Goal: Task Accomplishment & Management: Manage account settings

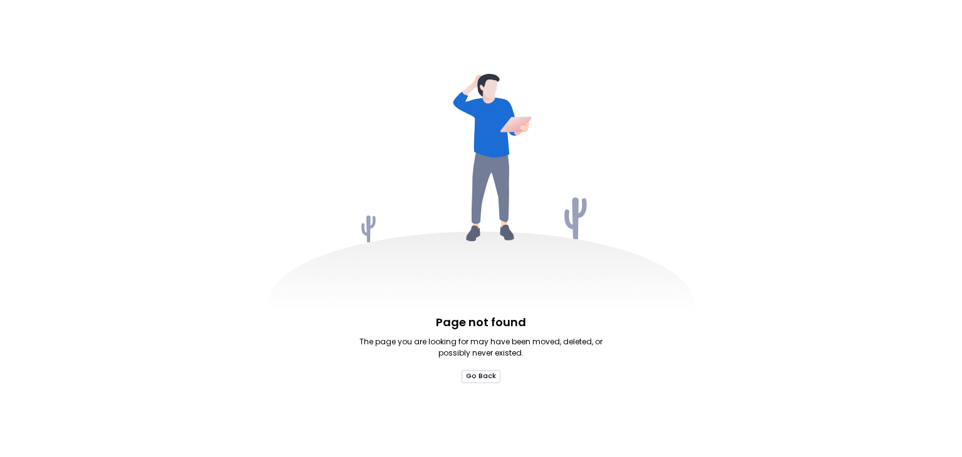
drag, startPoint x: 0, startPoint y: 0, endPoint x: 489, endPoint y: 376, distance: 616.8
click at [489, 376] on button "Go Back" at bounding box center [481, 376] width 39 height 13
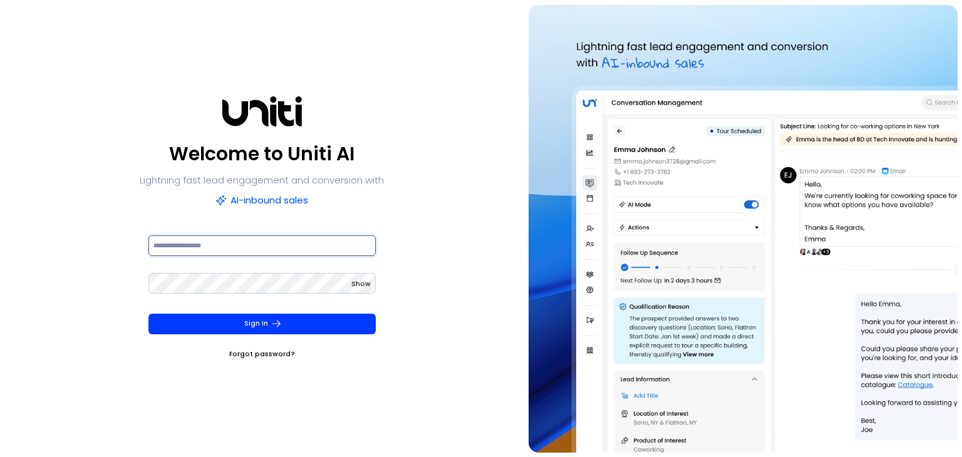
click at [224, 244] on input at bounding box center [261, 246] width 227 height 21
click at [445, 200] on div "Welcome to Uniti AI Lightning fast lead engagement and conversion with AI-inbou…" at bounding box center [262, 229] width 515 height 448
click at [192, 246] on input at bounding box center [261, 246] width 227 height 21
type input "**********"
click at [356, 286] on span "Show" at bounding box center [360, 283] width 19 height 9
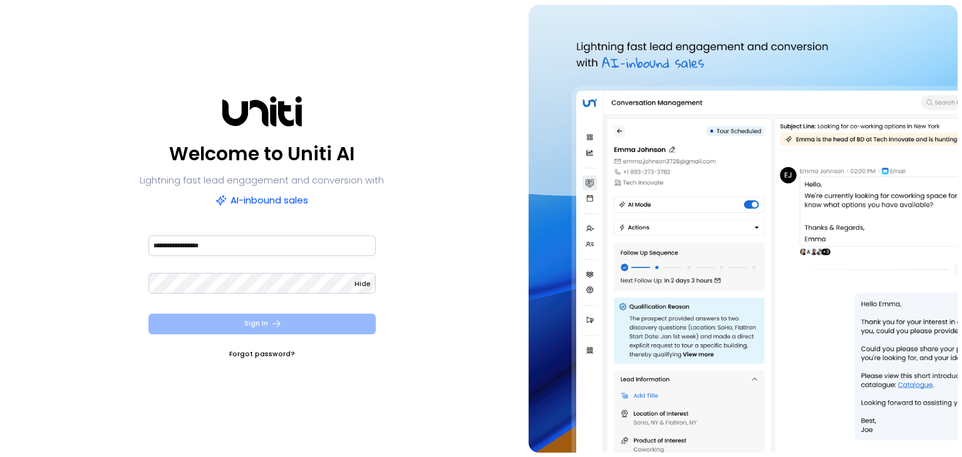
click at [289, 325] on button "Sign In" at bounding box center [261, 324] width 227 height 21
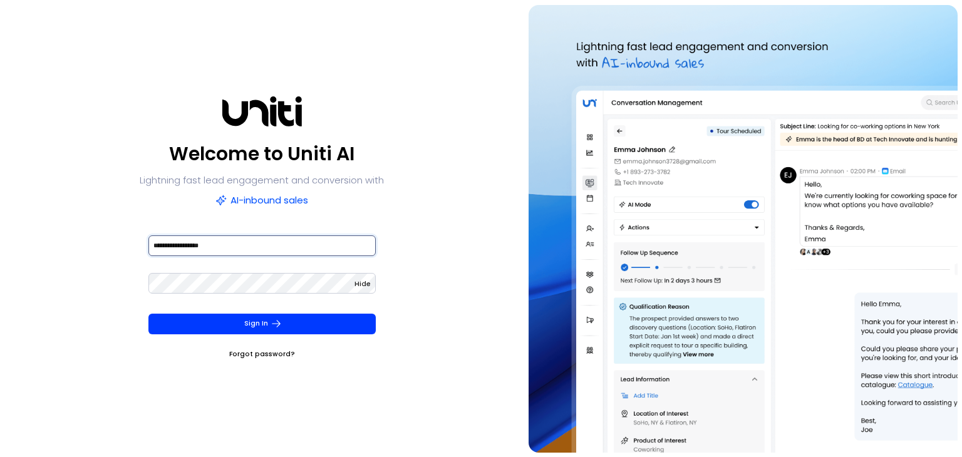
drag, startPoint x: 231, startPoint y: 251, endPoint x: 105, endPoint y: 224, distance: 128.1
click at [105, 224] on div "**********" at bounding box center [262, 229] width 515 height 448
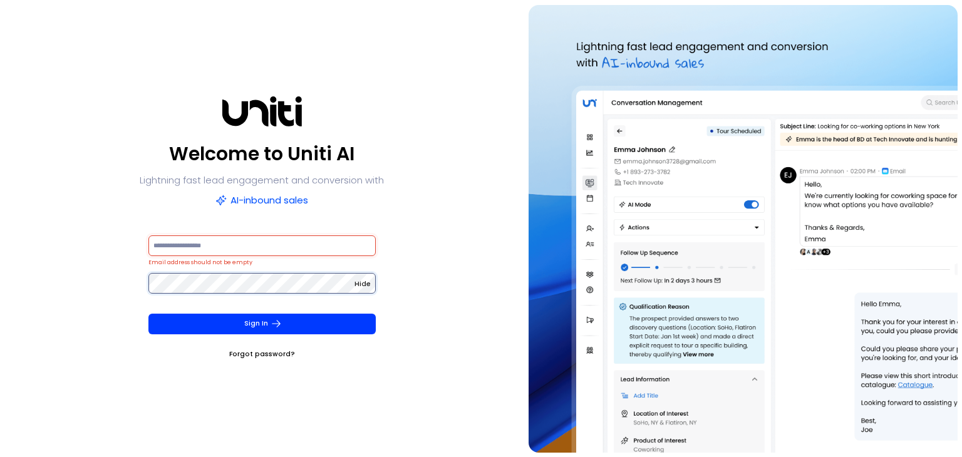
click at [126, 288] on div "Welcome to Uniti AI Lightning fast lead engagement and conversion with AI-inbou…" at bounding box center [262, 229] width 515 height 448
click at [192, 244] on input at bounding box center [261, 246] width 227 height 21
paste input "**********"
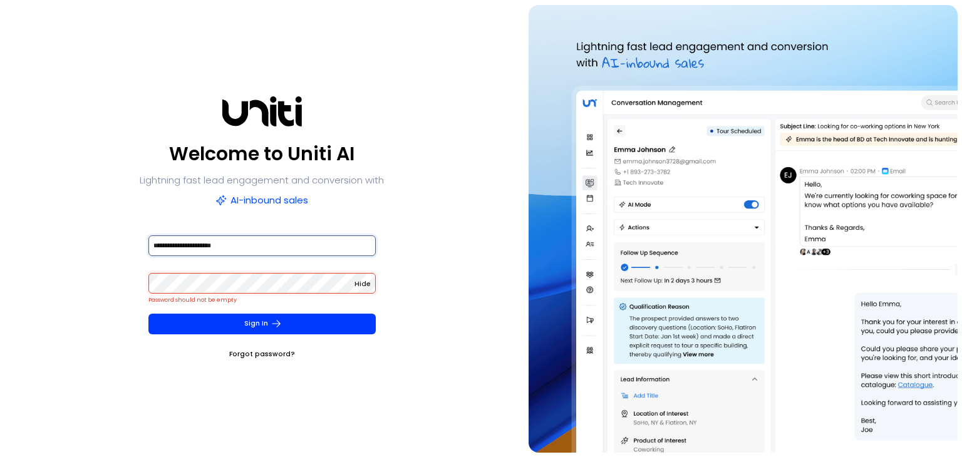
type input "**********"
click at [467, 281] on div "**********" at bounding box center [262, 229] width 515 height 448
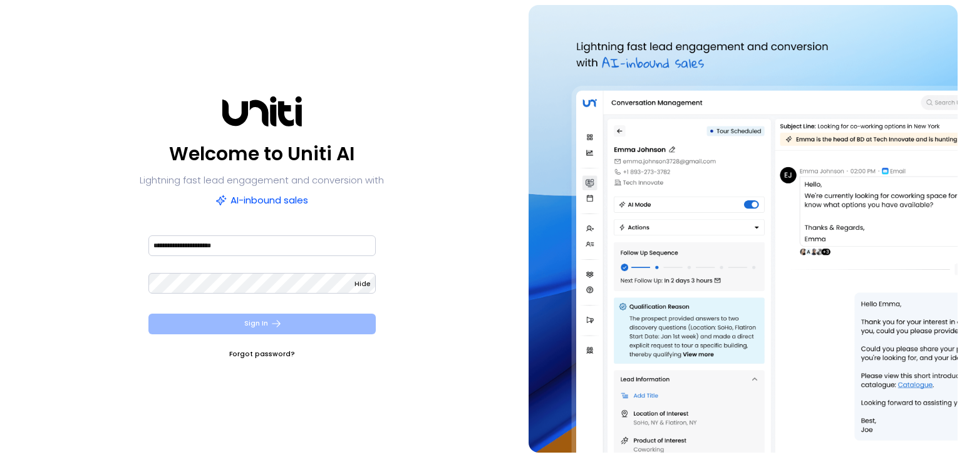
click at [253, 327] on button "Sign In" at bounding box center [261, 324] width 227 height 21
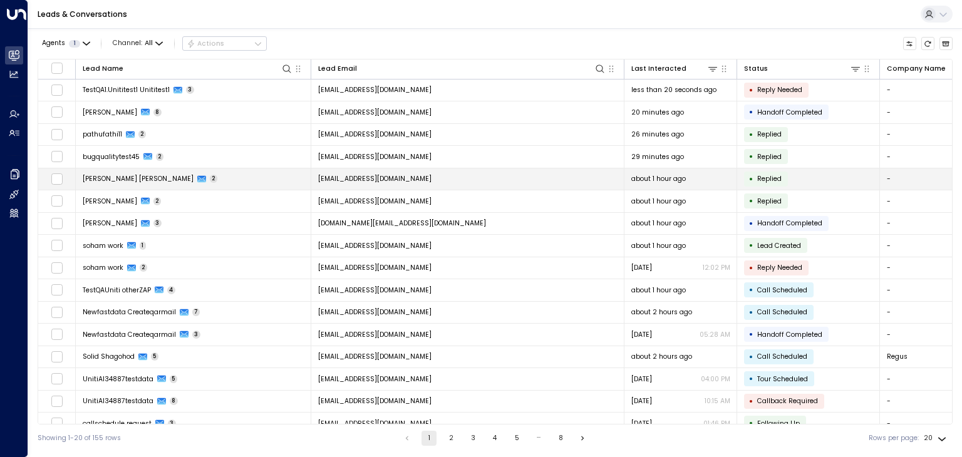
click at [118, 174] on span "[PERSON_NAME] [PERSON_NAME]" at bounding box center [138, 178] width 111 height 9
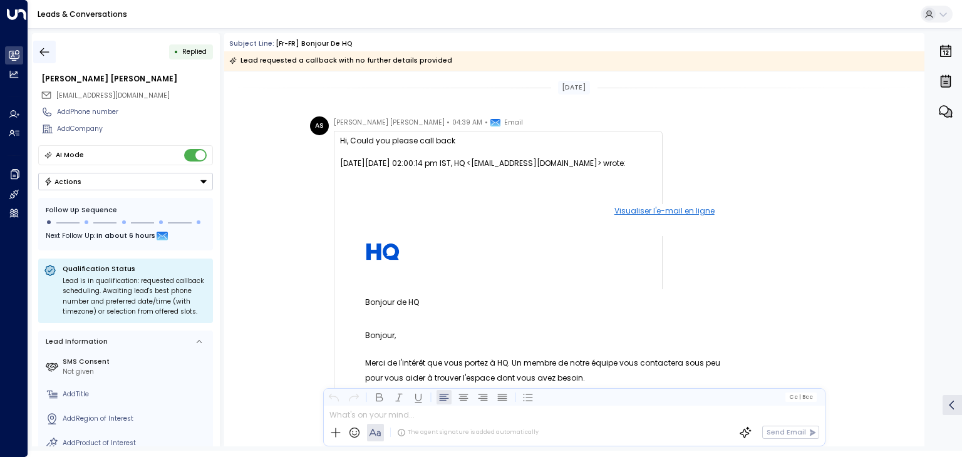
click at [40, 53] on icon "button" at bounding box center [44, 52] width 13 height 13
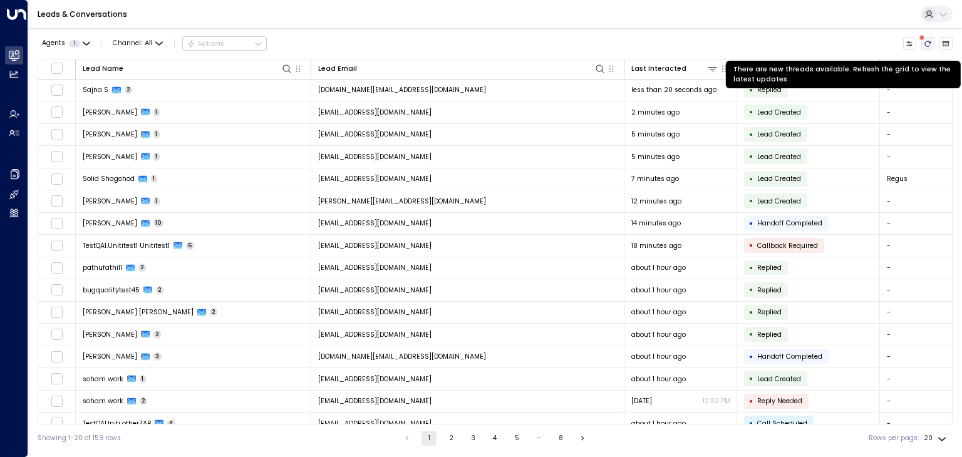
click at [930, 43] on icon "There are new threads available. Refresh the grid to view the latest updates." at bounding box center [928, 44] width 8 height 8
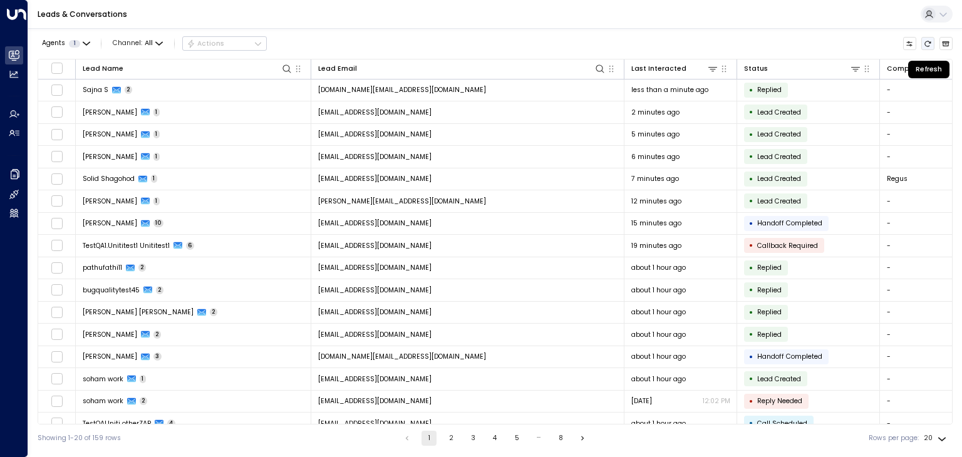
click at [930, 43] on icon "Refresh" at bounding box center [928, 44] width 8 height 8
click at [931, 43] on icon "Refresh" at bounding box center [928, 44] width 6 height 6
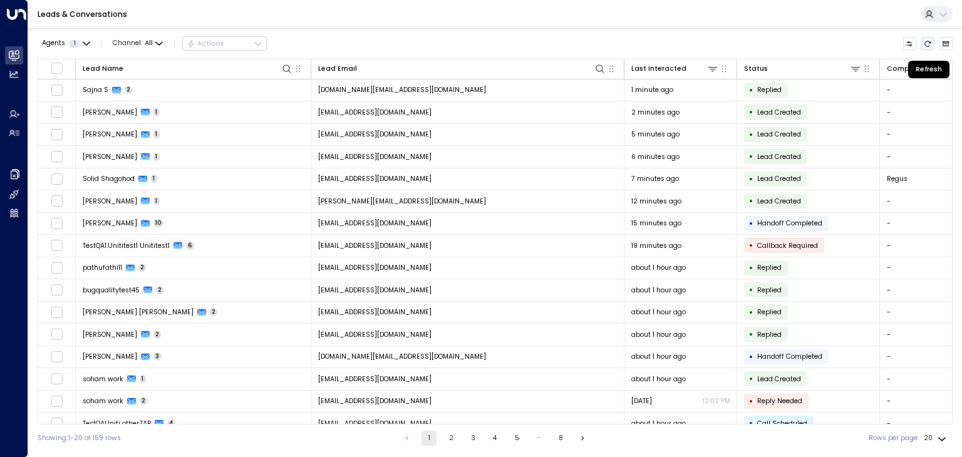
click at [931, 43] on icon "Refresh" at bounding box center [928, 44] width 6 height 6
click at [929, 43] on icon "Refresh" at bounding box center [928, 44] width 8 height 8
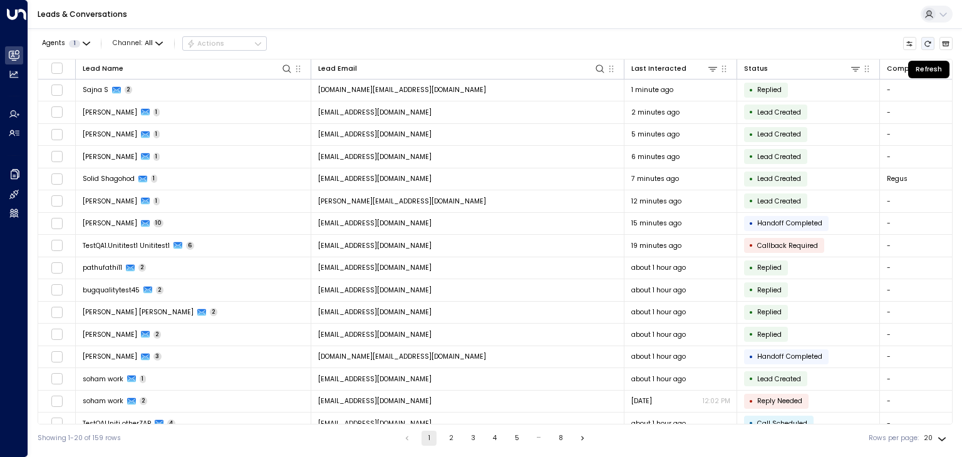
click at [929, 43] on icon "Refresh" at bounding box center [928, 44] width 8 height 8
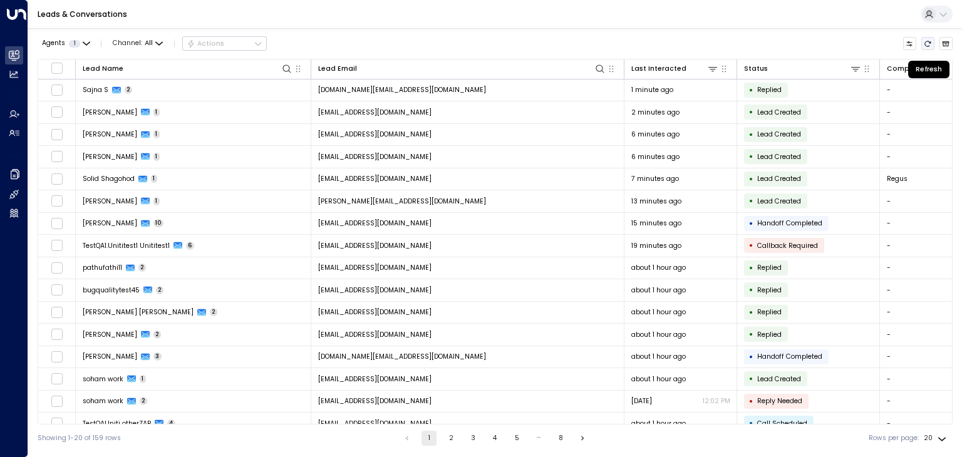
click at [929, 43] on icon "Refresh" at bounding box center [928, 44] width 8 height 8
click at [927, 43] on icon "Refresh" at bounding box center [928, 44] width 8 height 8
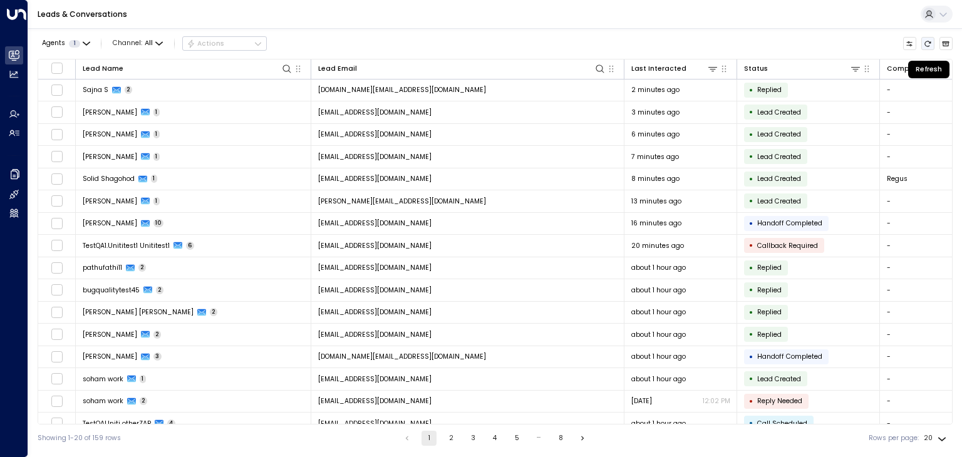
click at [929, 46] on icon "Refresh" at bounding box center [928, 44] width 8 height 8
click at [929, 46] on icon "Refresh" at bounding box center [928, 44] width 6 height 6
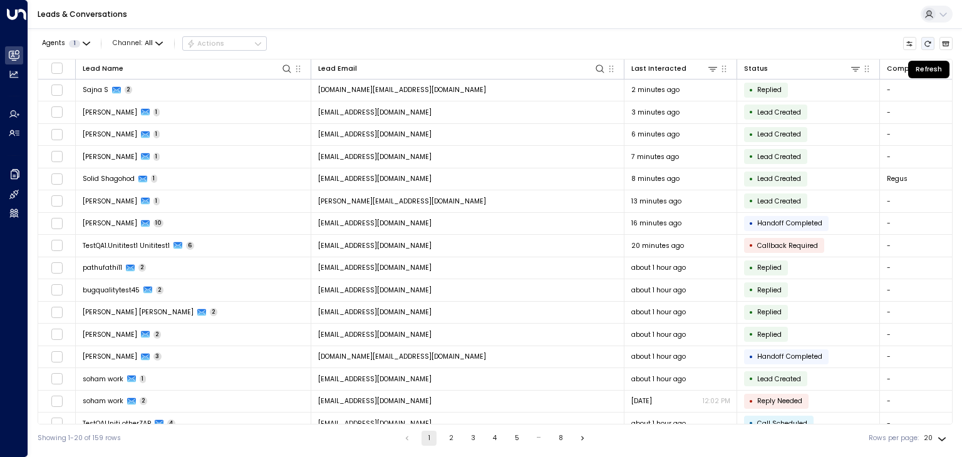
click at [929, 46] on icon "Refresh" at bounding box center [928, 44] width 6 height 6
click at [928, 46] on icon "Refresh" at bounding box center [928, 44] width 8 height 8
click at [925, 45] on icon "Refresh" at bounding box center [928, 44] width 8 height 8
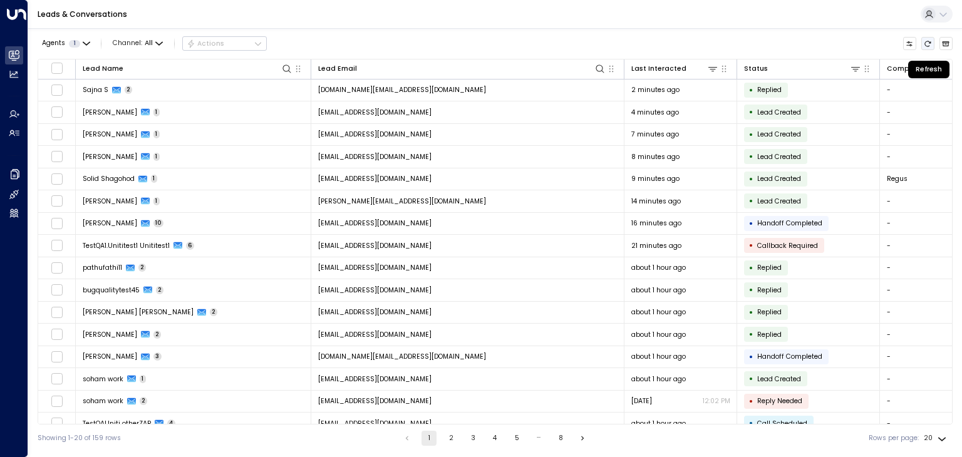
click at [925, 43] on icon "Refresh" at bounding box center [928, 44] width 8 height 8
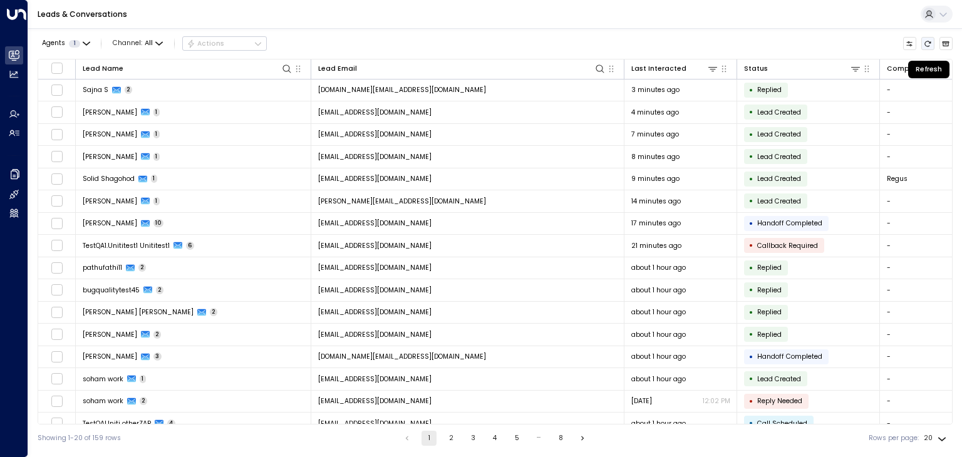
click at [925, 43] on icon "Refresh" at bounding box center [928, 44] width 8 height 8
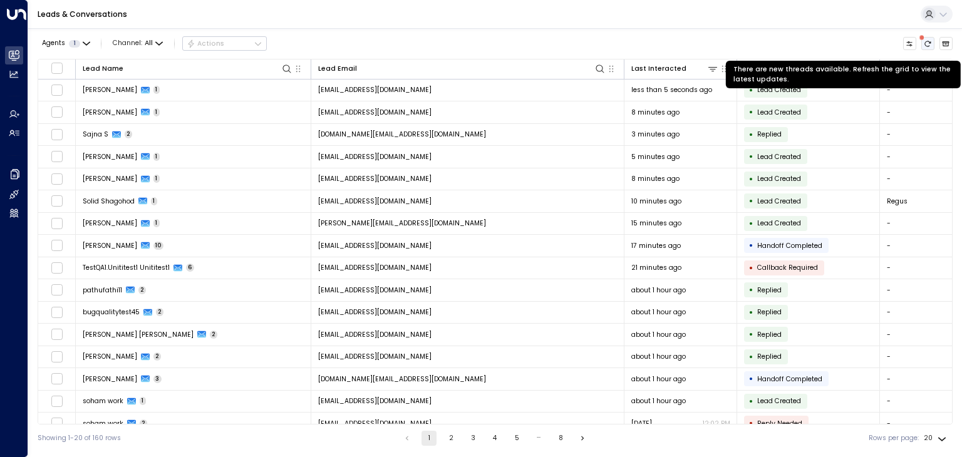
click at [928, 43] on icon "There are new threads available. Refresh the grid to view the latest updates." at bounding box center [928, 44] width 8 height 8
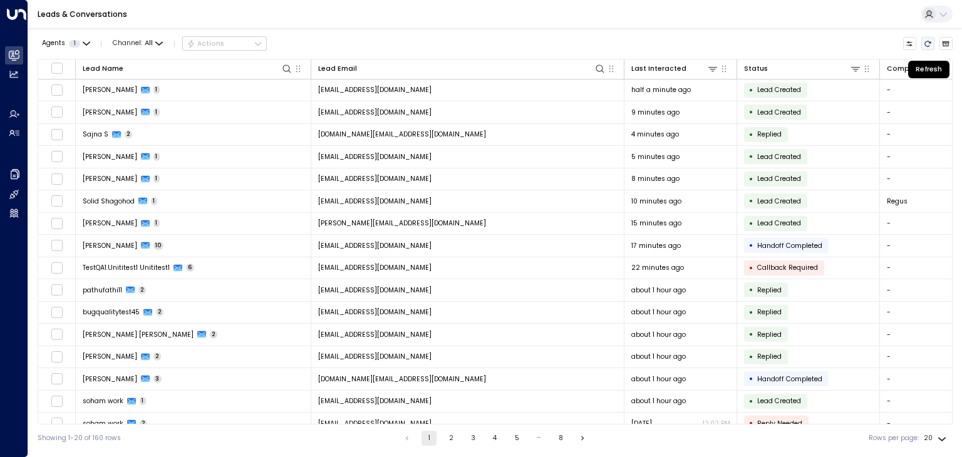
click at [927, 43] on icon "Refresh" at bounding box center [928, 44] width 8 height 8
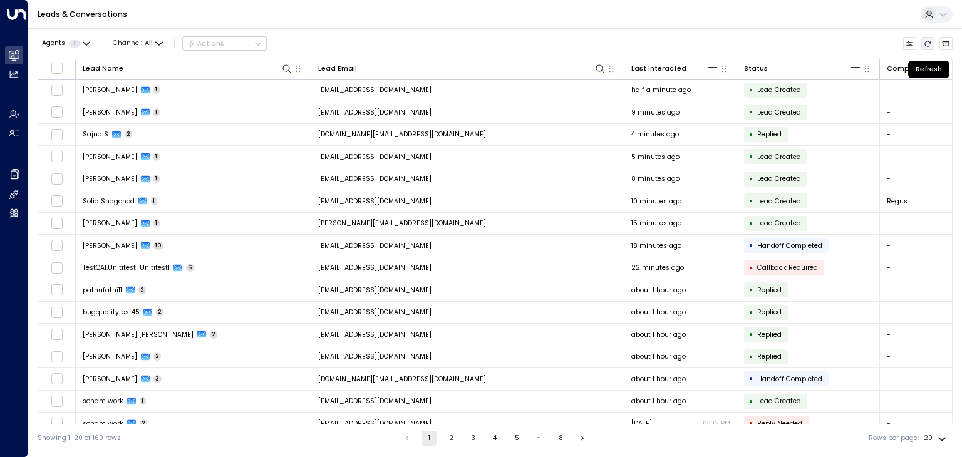
click at [927, 43] on icon "Refresh" at bounding box center [928, 44] width 8 height 8
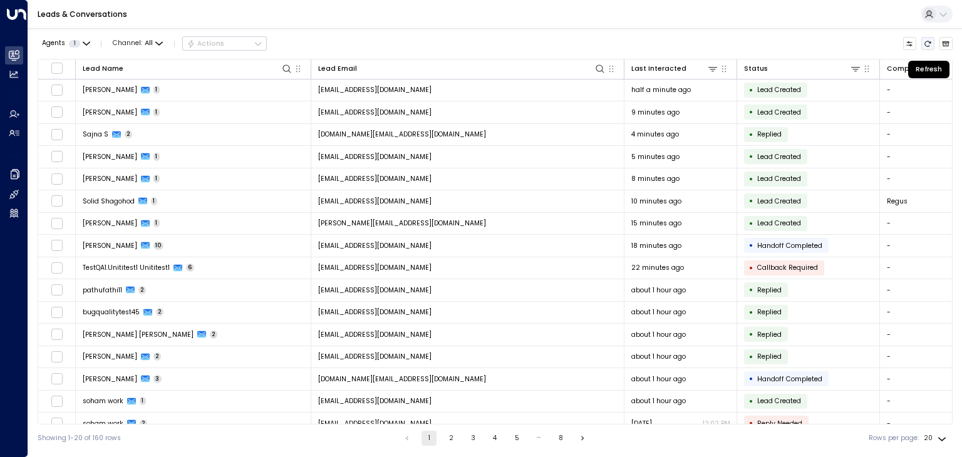
click at [927, 43] on icon "Refresh" at bounding box center [928, 44] width 8 height 8
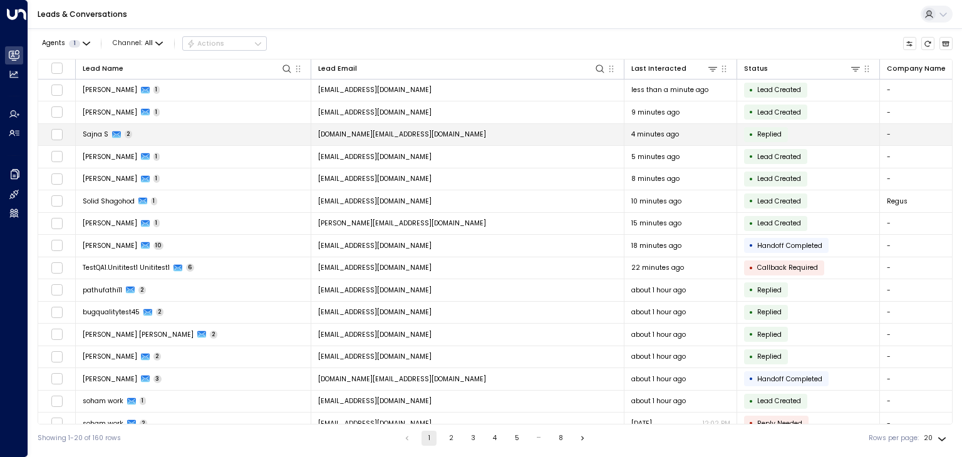
click at [98, 136] on span "Sajna S" at bounding box center [96, 134] width 26 height 9
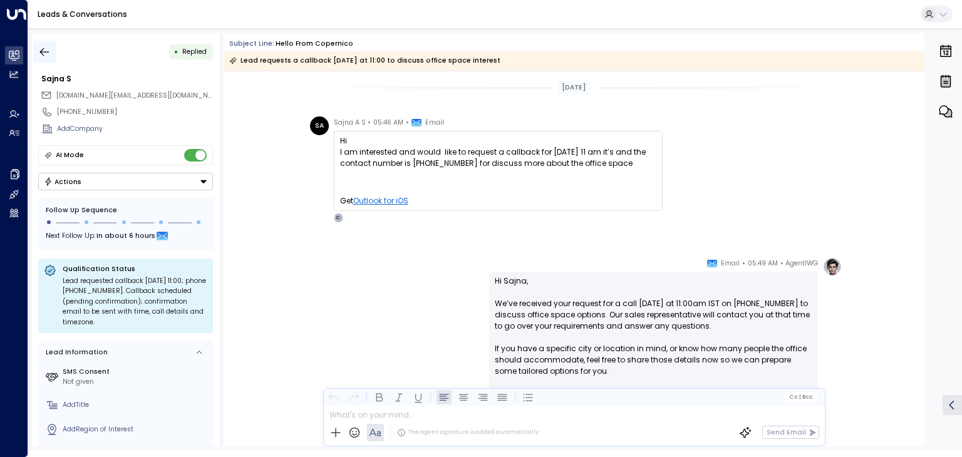
click at [43, 51] on icon "button" at bounding box center [44, 52] width 13 height 13
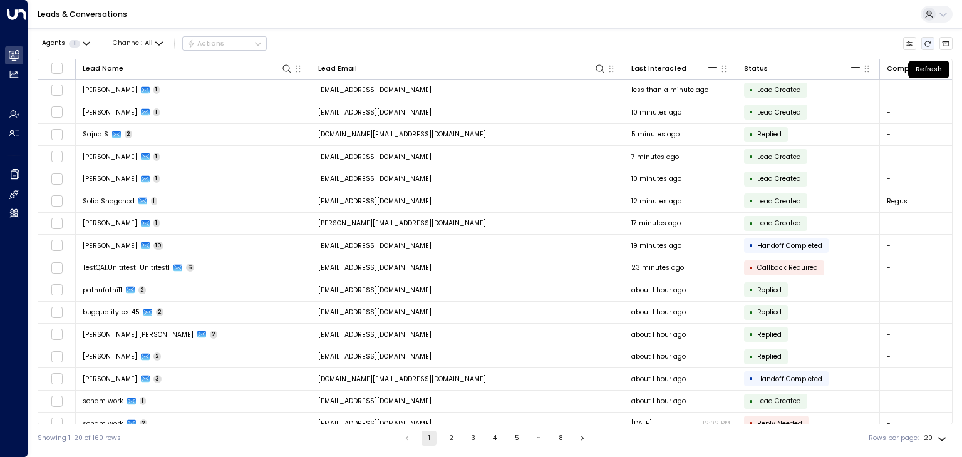
click at [926, 43] on icon "Refresh" at bounding box center [928, 44] width 8 height 8
click at [927, 45] on icon "Refresh" at bounding box center [928, 44] width 8 height 8
click at [923, 41] on button "Refresh" at bounding box center [928, 44] width 14 height 14
click at [928, 41] on icon "Refresh" at bounding box center [928, 44] width 8 height 8
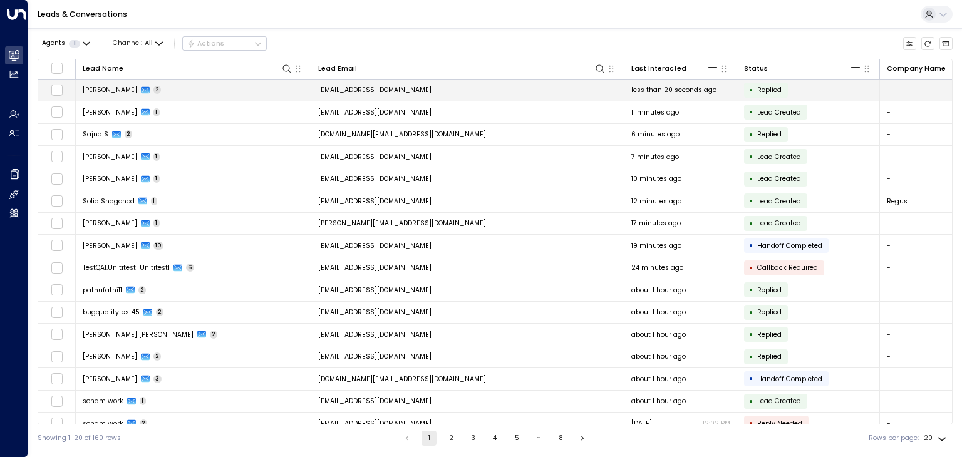
click at [120, 88] on span "[PERSON_NAME]" at bounding box center [110, 89] width 54 height 9
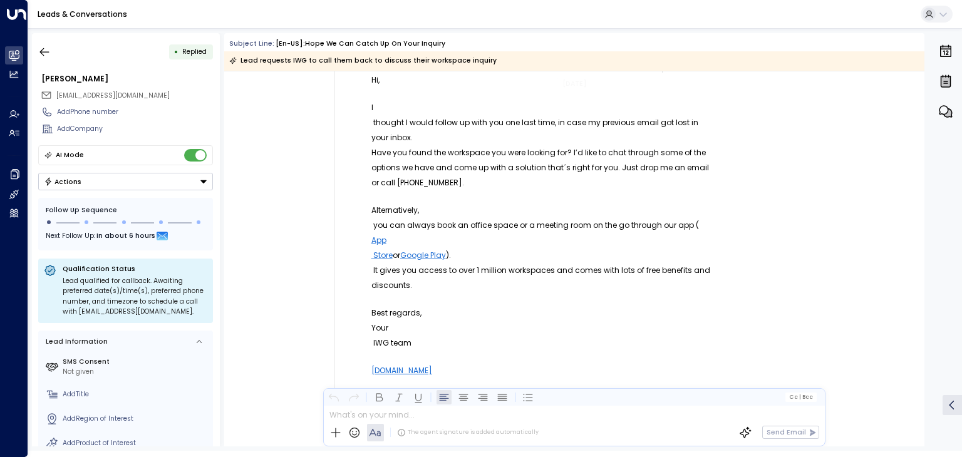
scroll to position [63, 0]
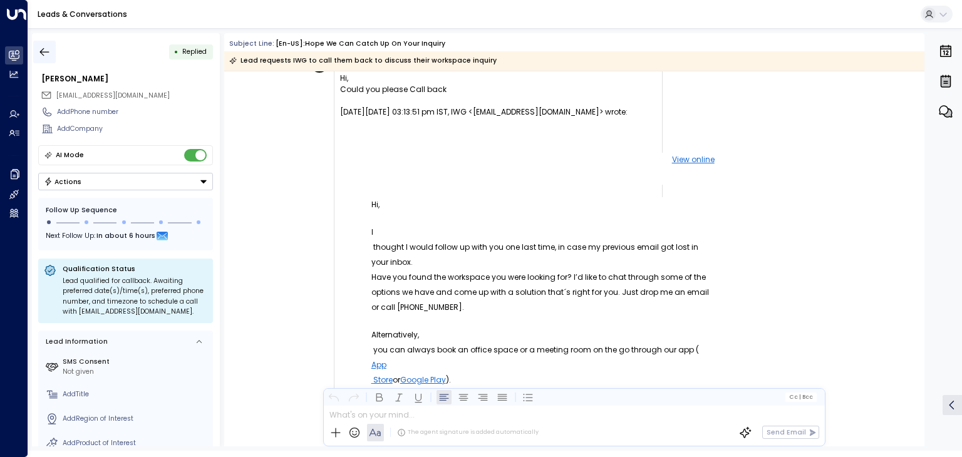
click at [46, 53] on icon "button" at bounding box center [44, 52] width 13 height 13
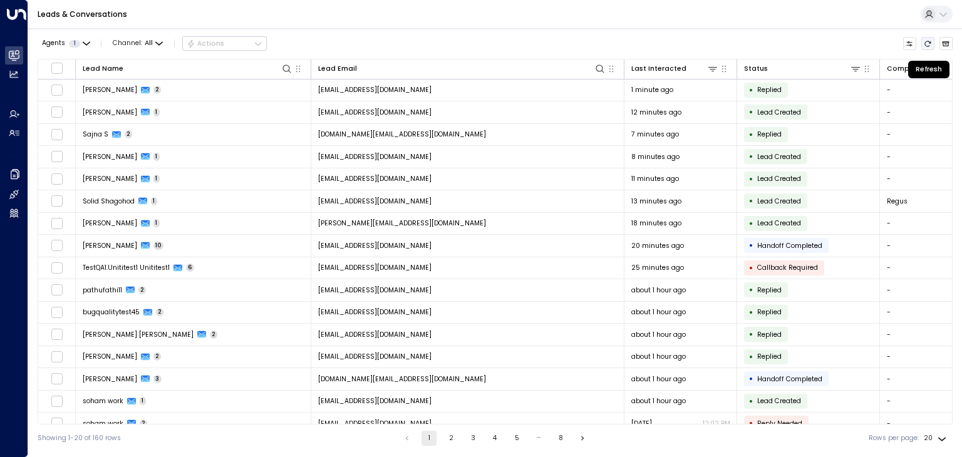
click at [927, 43] on icon "Refresh" at bounding box center [928, 44] width 8 height 8
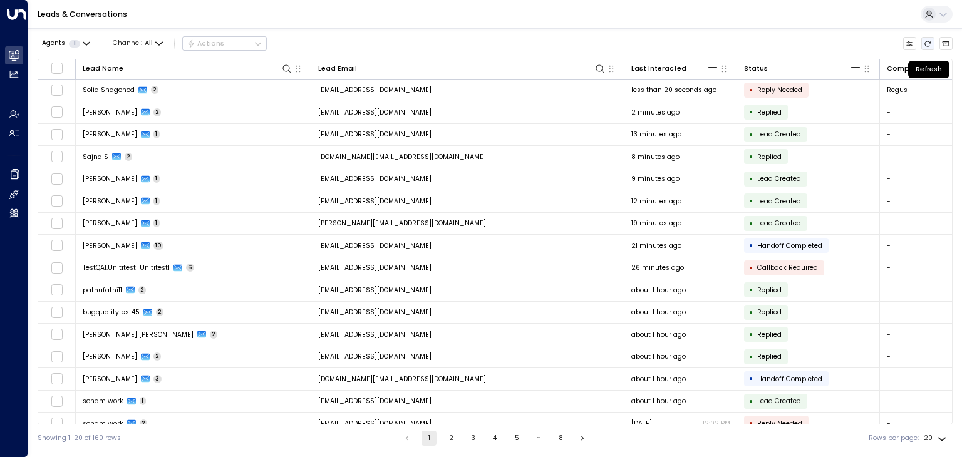
click at [928, 38] on button "Refresh" at bounding box center [928, 44] width 14 height 14
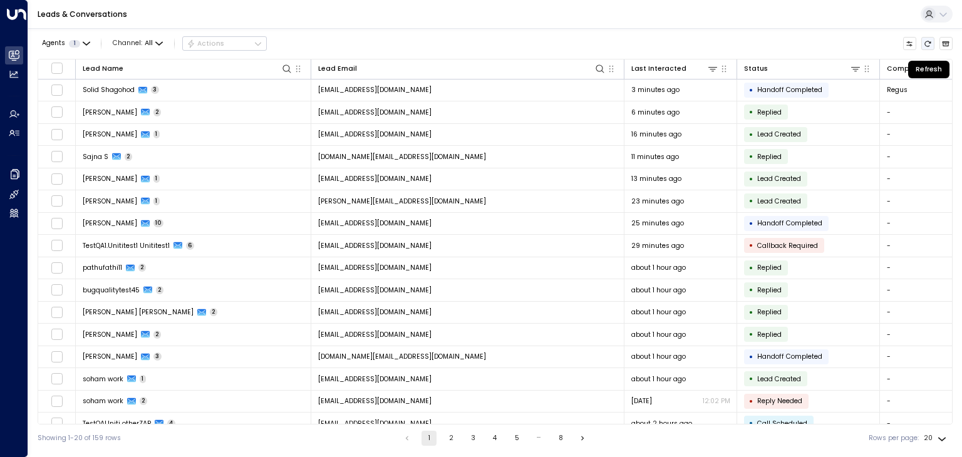
click at [930, 43] on icon "Refresh" at bounding box center [928, 44] width 6 height 6
click at [930, 43] on icon "Refresh" at bounding box center [928, 44] width 8 height 8
click at [928, 40] on icon "Refresh" at bounding box center [928, 44] width 8 height 8
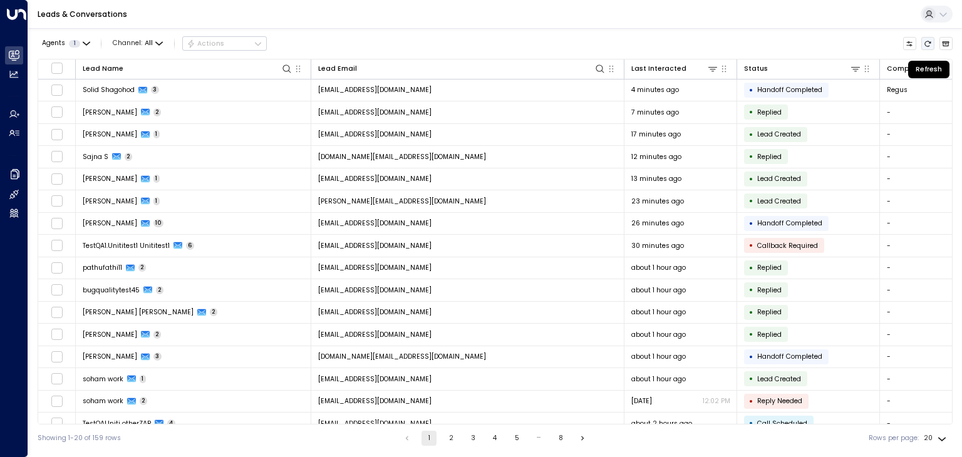
click at [928, 40] on icon "Refresh" at bounding box center [928, 44] width 8 height 8
click at [932, 42] on button "Refresh" at bounding box center [928, 44] width 14 height 14
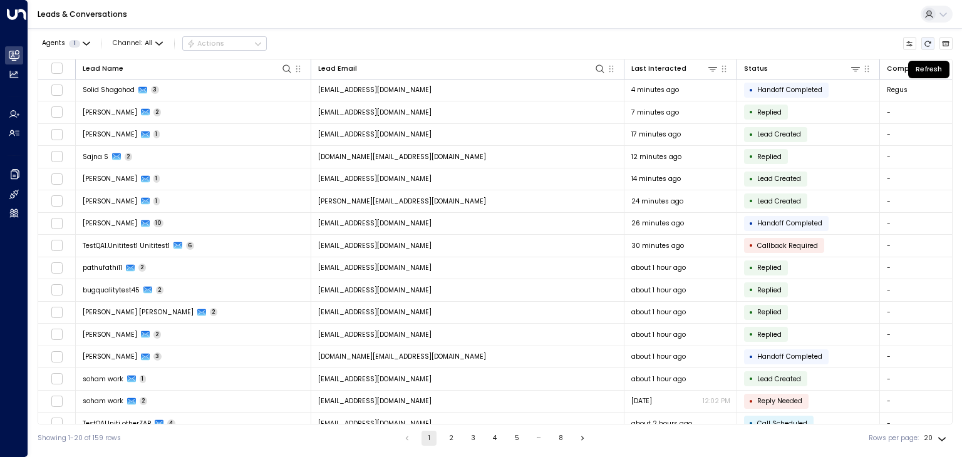
click at [932, 42] on button "Refresh" at bounding box center [928, 44] width 14 height 14
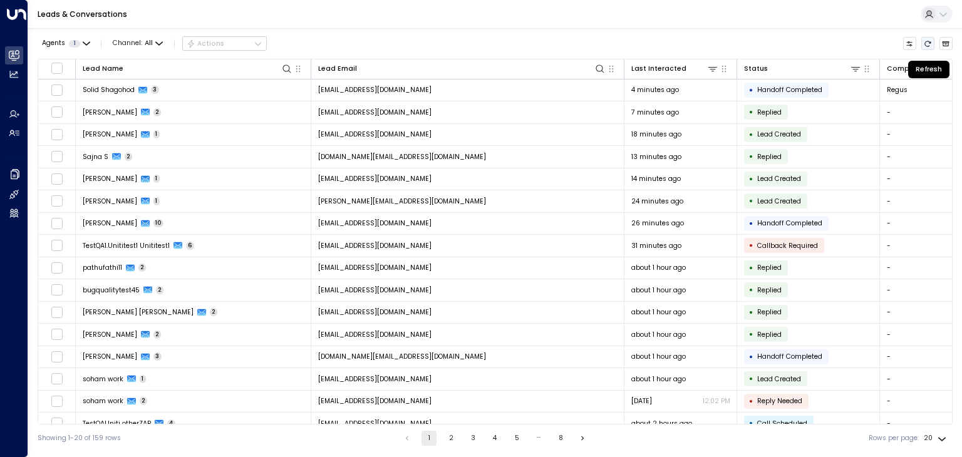
click at [932, 42] on button "Refresh" at bounding box center [928, 44] width 14 height 14
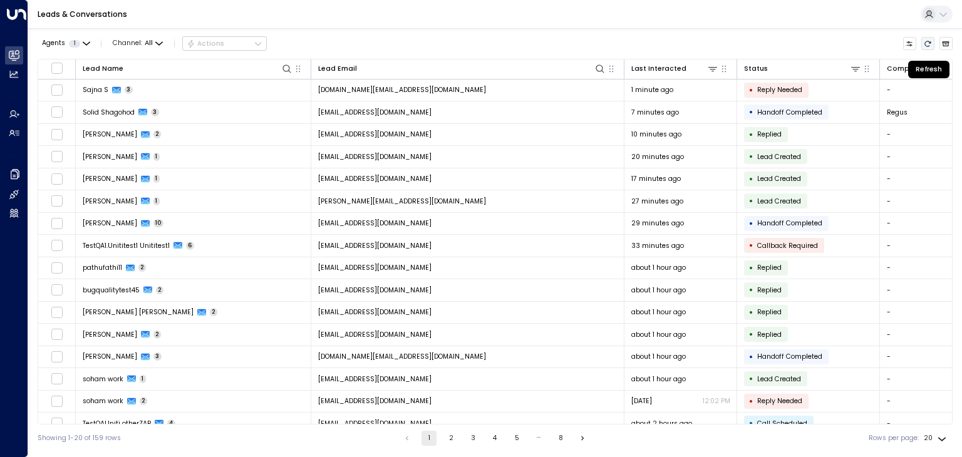
click at [926, 44] on icon "Refresh" at bounding box center [928, 44] width 8 height 8
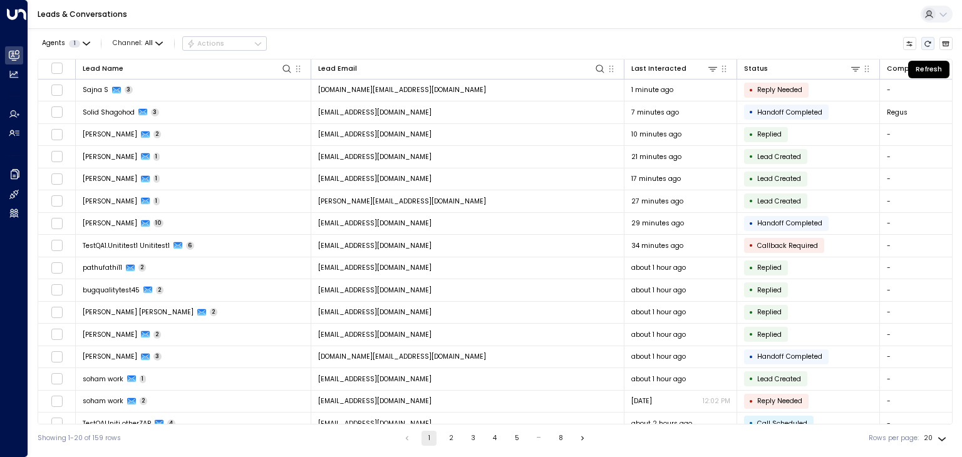
click at [926, 44] on icon "Refresh" at bounding box center [928, 44] width 8 height 8
click at [926, 45] on icon "Refresh" at bounding box center [928, 44] width 6 height 6
click at [931, 44] on icon "Refresh" at bounding box center [928, 44] width 8 height 8
click at [930, 44] on icon "Refresh" at bounding box center [928, 44] width 8 height 8
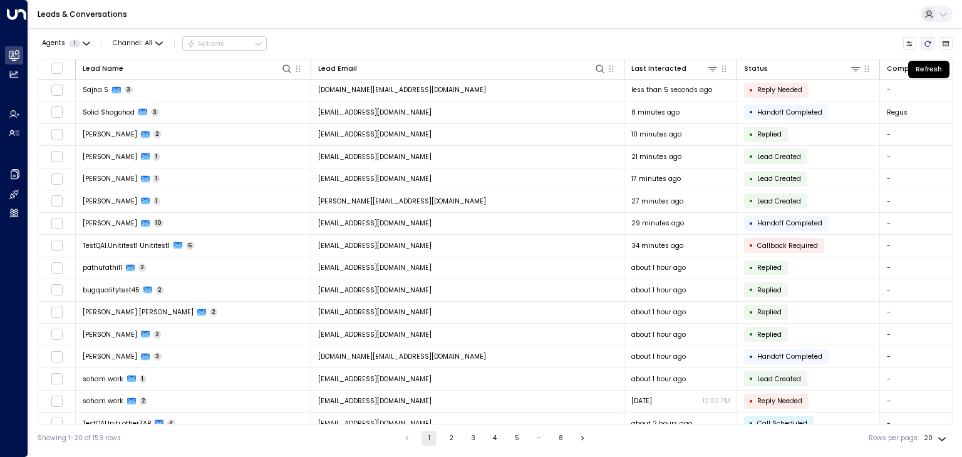
click at [930, 44] on icon "Refresh" at bounding box center [928, 44] width 8 height 8
click at [929, 45] on icon "Refresh" at bounding box center [928, 44] width 8 height 8
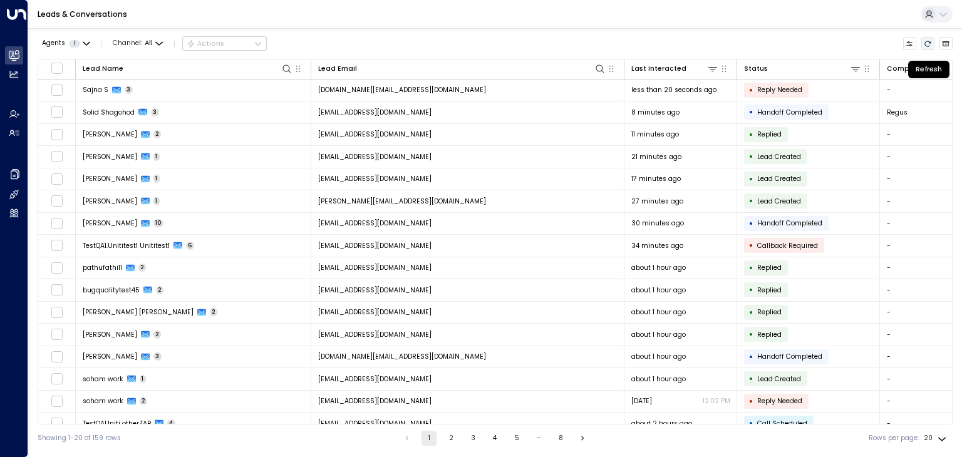
click at [922, 46] on button "Refresh" at bounding box center [928, 44] width 14 height 14
click at [922, 48] on button "Refresh" at bounding box center [928, 44] width 14 height 14
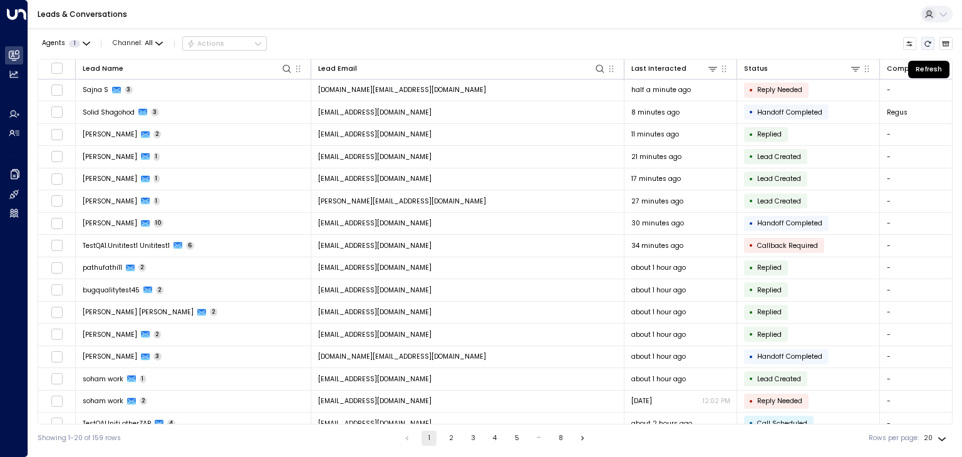
click at [927, 46] on icon "Refresh" at bounding box center [928, 44] width 6 height 6
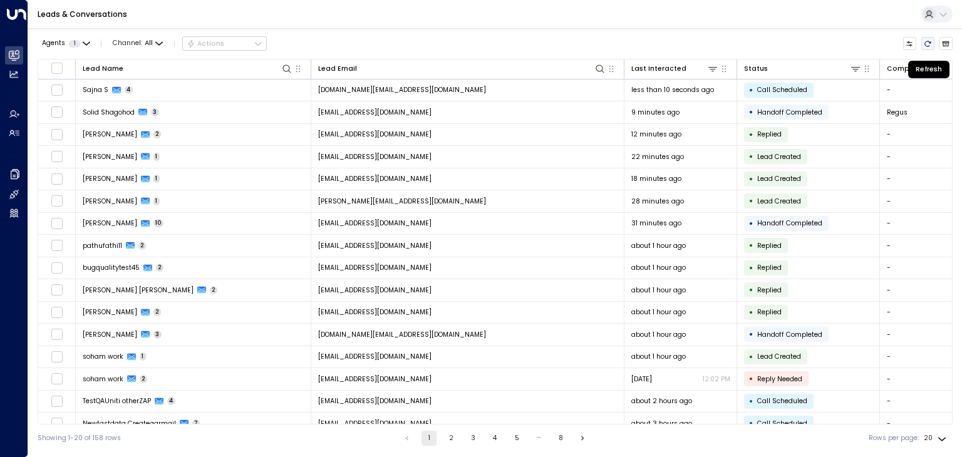
click at [926, 43] on icon "Refresh" at bounding box center [928, 44] width 8 height 8
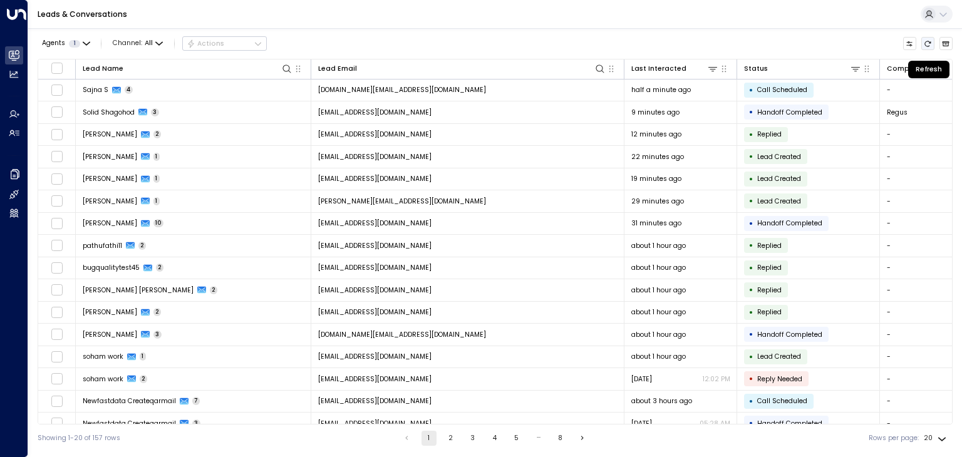
click at [926, 43] on icon "Refresh" at bounding box center [928, 44] width 8 height 8
click at [930, 41] on icon "Refresh" at bounding box center [928, 44] width 6 height 6
click at [926, 41] on icon "Refresh" at bounding box center [928, 44] width 6 height 6
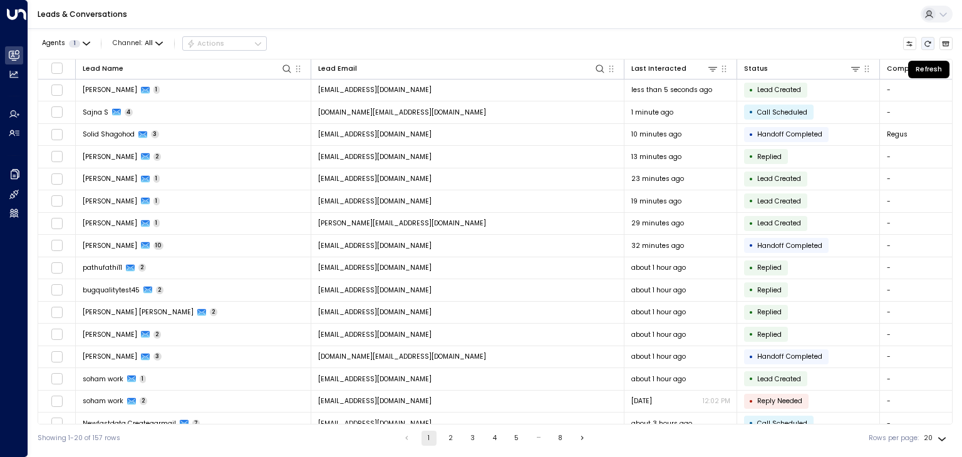
click at [926, 41] on icon "Refresh" at bounding box center [928, 44] width 6 height 6
click at [926, 40] on icon "Refresh" at bounding box center [928, 44] width 8 height 8
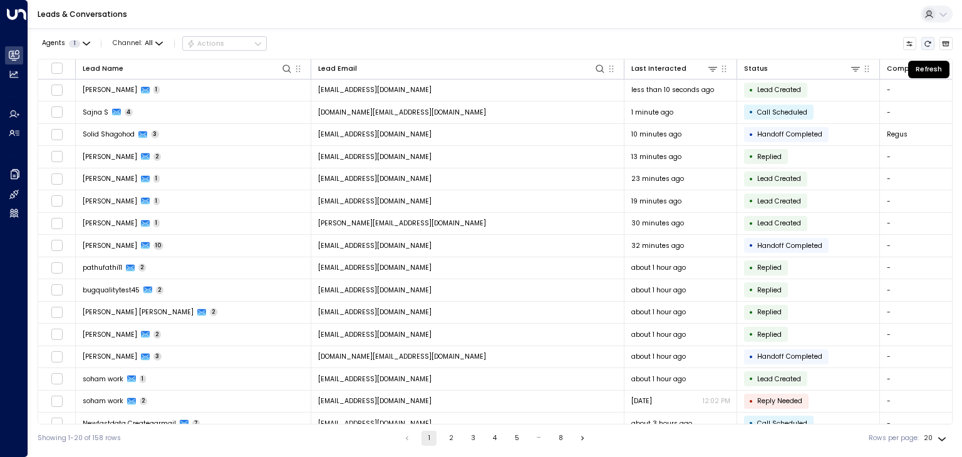
click at [926, 40] on icon "Refresh" at bounding box center [928, 44] width 8 height 8
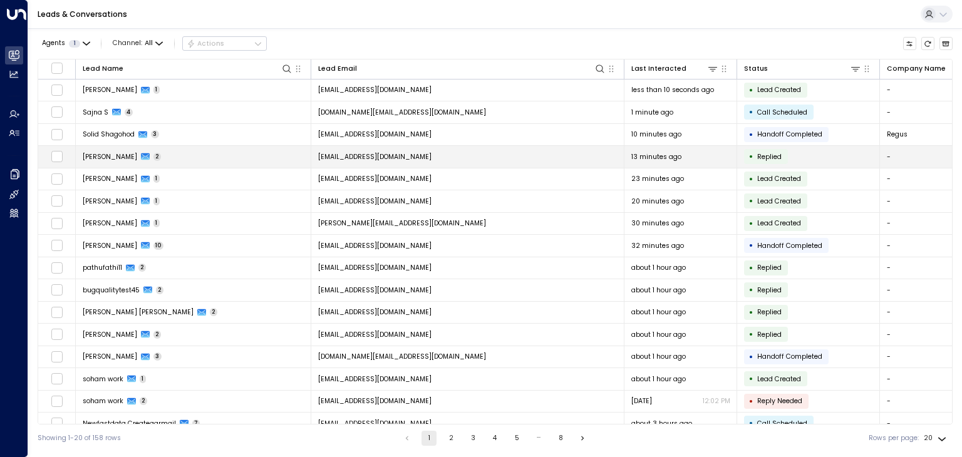
click at [95, 154] on span "[PERSON_NAME]" at bounding box center [110, 156] width 54 height 9
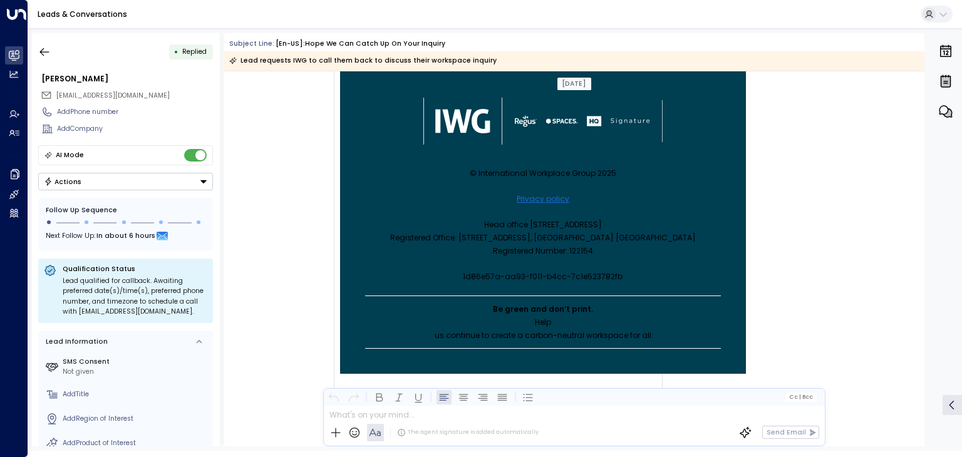
scroll to position [564, 0]
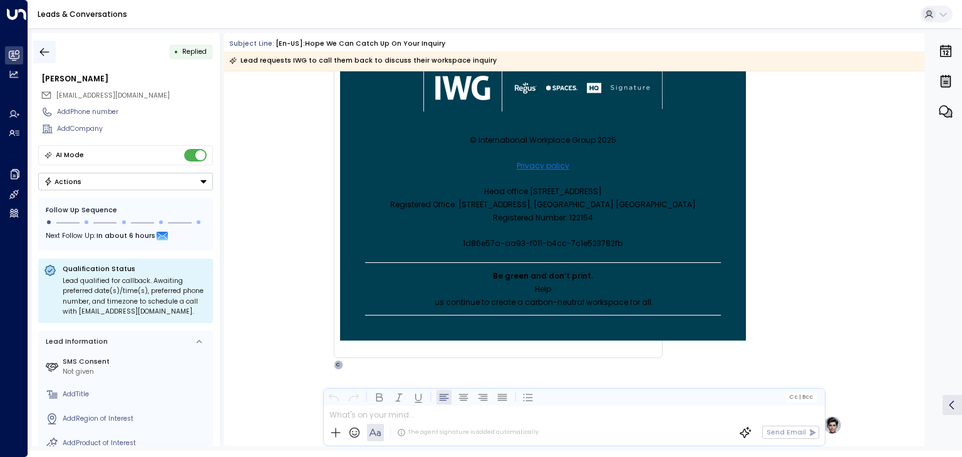
click at [44, 51] on icon "button" at bounding box center [44, 52] width 13 height 13
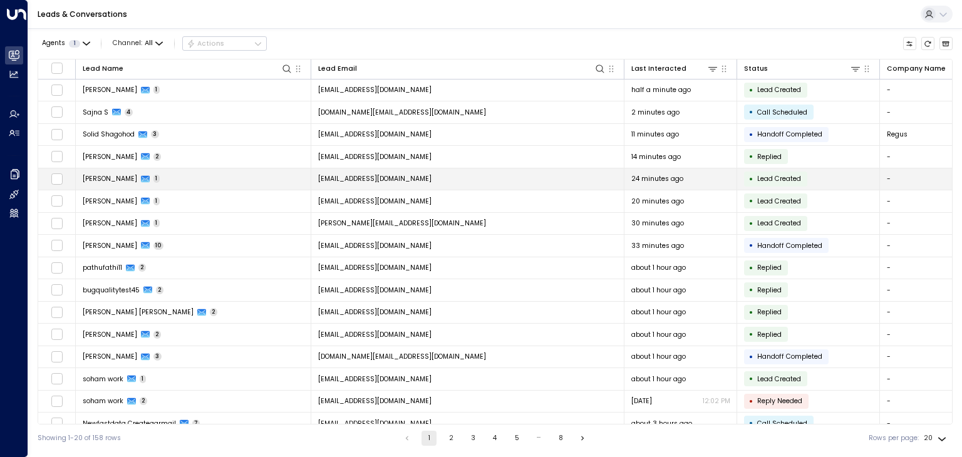
click at [106, 173] on td "[PERSON_NAME] 1" at bounding box center [194, 179] width 236 height 22
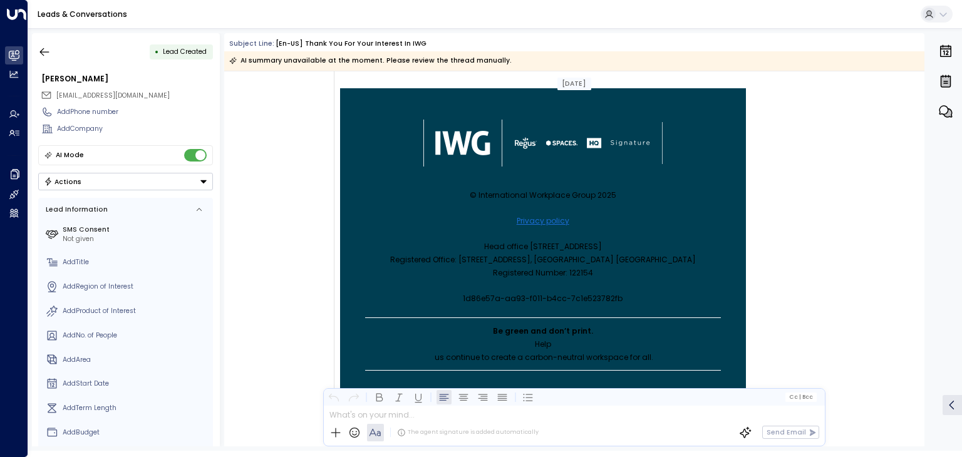
scroll to position [482, 0]
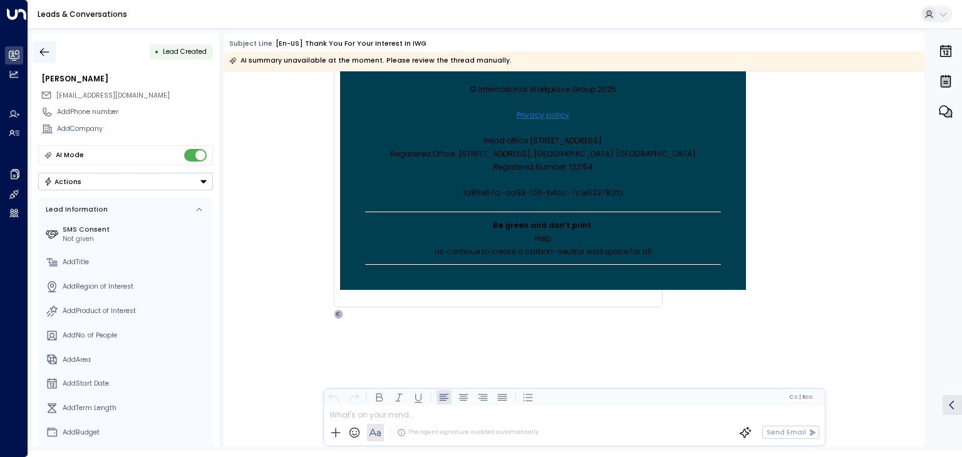
click at [50, 56] on icon "button" at bounding box center [44, 52] width 13 height 13
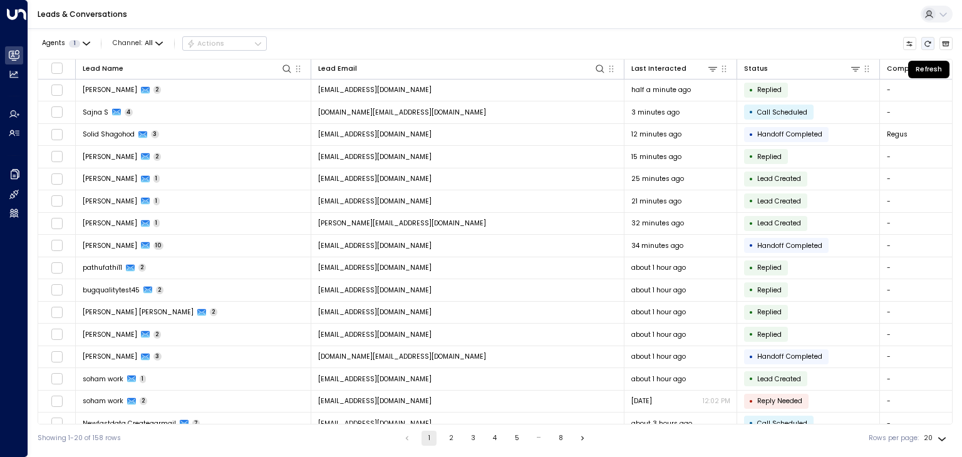
click at [927, 41] on icon "Refresh" at bounding box center [928, 44] width 6 height 6
click at [925, 41] on icon "Refresh" at bounding box center [928, 44] width 8 height 8
click at [924, 42] on icon "Refresh" at bounding box center [928, 44] width 8 height 8
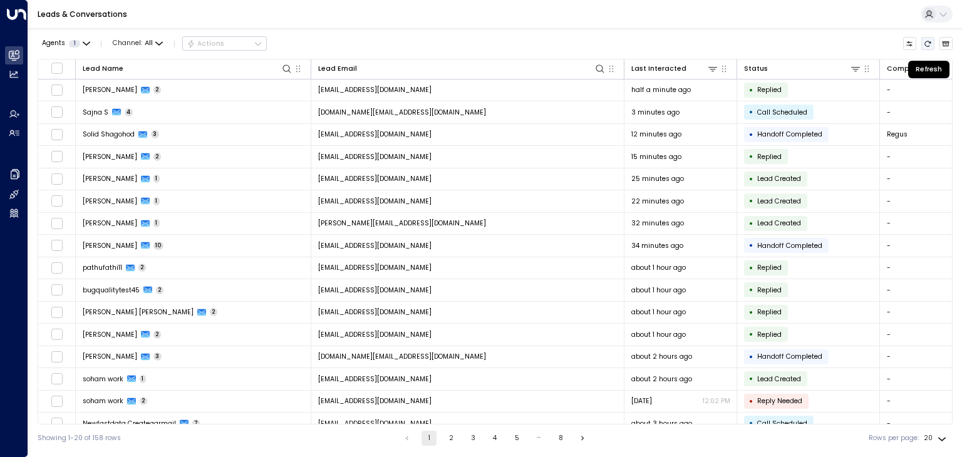
click at [924, 42] on icon "Refresh" at bounding box center [928, 44] width 8 height 8
click at [925, 42] on icon "Refresh" at bounding box center [928, 44] width 8 height 8
click at [924, 45] on icon "Refresh" at bounding box center [928, 44] width 8 height 8
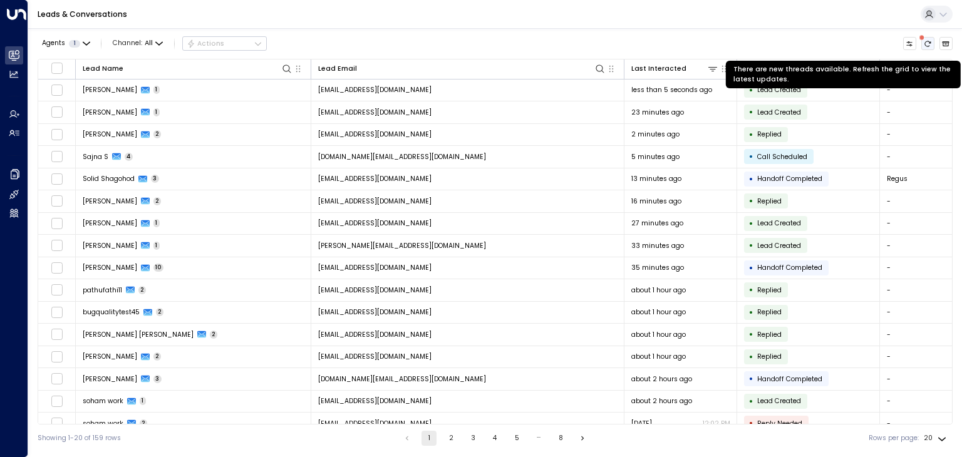
click at [925, 44] on icon "There are new threads available. Refresh the grid to view the latest updates." at bounding box center [928, 44] width 8 height 8
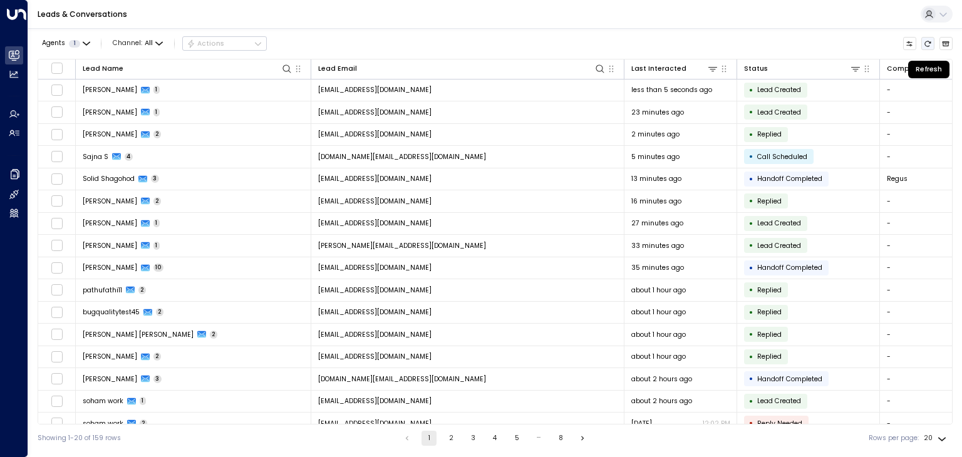
click at [925, 44] on icon "Refresh" at bounding box center [928, 44] width 8 height 8
click at [925, 41] on icon "Refresh" at bounding box center [928, 44] width 8 height 8
click at [924, 41] on icon "Refresh" at bounding box center [928, 44] width 8 height 8
click at [922, 41] on button "Refresh" at bounding box center [928, 44] width 14 height 14
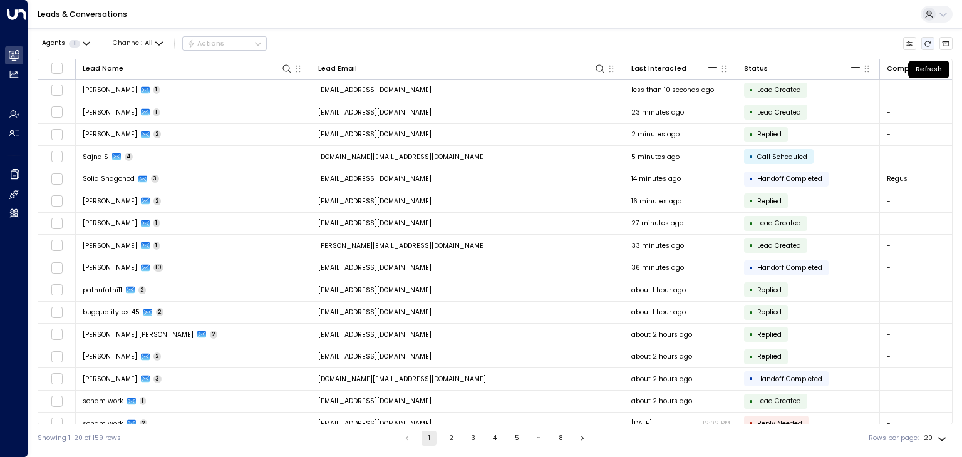
click at [922, 41] on button "Refresh" at bounding box center [928, 44] width 14 height 14
click at [930, 48] on button "Refresh" at bounding box center [928, 44] width 14 height 14
click at [926, 42] on icon "Refresh" at bounding box center [928, 44] width 8 height 8
click at [926, 43] on icon "Refresh" at bounding box center [928, 44] width 6 height 6
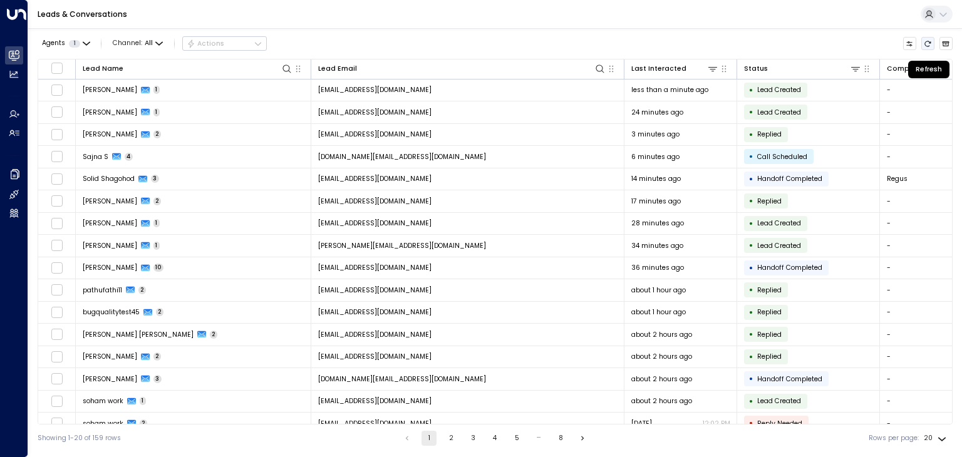
click at [926, 43] on icon "Refresh" at bounding box center [928, 44] width 6 height 6
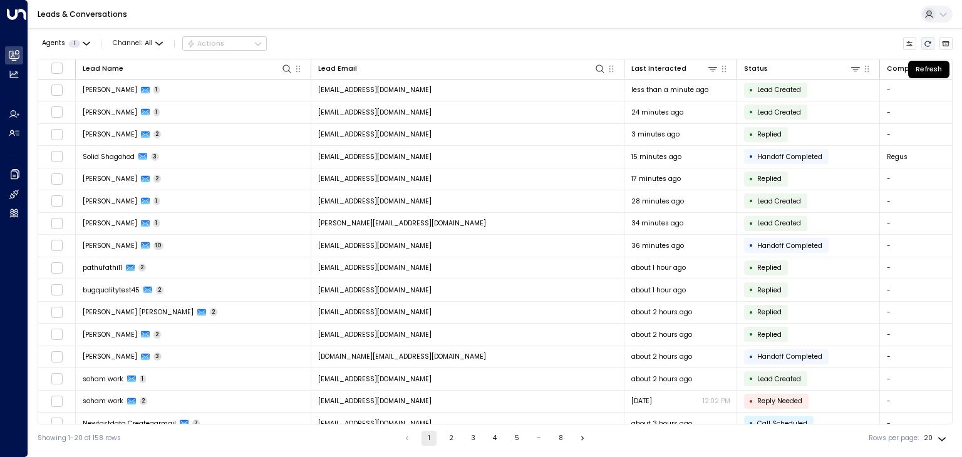
click at [924, 46] on icon "Refresh" at bounding box center [928, 44] width 8 height 8
click at [924, 44] on icon "Refresh" at bounding box center [928, 44] width 8 height 8
click at [932, 43] on button "Refresh" at bounding box center [928, 44] width 14 height 14
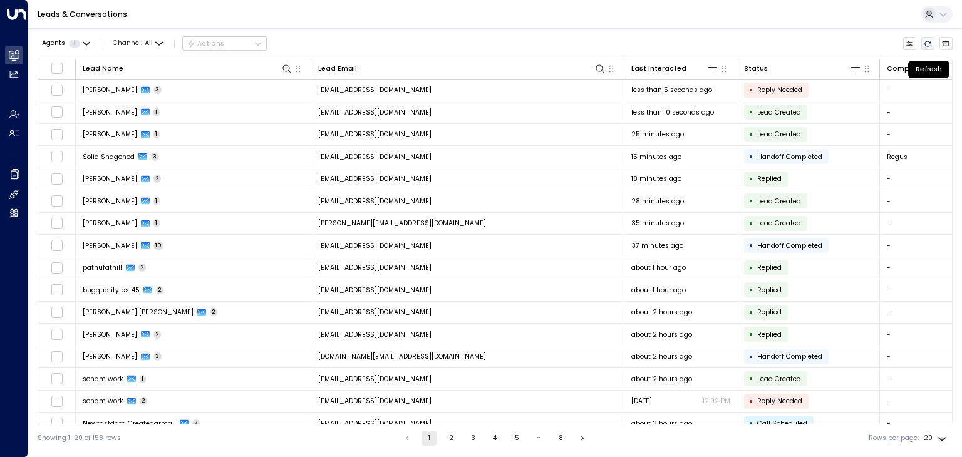
click at [933, 43] on button "Refresh" at bounding box center [928, 44] width 14 height 14
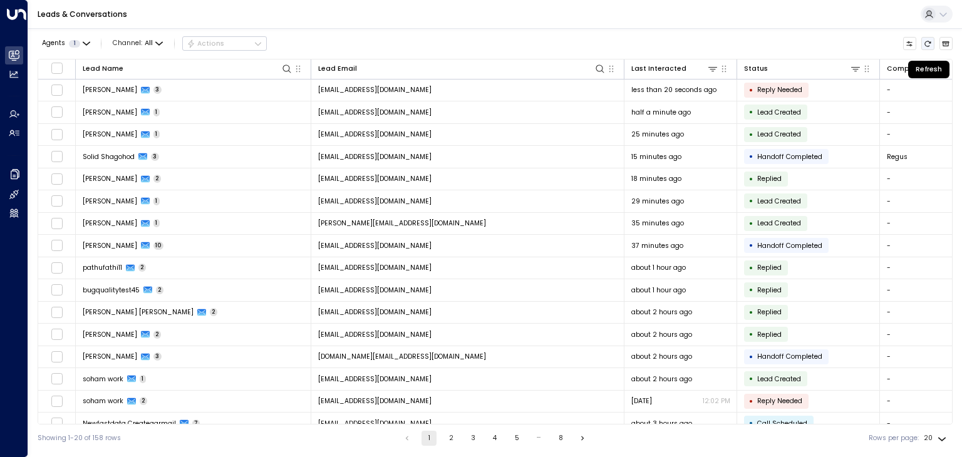
click at [933, 43] on button "Refresh" at bounding box center [928, 44] width 14 height 14
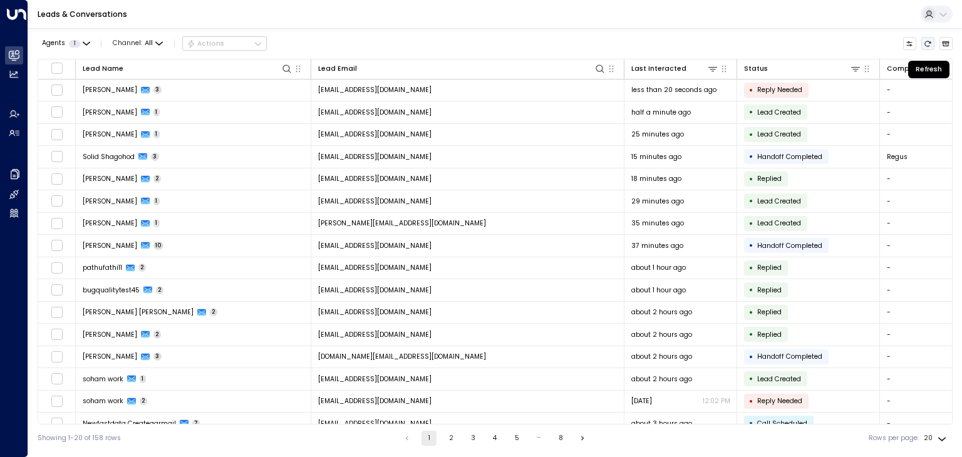
click at [933, 43] on button "Refresh" at bounding box center [928, 44] width 14 height 14
click at [932, 43] on button "Refresh" at bounding box center [928, 44] width 14 height 14
click at [931, 43] on icon "Refresh" at bounding box center [928, 44] width 6 height 6
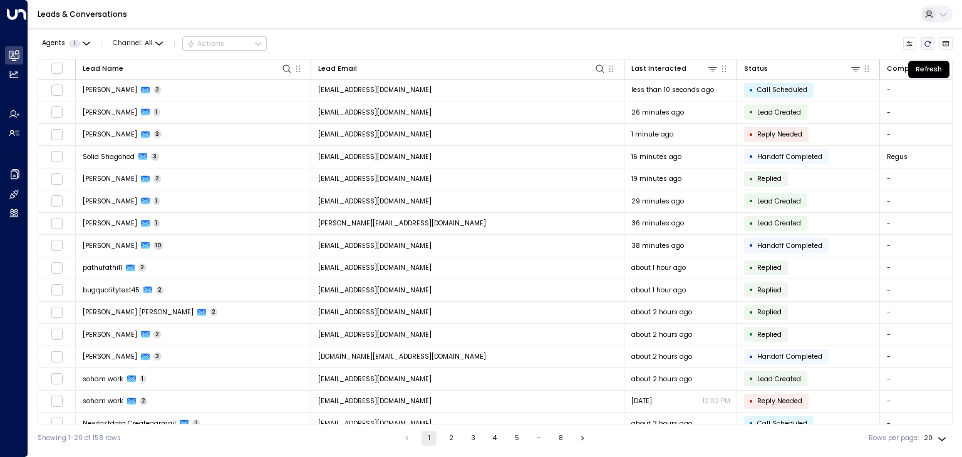
click at [930, 44] on icon "Refresh" at bounding box center [928, 44] width 8 height 8
click at [930, 43] on icon "Refresh" at bounding box center [928, 44] width 8 height 8
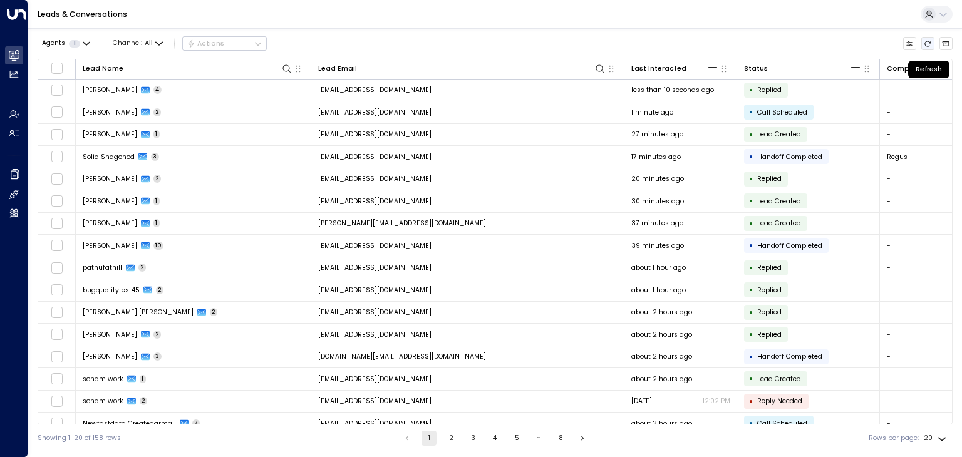
click at [925, 40] on icon "Refresh" at bounding box center [928, 44] width 8 height 8
click at [930, 44] on icon "Refresh" at bounding box center [928, 44] width 8 height 8
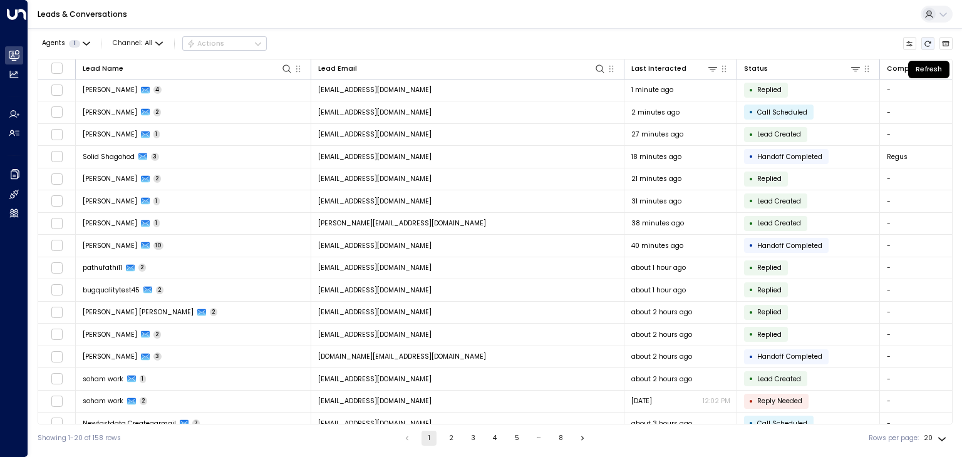
click at [930, 44] on icon "Refresh" at bounding box center [928, 44] width 8 height 8
click at [921, 48] on button "Refresh" at bounding box center [928, 44] width 14 height 14
click at [923, 45] on button "Refresh" at bounding box center [928, 44] width 14 height 14
click at [927, 41] on icon "Refresh" at bounding box center [928, 44] width 6 height 6
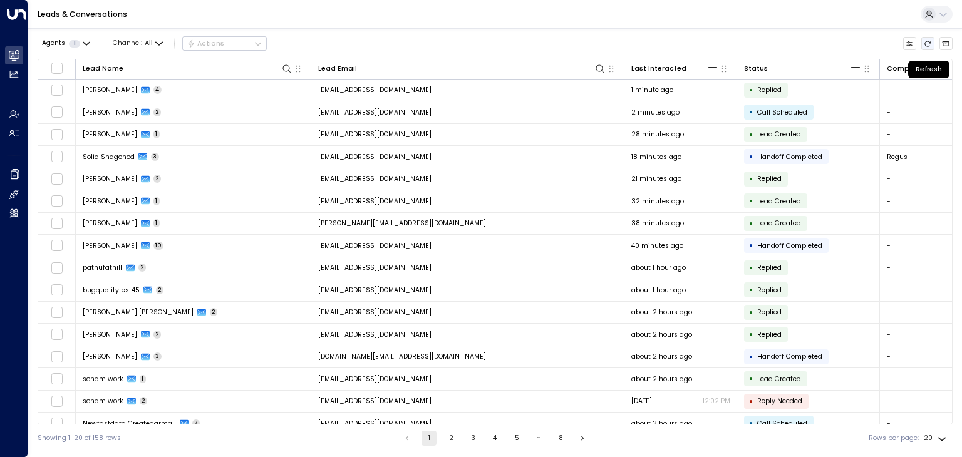
click at [930, 43] on icon "Refresh" at bounding box center [928, 44] width 8 height 8
click at [929, 43] on icon "Refresh" at bounding box center [928, 44] width 8 height 8
click at [928, 42] on icon "Refresh" at bounding box center [928, 44] width 8 height 8
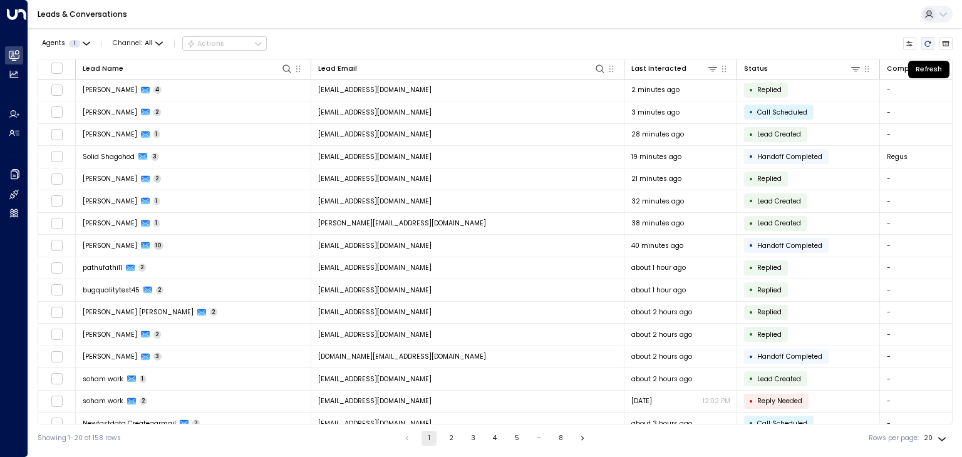
click at [928, 42] on icon "Refresh" at bounding box center [928, 44] width 8 height 8
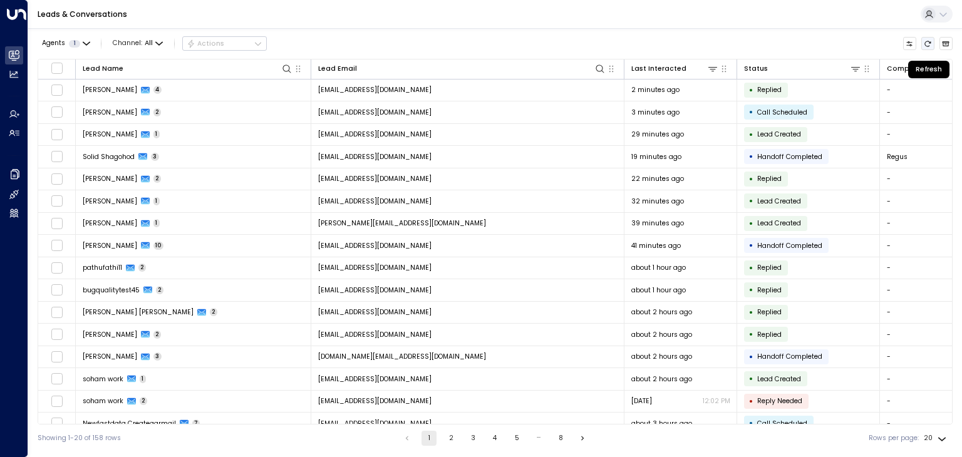
click at [927, 41] on icon "Refresh" at bounding box center [928, 44] width 8 height 8
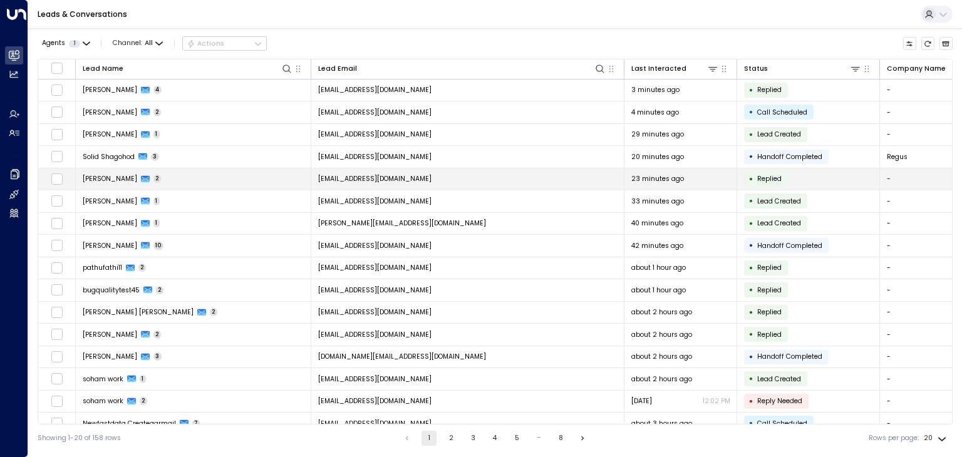
click at [95, 178] on span "[PERSON_NAME]" at bounding box center [110, 178] width 54 height 9
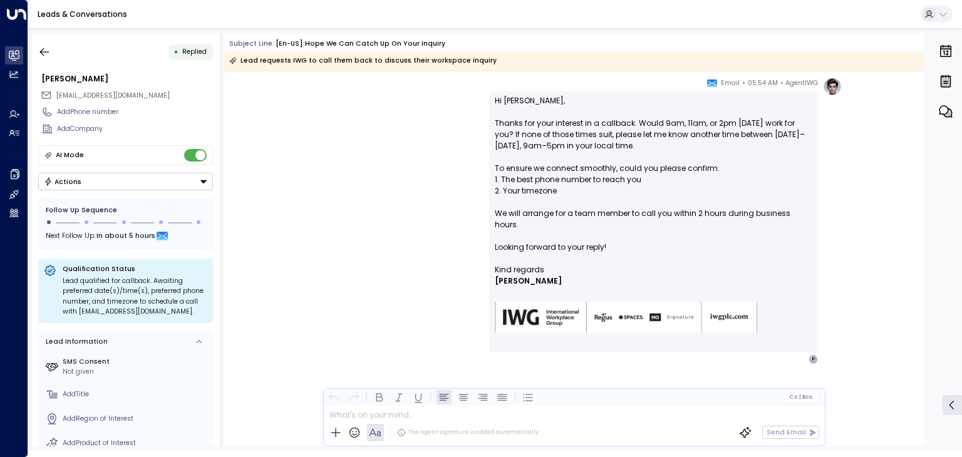
scroll to position [840, 0]
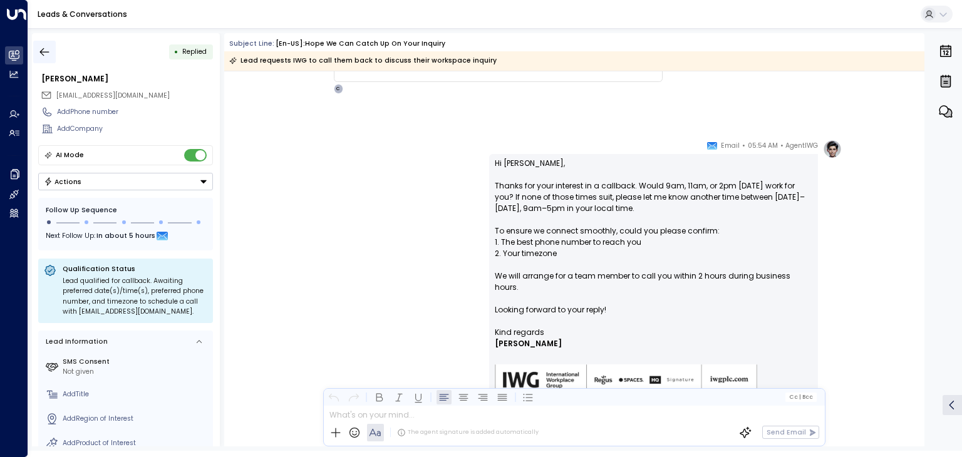
click at [37, 52] on button "button" at bounding box center [44, 52] width 23 height 23
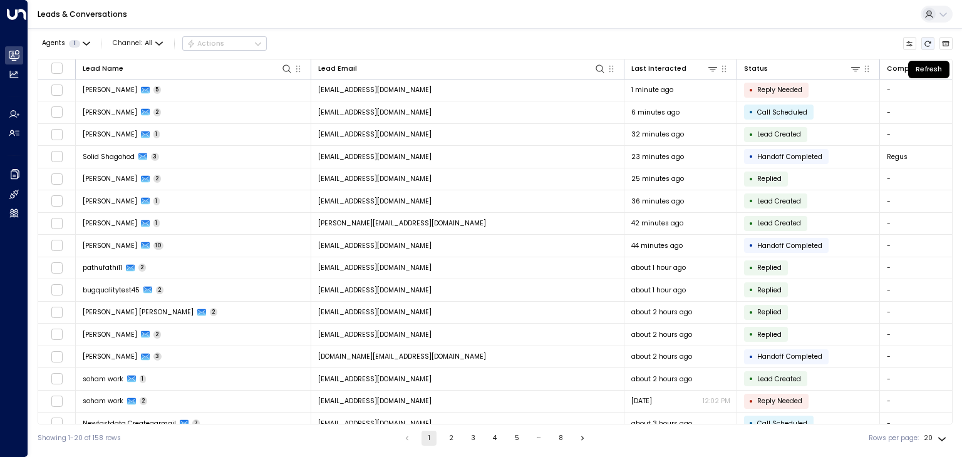
click at [930, 44] on icon "Refresh" at bounding box center [928, 44] width 8 height 8
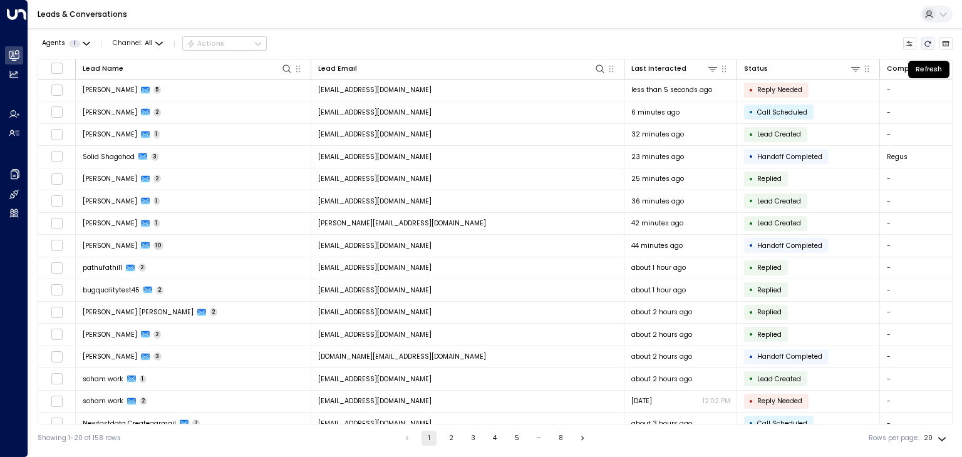
click at [930, 44] on icon "Refresh" at bounding box center [928, 44] width 8 height 8
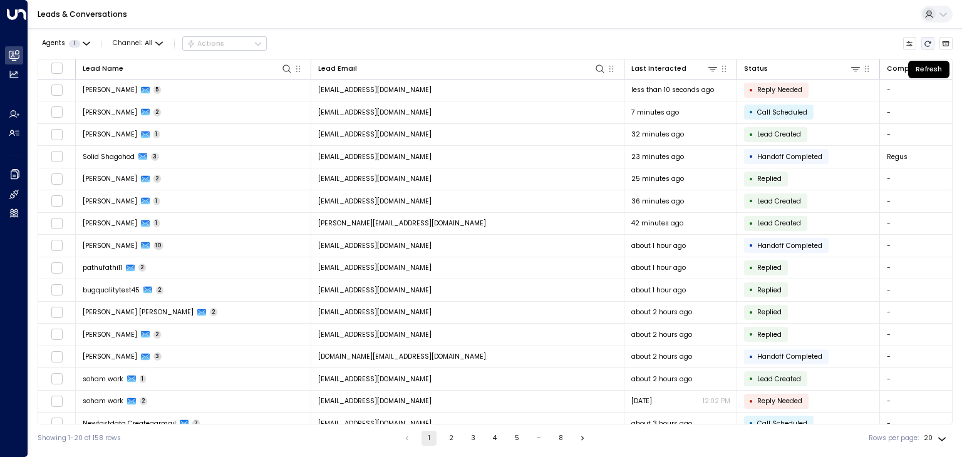
click at [930, 44] on icon "Refresh" at bounding box center [928, 44] width 8 height 8
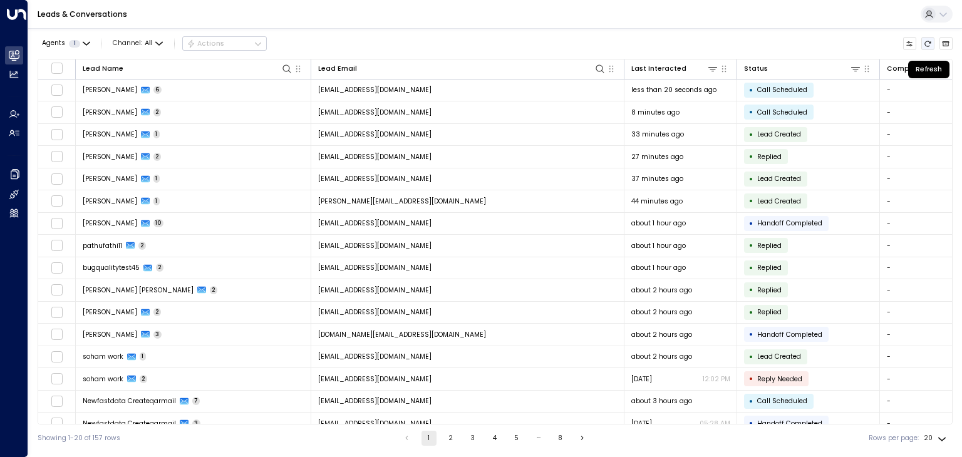
click at [931, 43] on icon "Refresh" at bounding box center [928, 44] width 8 height 8
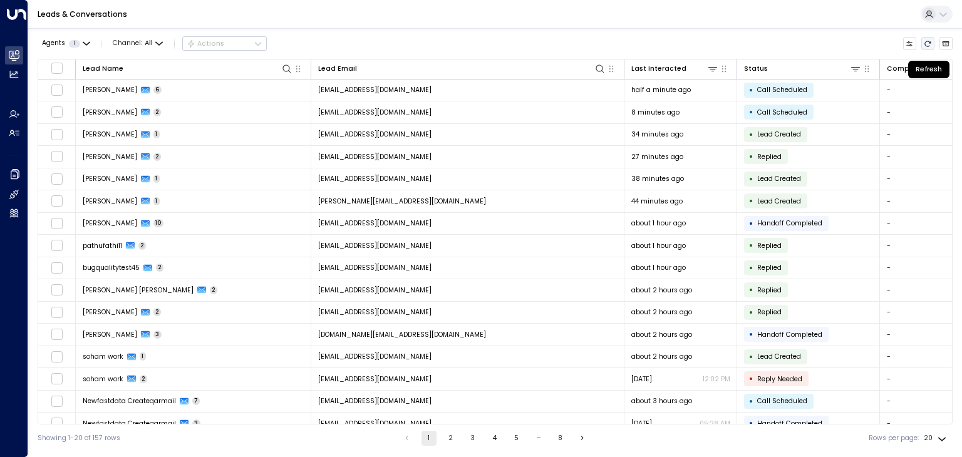
click at [931, 43] on icon "Refresh" at bounding box center [928, 44] width 8 height 8
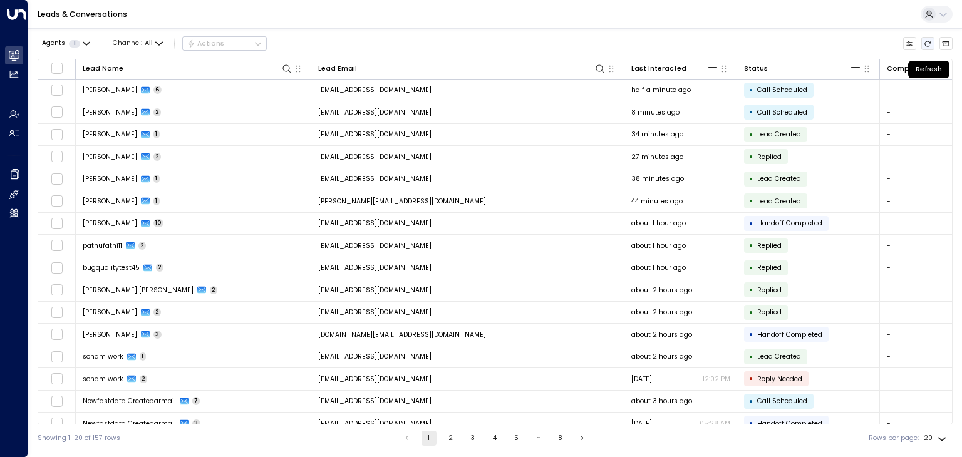
click at [931, 43] on icon "Refresh" at bounding box center [928, 44] width 8 height 8
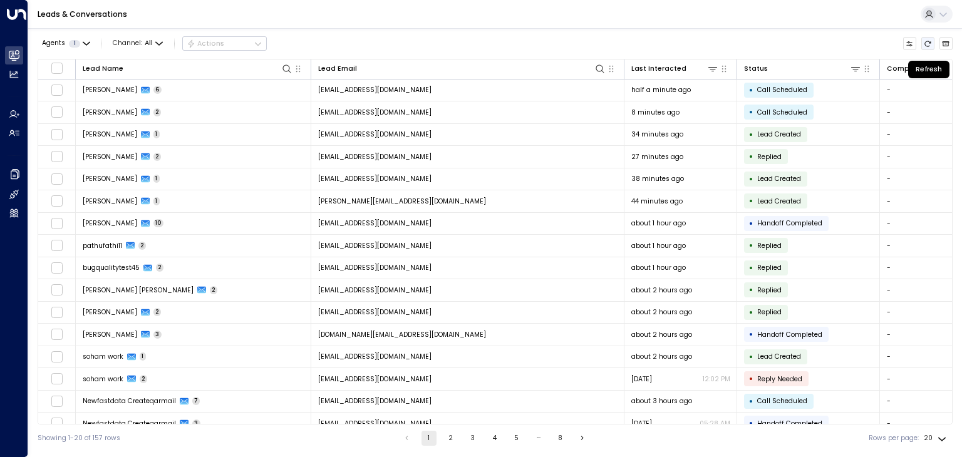
click at [931, 43] on icon "Refresh" at bounding box center [928, 44] width 8 height 8
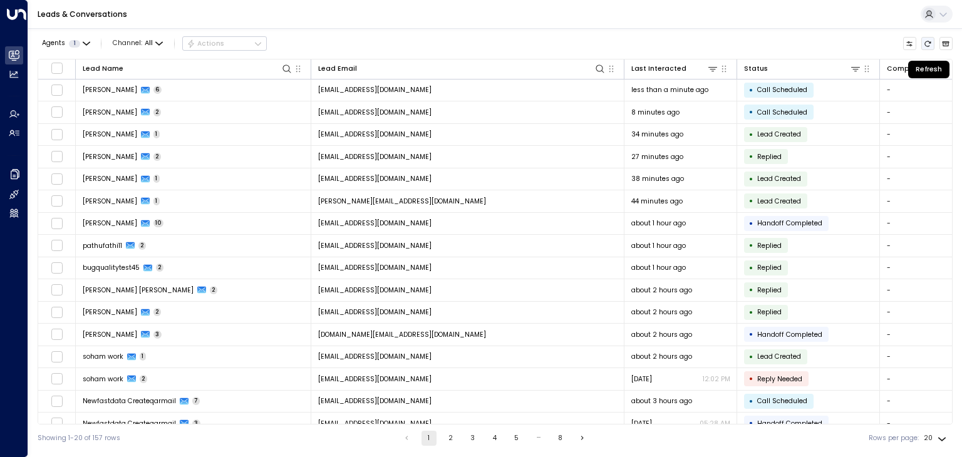
click at [931, 43] on icon "Refresh" at bounding box center [928, 44] width 8 height 8
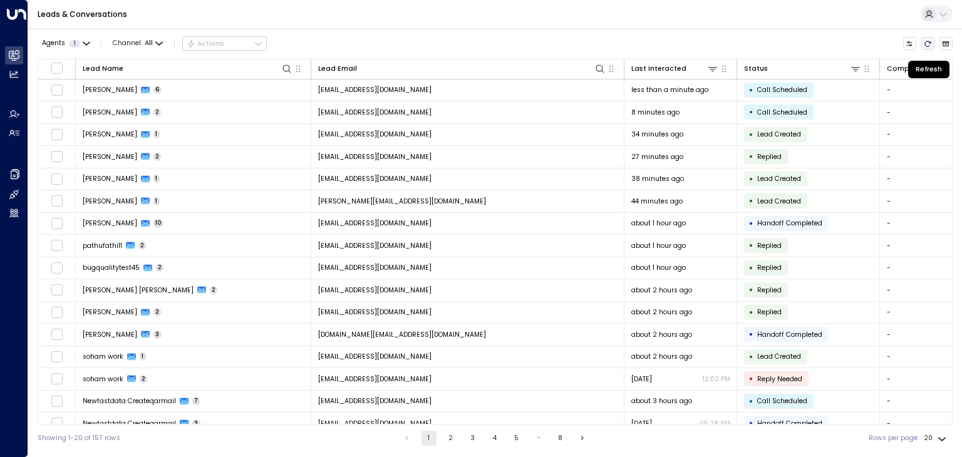
click at [931, 43] on icon "Refresh" at bounding box center [928, 44] width 8 height 8
click at [923, 43] on button "Refresh" at bounding box center [928, 44] width 14 height 14
click at [925, 42] on icon "Refresh" at bounding box center [928, 44] width 8 height 8
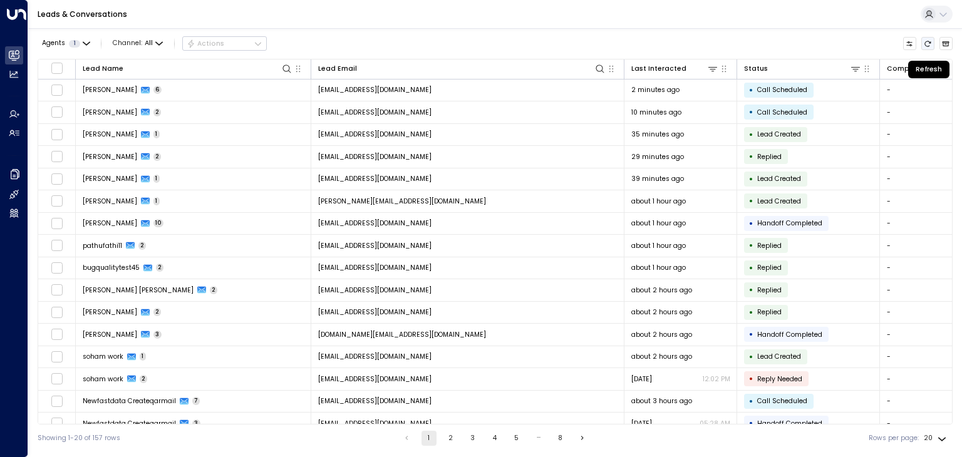
click at [925, 42] on icon "Refresh" at bounding box center [928, 44] width 8 height 8
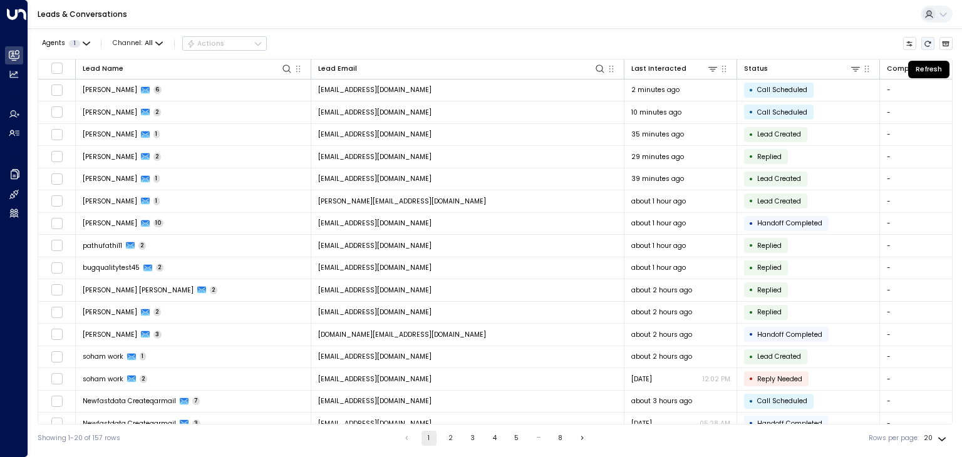
click at [925, 42] on icon "Refresh" at bounding box center [928, 44] width 8 height 8
click at [925, 43] on icon "Refresh" at bounding box center [928, 44] width 8 height 8
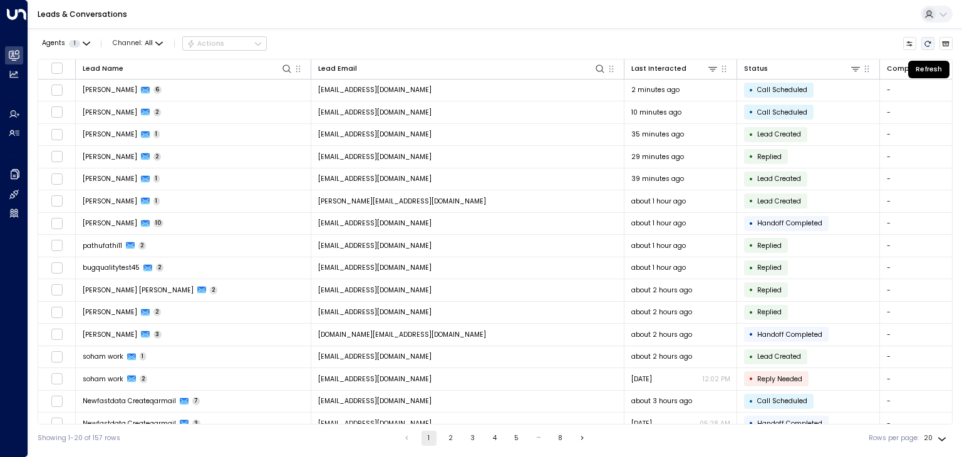
click at [925, 43] on icon "Refresh" at bounding box center [928, 44] width 8 height 8
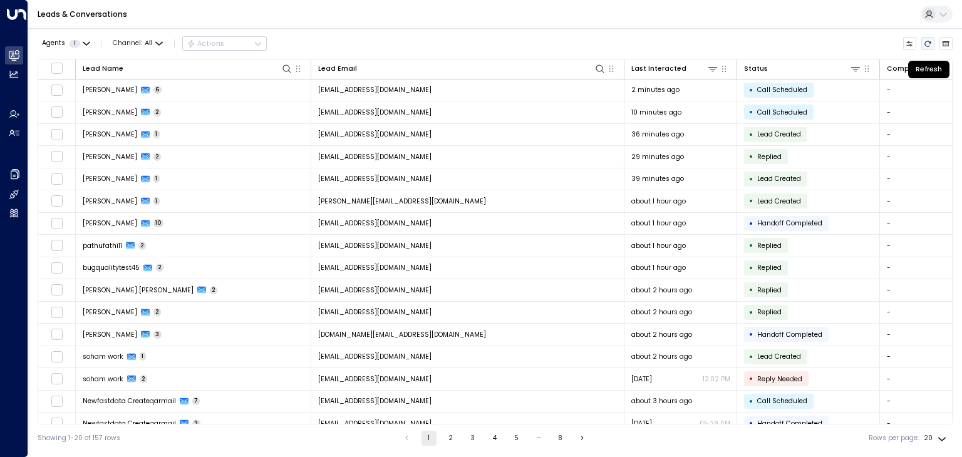
click at [925, 43] on icon "Refresh" at bounding box center [928, 44] width 8 height 8
click at [923, 44] on button "Refresh" at bounding box center [928, 44] width 14 height 14
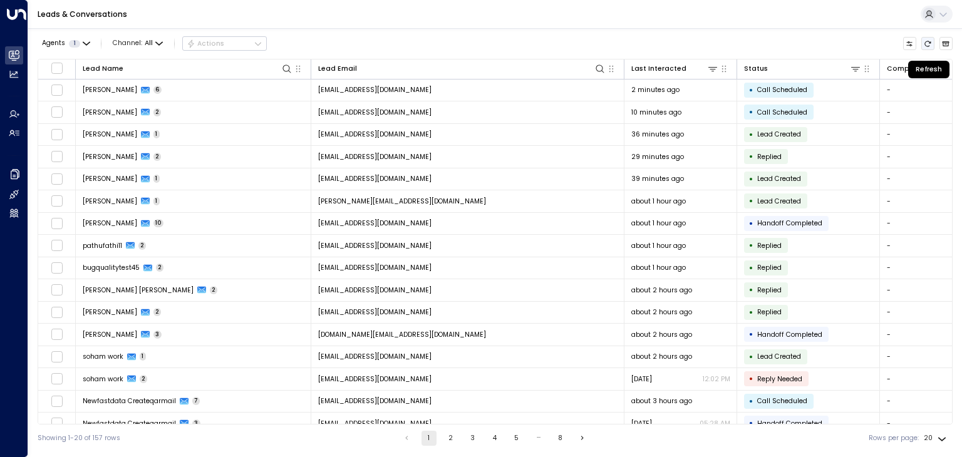
click at [923, 44] on button "Refresh" at bounding box center [928, 44] width 14 height 14
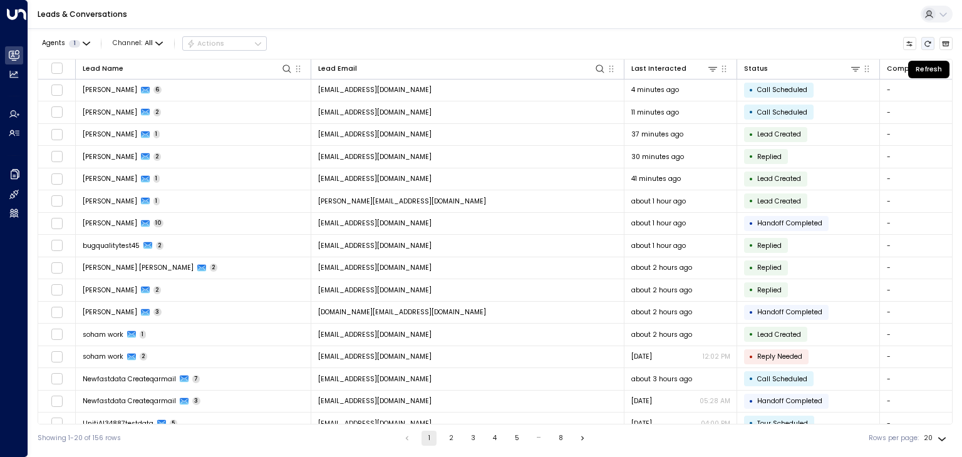
click at [930, 41] on icon "Refresh" at bounding box center [928, 44] width 8 height 8
click at [698, 31] on div "Agents 1 Channel: All Actions Lead Name Lead Email Last Interacted Status Compa…" at bounding box center [495, 240] width 915 height 424
click at [929, 43] on icon "Refresh" at bounding box center [928, 44] width 8 height 8
click at [928, 42] on icon "Refresh" at bounding box center [928, 44] width 8 height 8
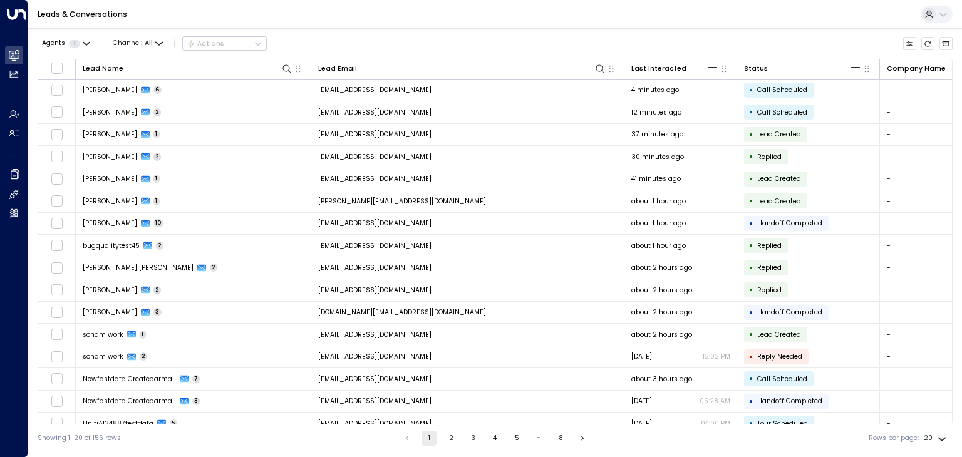
click at [689, 36] on div "Agents 1 Channel: All Actions" at bounding box center [495, 43] width 915 height 21
click at [923, 42] on button "Refresh" at bounding box center [928, 44] width 14 height 14
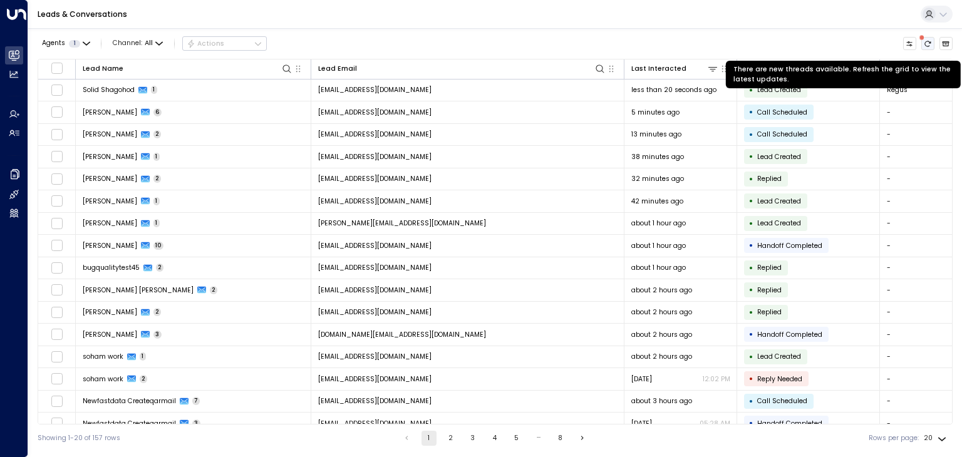
click at [925, 44] on icon "There are new threads available. Refresh the grid to view the latest updates." at bounding box center [928, 44] width 8 height 8
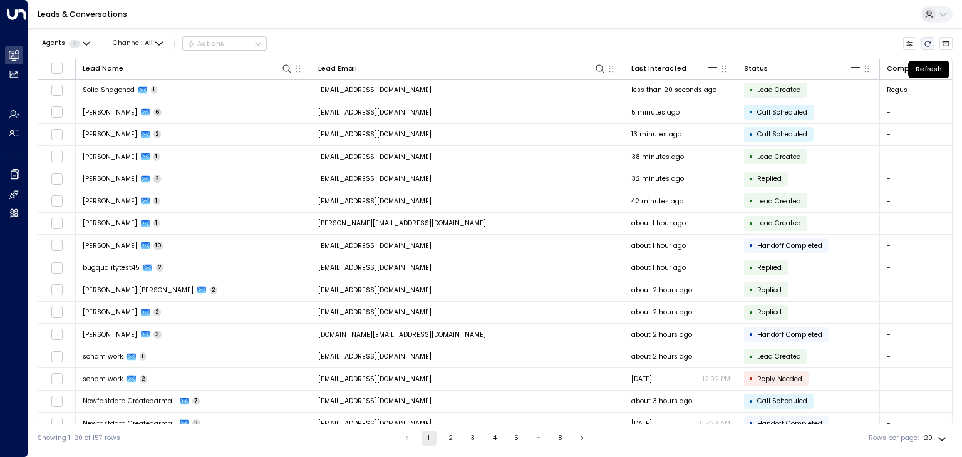
click at [925, 44] on icon "Refresh" at bounding box center [928, 44] width 8 height 8
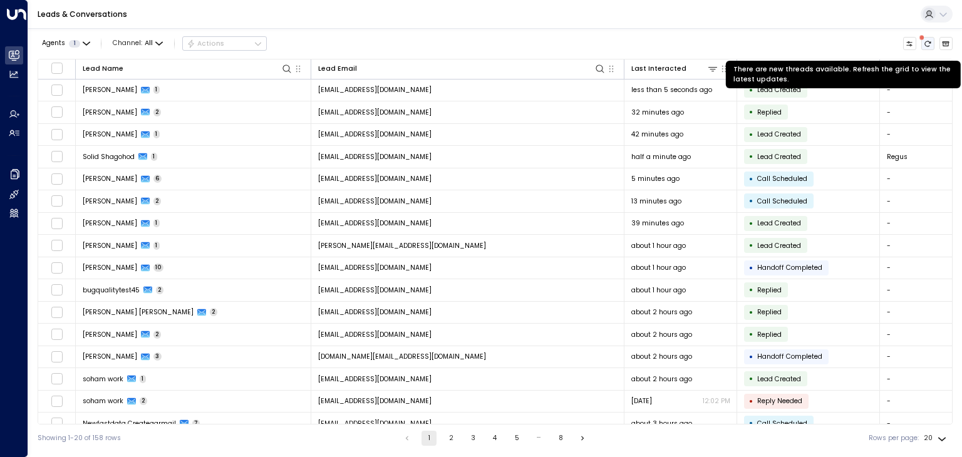
click at [927, 40] on icon "There are new threads available. Refresh the grid to view the latest updates." at bounding box center [928, 44] width 8 height 8
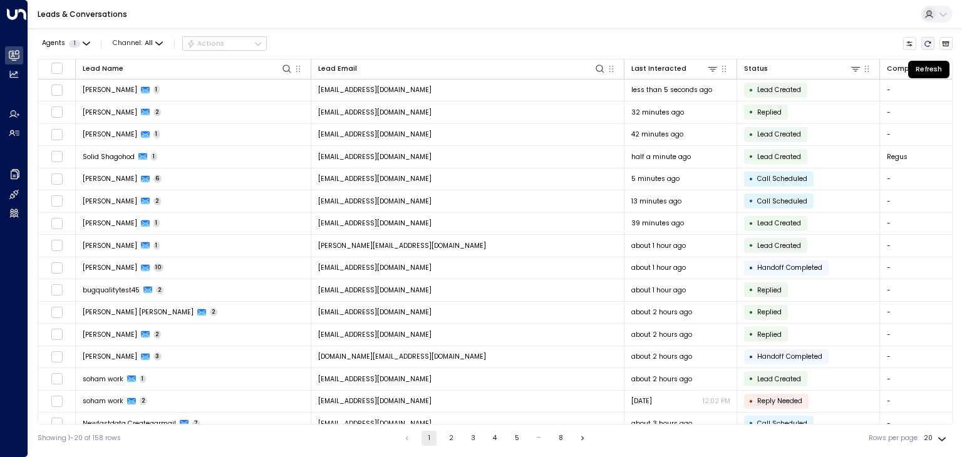
click at [927, 40] on icon "Refresh" at bounding box center [928, 44] width 8 height 8
click at [927, 41] on icon "Refresh" at bounding box center [928, 44] width 8 height 8
click at [931, 43] on icon "Refresh" at bounding box center [928, 44] width 8 height 8
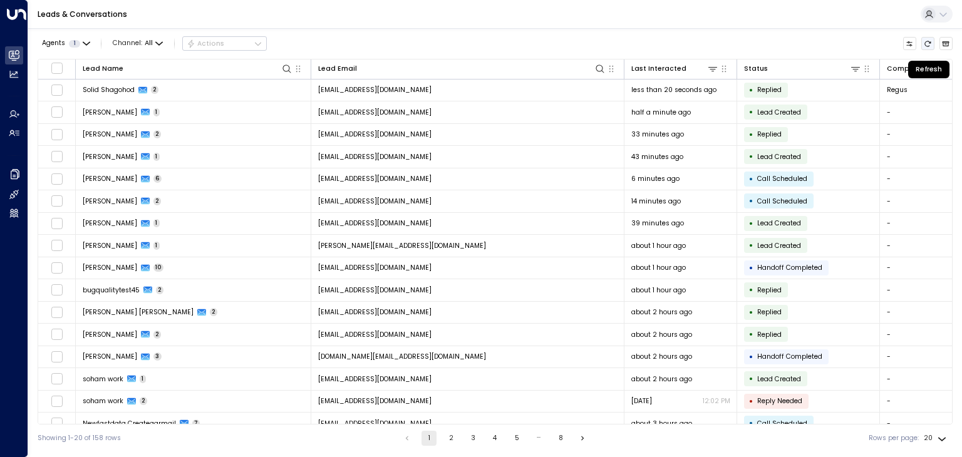
click at [931, 43] on icon "Refresh" at bounding box center [928, 44] width 8 height 8
click at [930, 43] on icon "Refresh" at bounding box center [928, 44] width 8 height 8
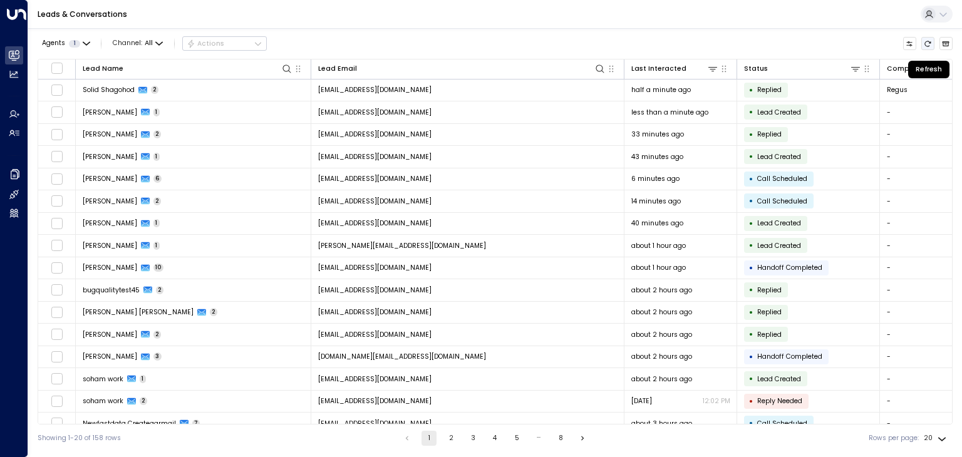
click at [925, 44] on icon "Refresh" at bounding box center [928, 44] width 6 height 6
click at [926, 43] on icon "Refresh" at bounding box center [928, 44] width 8 height 8
click at [925, 43] on icon "Refresh" at bounding box center [928, 44] width 8 height 8
click at [933, 42] on button "Refresh" at bounding box center [928, 44] width 14 height 14
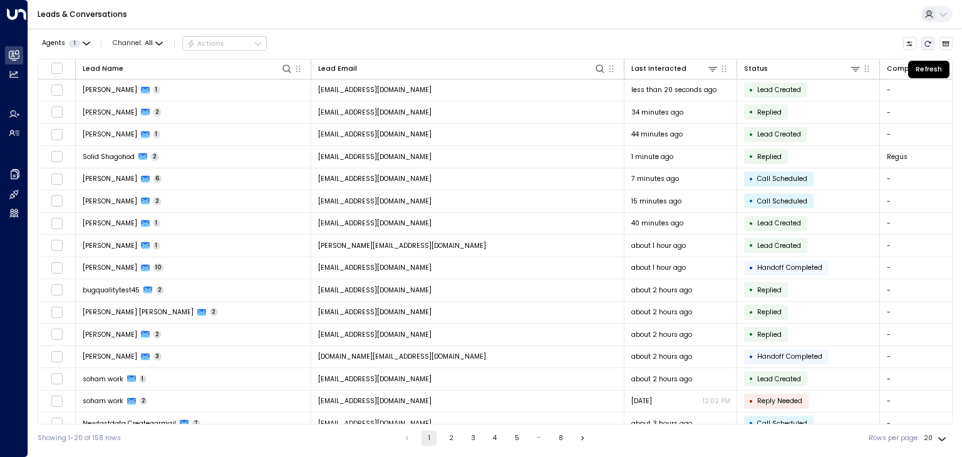
click at [933, 42] on button "Refresh" at bounding box center [928, 44] width 14 height 14
click at [932, 42] on button "Refresh" at bounding box center [928, 44] width 14 height 14
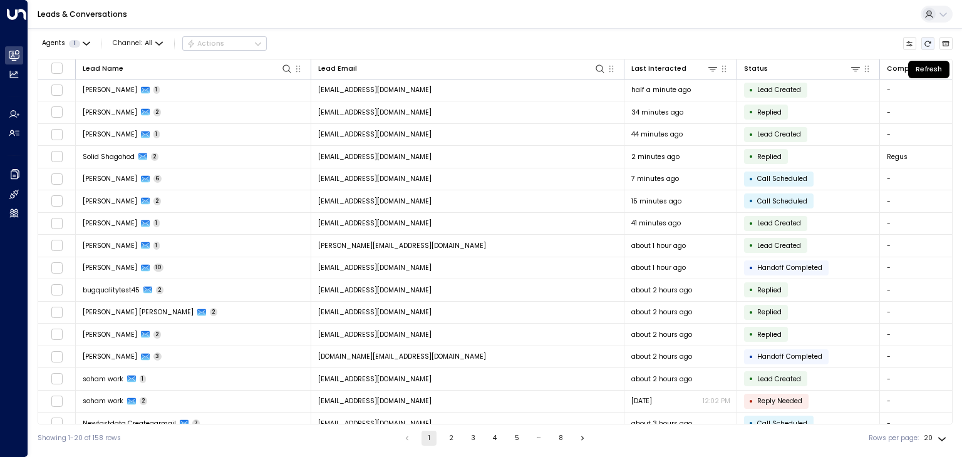
click at [932, 42] on button "Refresh" at bounding box center [928, 44] width 14 height 14
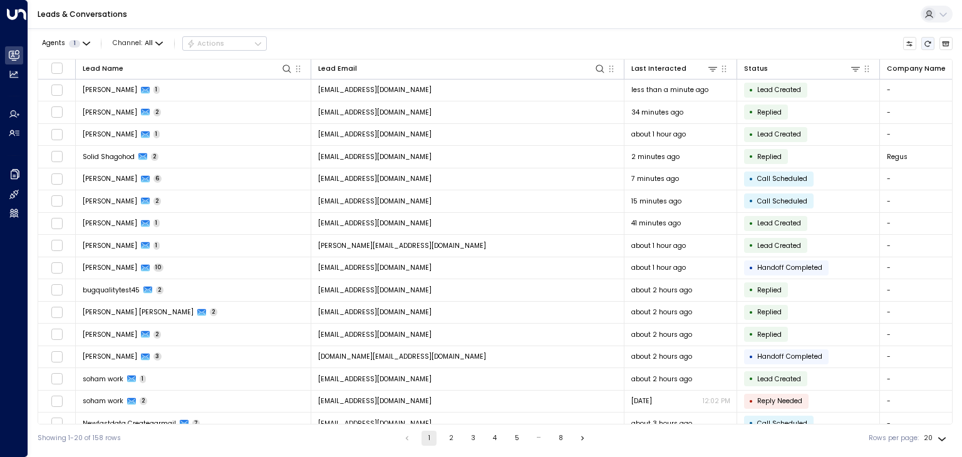
click at [929, 44] on icon "Refresh" at bounding box center [928, 44] width 8 height 8
click at [928, 44] on icon "Refresh" at bounding box center [928, 44] width 8 height 8
click at [927, 45] on icon "Refresh" at bounding box center [928, 44] width 8 height 8
click at [927, 46] on icon "Refresh" at bounding box center [928, 44] width 6 height 6
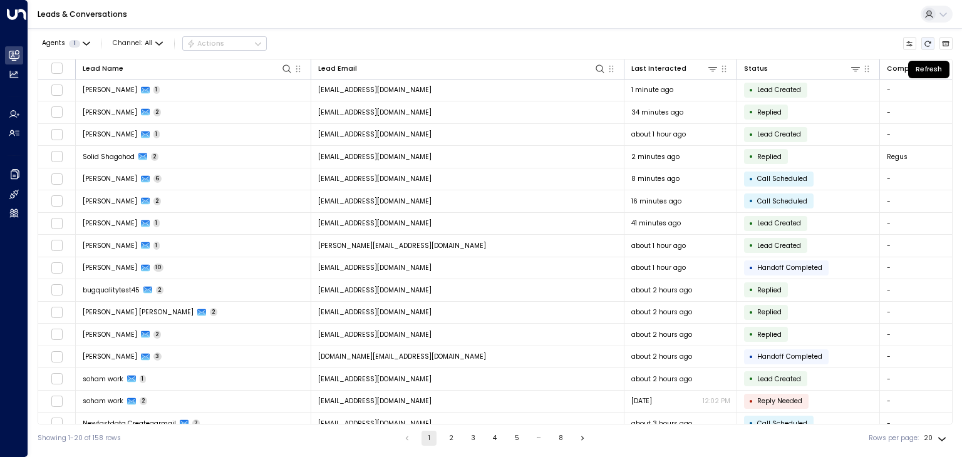
click at [927, 46] on icon "Refresh" at bounding box center [928, 44] width 6 height 6
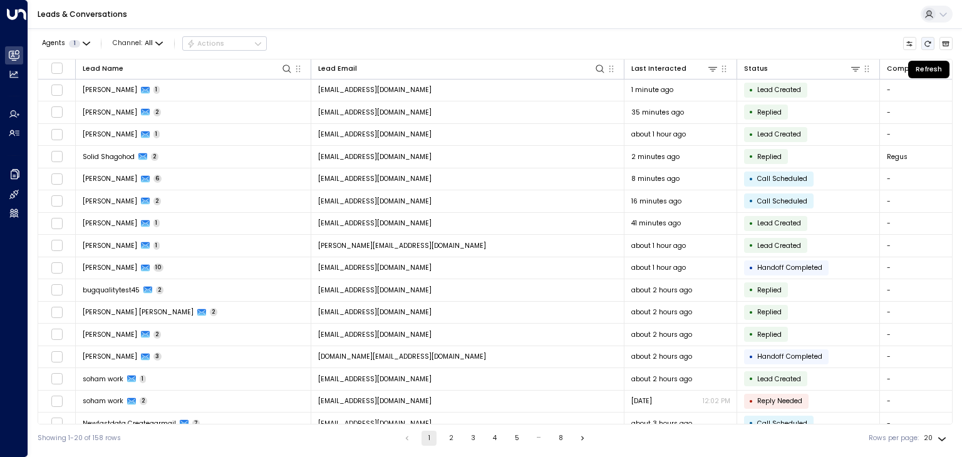
click at [927, 46] on icon "Refresh" at bounding box center [928, 44] width 6 height 6
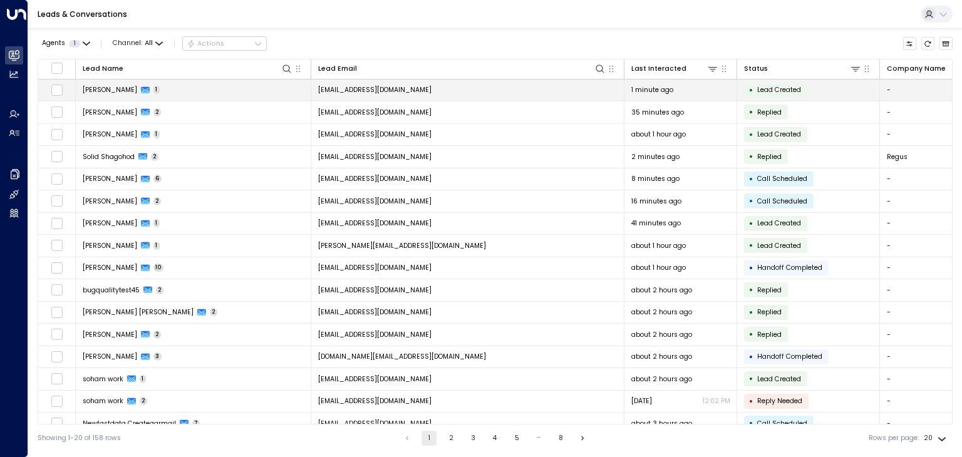
click at [112, 88] on span "[PERSON_NAME]" at bounding box center [110, 89] width 54 height 9
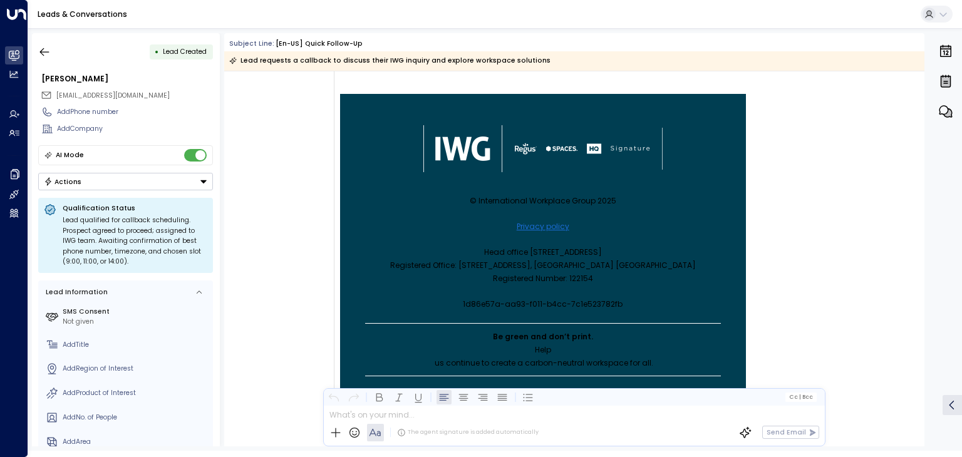
scroll to position [467, 0]
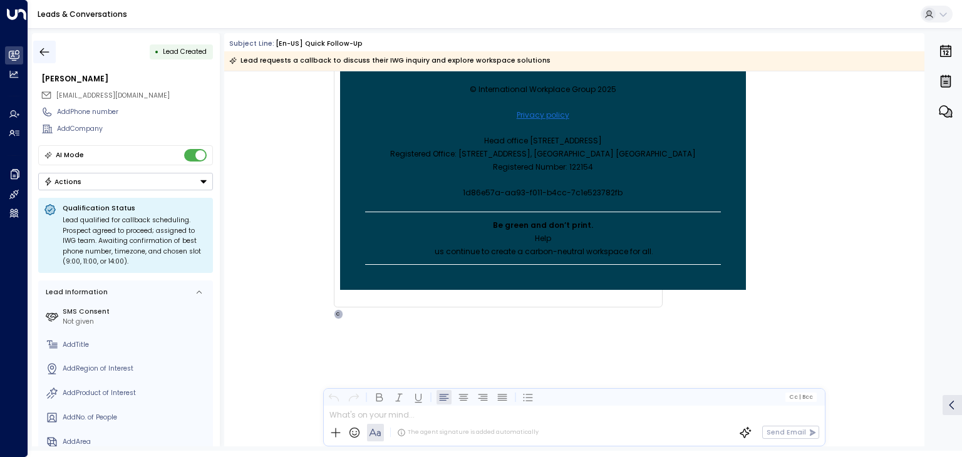
click at [44, 48] on icon "button" at bounding box center [44, 52] width 13 height 13
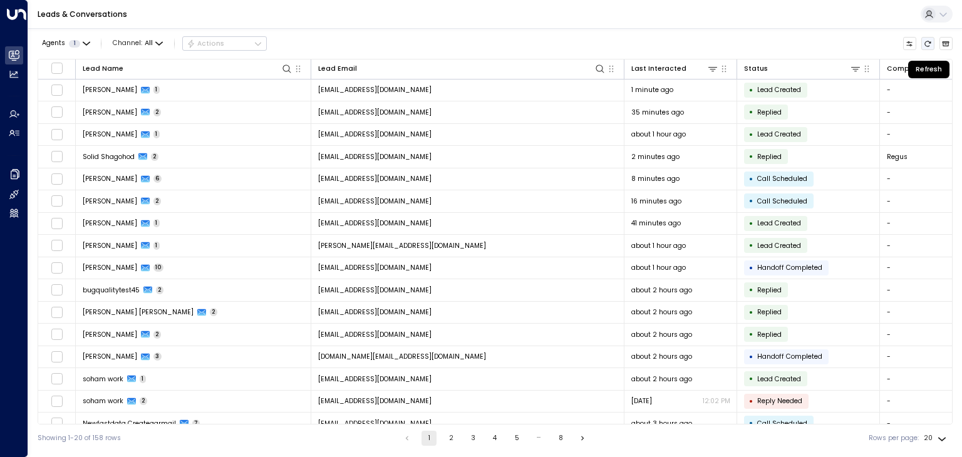
click at [927, 41] on icon "Refresh" at bounding box center [928, 44] width 8 height 8
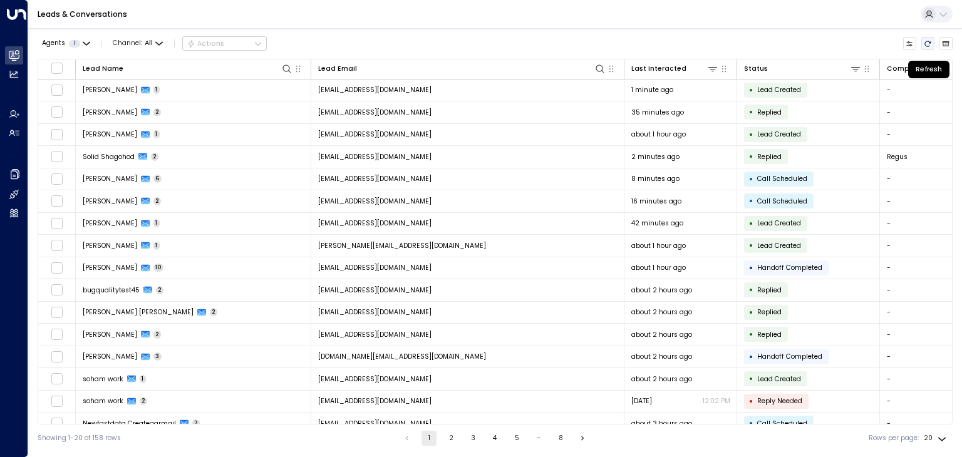
click at [927, 41] on icon "Refresh" at bounding box center [928, 44] width 8 height 8
click at [928, 41] on icon "Refresh" at bounding box center [928, 44] width 8 height 8
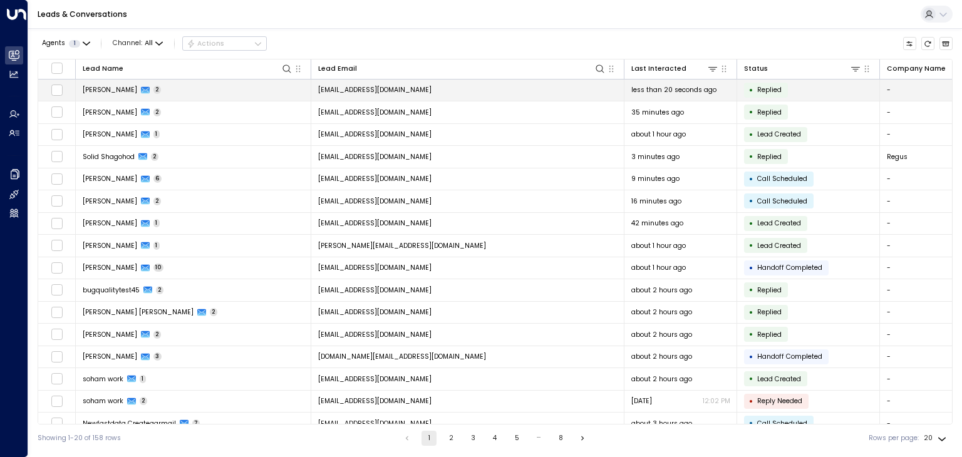
click at [99, 86] on span "[PERSON_NAME]" at bounding box center [110, 89] width 54 height 9
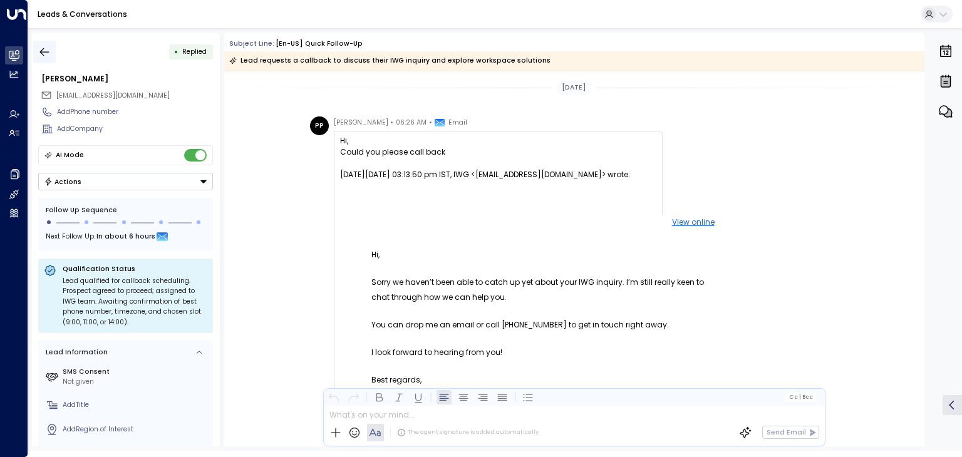
click at [47, 51] on icon "button" at bounding box center [44, 52] width 13 height 13
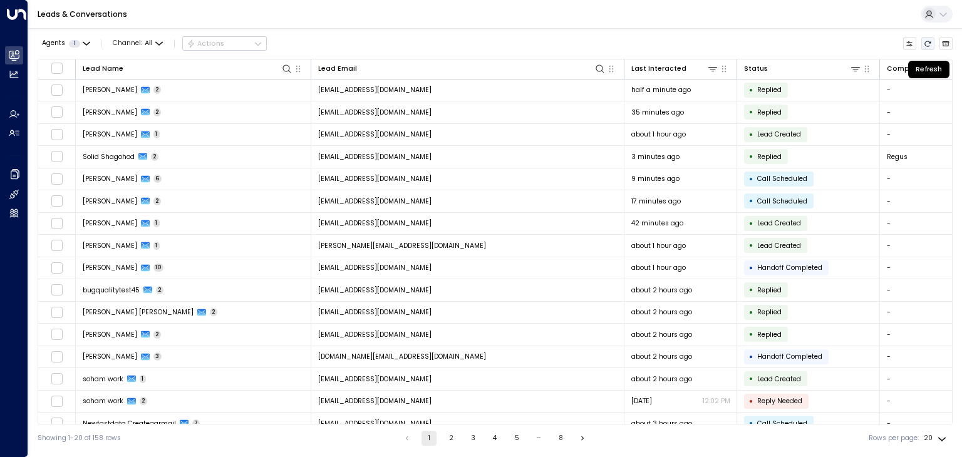
click at [930, 40] on icon "Refresh" at bounding box center [928, 44] width 8 height 8
click at [930, 41] on icon "Refresh" at bounding box center [928, 44] width 6 height 6
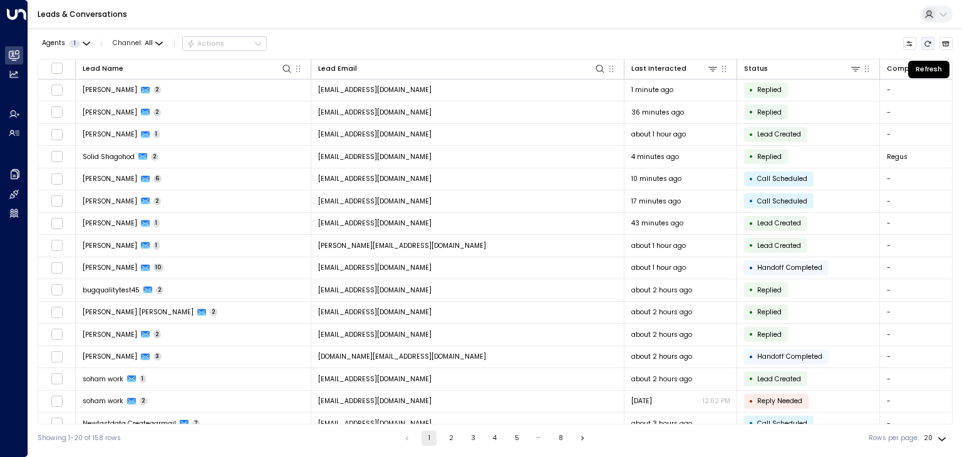
click at [930, 41] on icon "Refresh" at bounding box center [928, 44] width 6 height 6
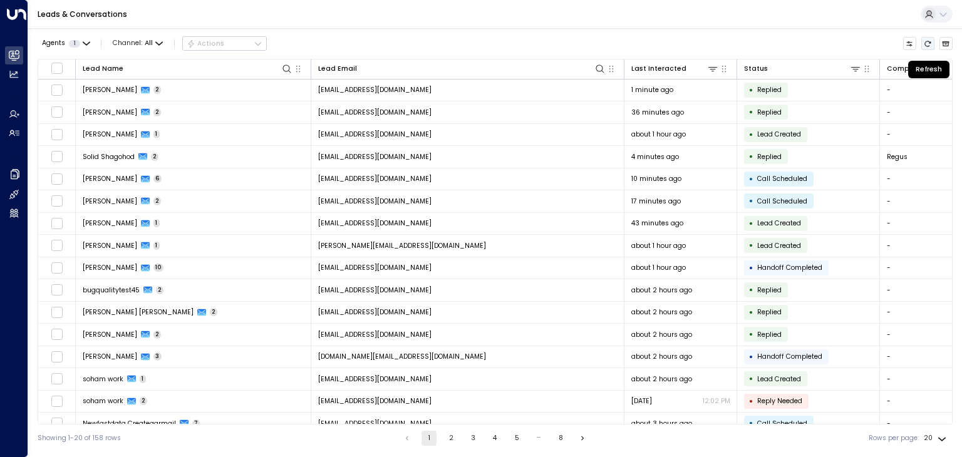
click at [930, 41] on icon "Refresh" at bounding box center [928, 44] width 6 height 6
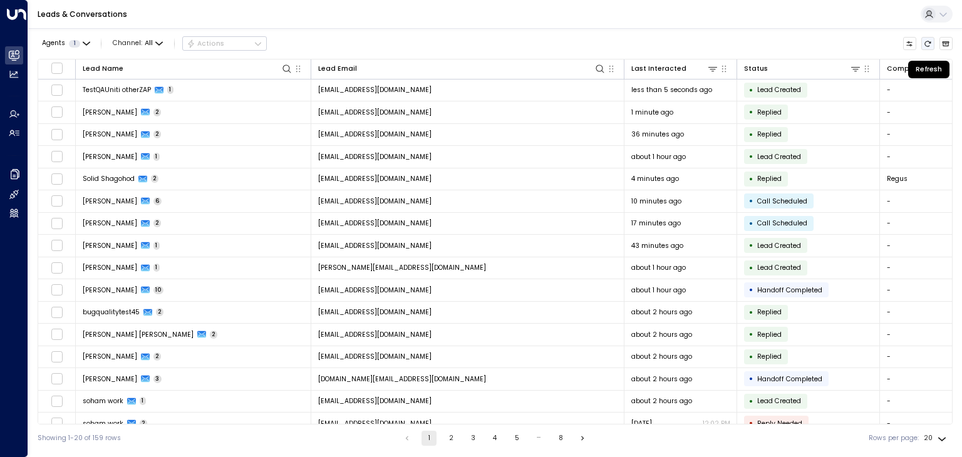
click at [930, 41] on icon "Refresh" at bounding box center [928, 44] width 6 height 6
click at [925, 41] on icon "Refresh" at bounding box center [928, 44] width 8 height 8
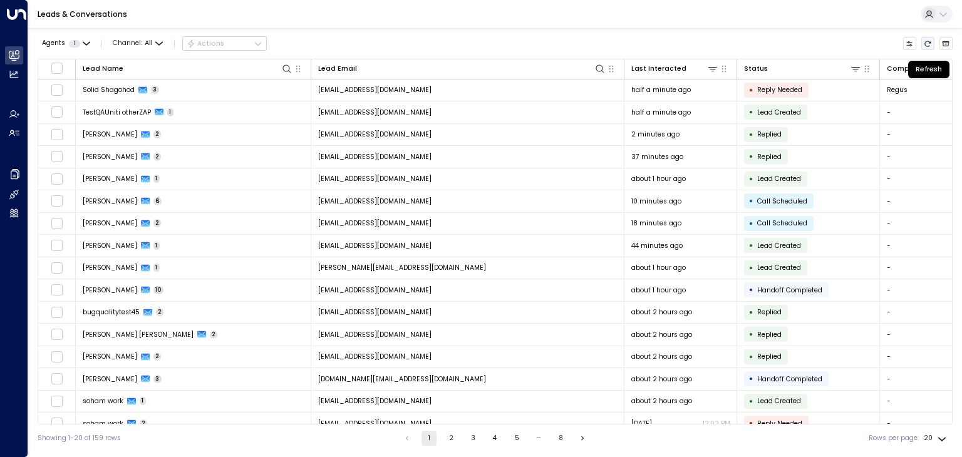
click at [932, 45] on button "Refresh" at bounding box center [928, 44] width 14 height 14
click at [931, 45] on icon "Refresh" at bounding box center [928, 44] width 8 height 8
click at [929, 41] on icon "Refresh" at bounding box center [928, 44] width 8 height 8
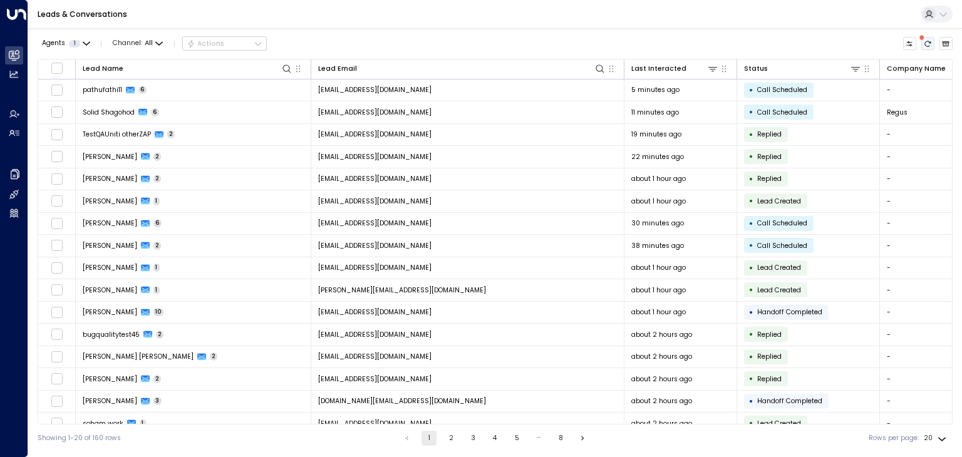
click at [926, 45] on icon "There are new threads available. Refresh the grid to view the latest updates." at bounding box center [928, 44] width 6 height 6
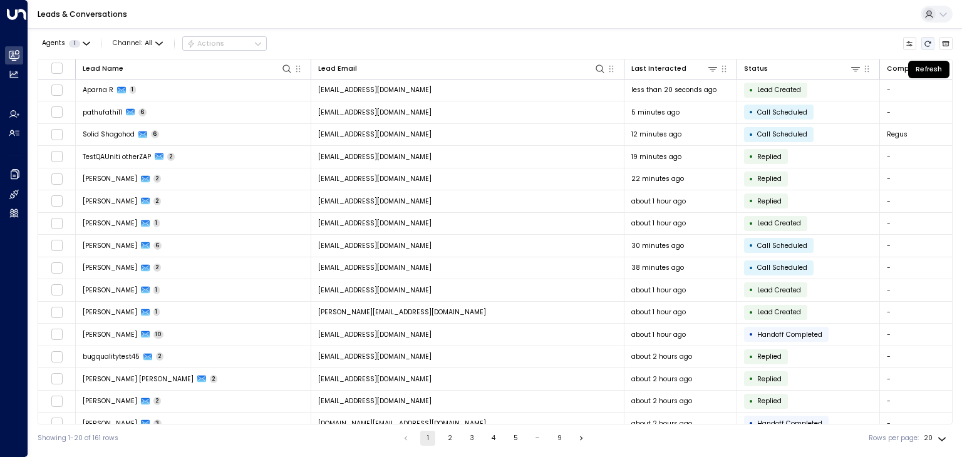
click at [926, 44] on icon "Refresh" at bounding box center [928, 44] width 8 height 8
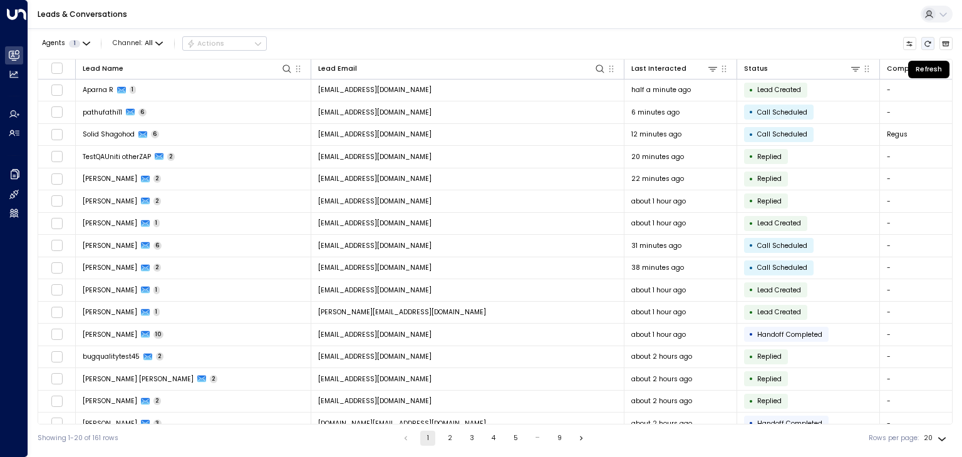
click at [926, 45] on icon "Refresh" at bounding box center [928, 44] width 6 height 6
click at [928, 44] on icon "Refresh" at bounding box center [928, 44] width 8 height 8
click at [932, 44] on button "Refresh" at bounding box center [928, 44] width 14 height 14
click at [930, 43] on icon "Refresh" at bounding box center [928, 44] width 8 height 8
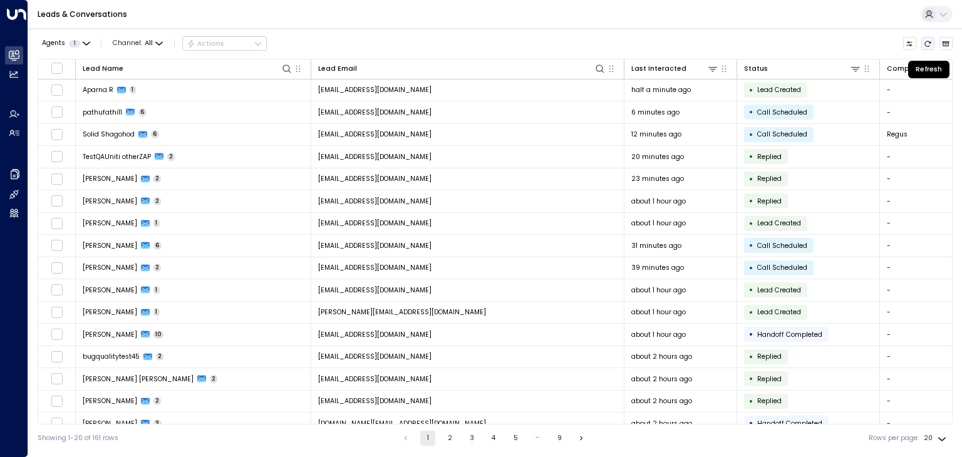
click at [930, 43] on icon "Refresh" at bounding box center [928, 44] width 8 height 8
click at [929, 41] on icon "Refresh" at bounding box center [928, 44] width 8 height 8
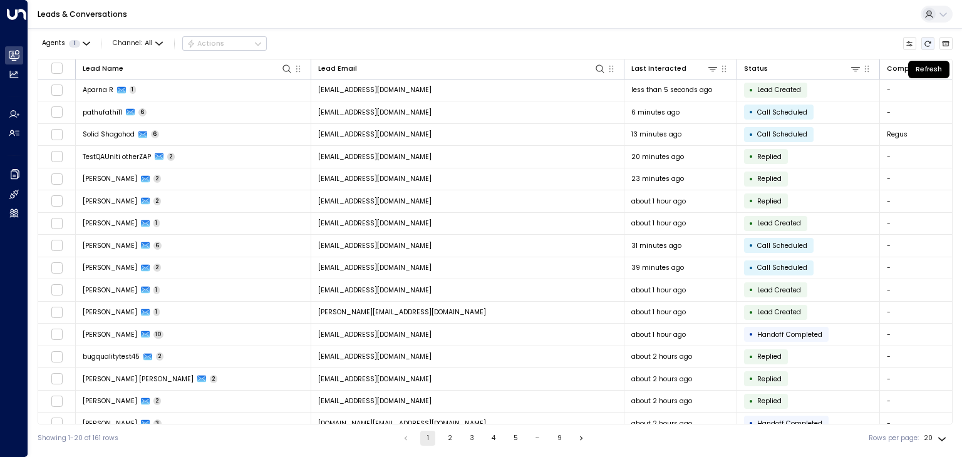
click at [932, 43] on button "Refresh" at bounding box center [928, 44] width 14 height 14
click at [931, 43] on icon "Refresh" at bounding box center [928, 44] width 8 height 8
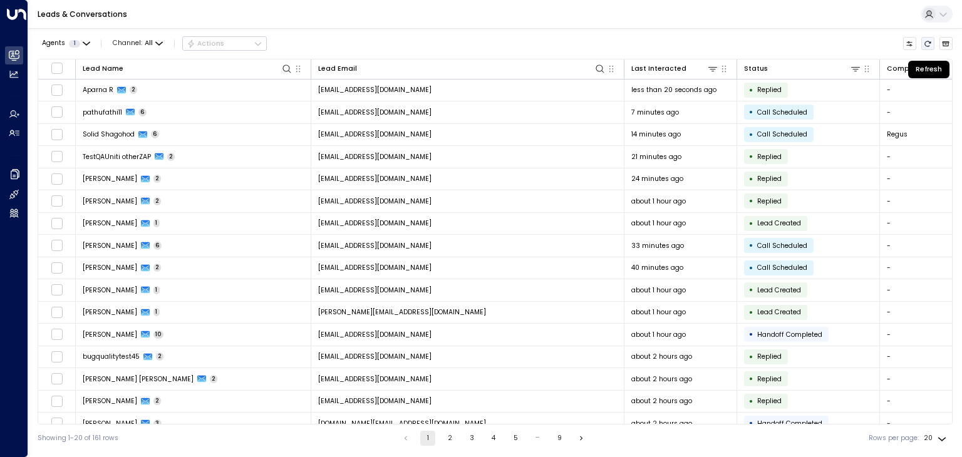
click at [923, 46] on button "Refresh" at bounding box center [928, 44] width 14 height 14
click at [930, 46] on icon "Refresh" at bounding box center [928, 44] width 8 height 8
click at [923, 44] on button "Refresh" at bounding box center [928, 44] width 14 height 14
click at [923, 45] on button "Refresh" at bounding box center [928, 44] width 14 height 14
click at [925, 44] on icon "Refresh" at bounding box center [928, 44] width 8 height 8
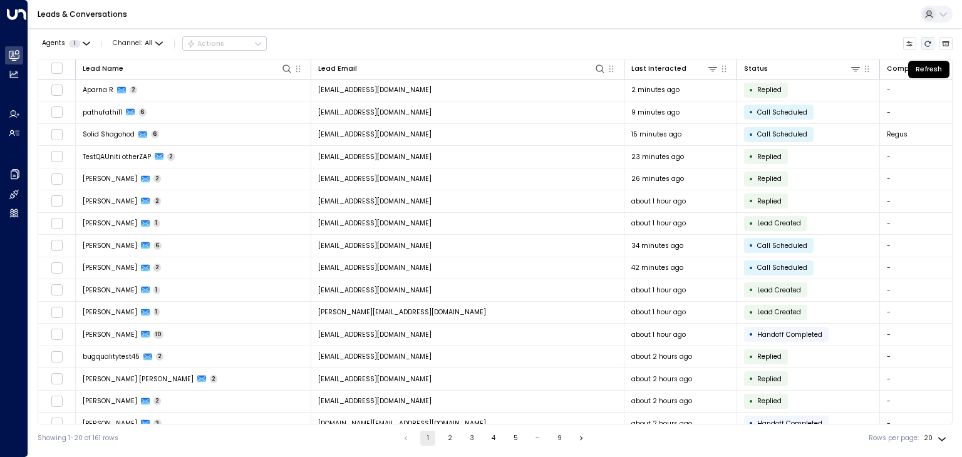
click at [925, 44] on icon "Refresh" at bounding box center [928, 44] width 6 height 6
click at [930, 43] on icon "Refresh" at bounding box center [928, 44] width 6 height 6
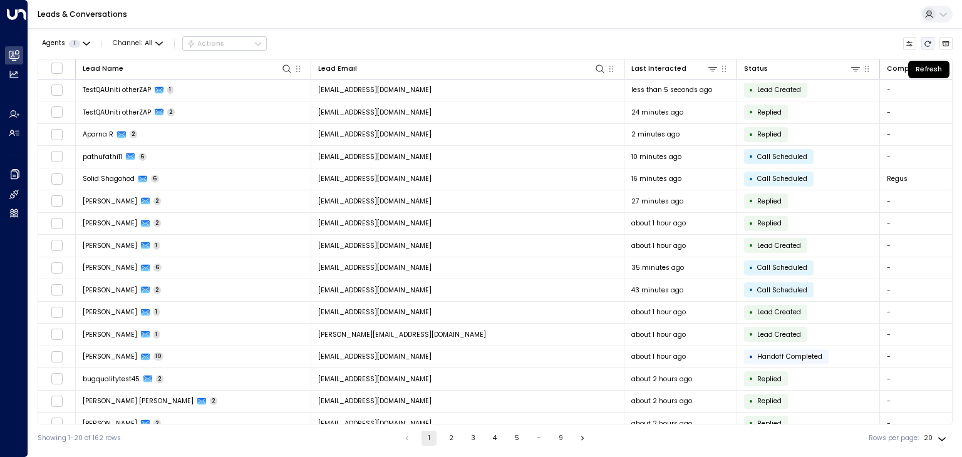
click at [930, 43] on icon "Refresh" at bounding box center [928, 44] width 6 height 6
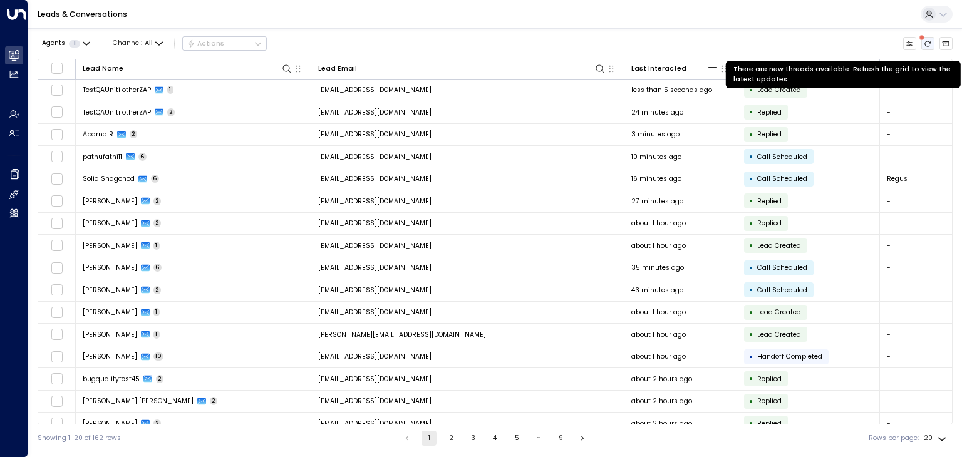
click at [930, 43] on icon "There are new threads available. Refresh the grid to view the latest updates." at bounding box center [928, 44] width 6 height 6
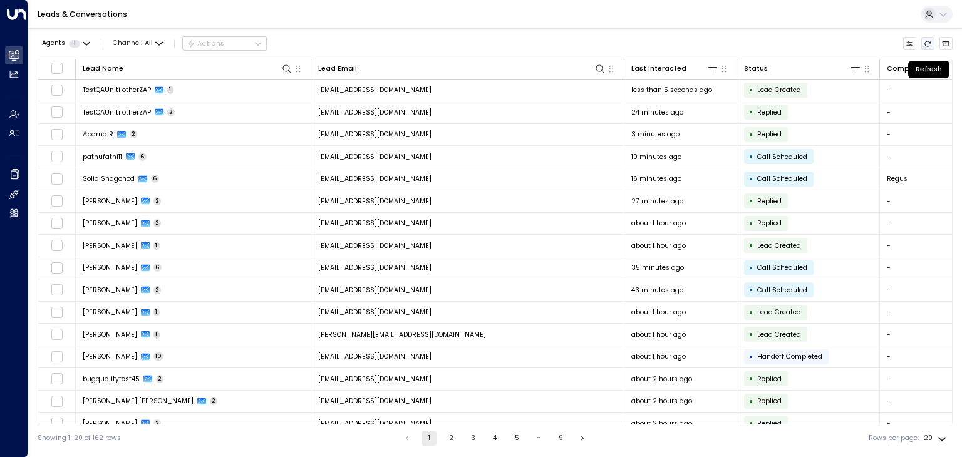
click at [930, 43] on icon "Refresh" at bounding box center [928, 44] width 6 height 6
click at [928, 43] on icon "Refresh" at bounding box center [928, 44] width 8 height 8
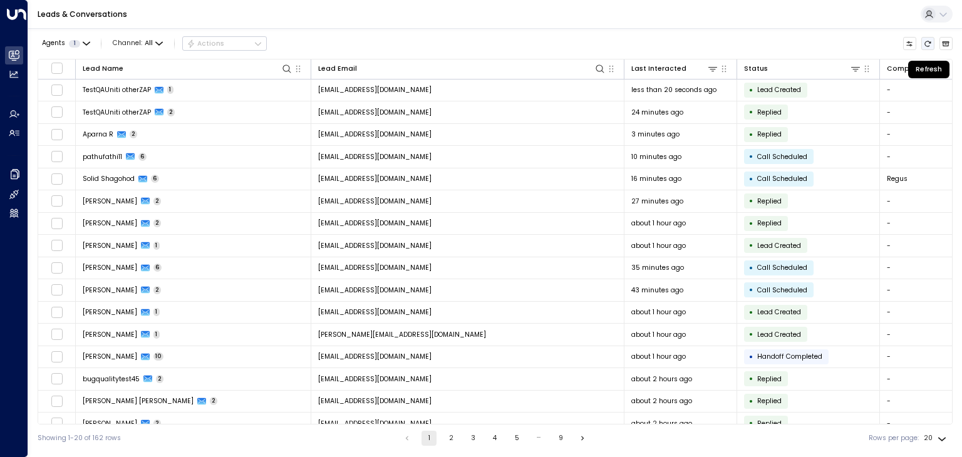
click at [928, 43] on icon "Refresh" at bounding box center [928, 44] width 8 height 8
click at [925, 38] on button "Refresh" at bounding box center [928, 44] width 14 height 14
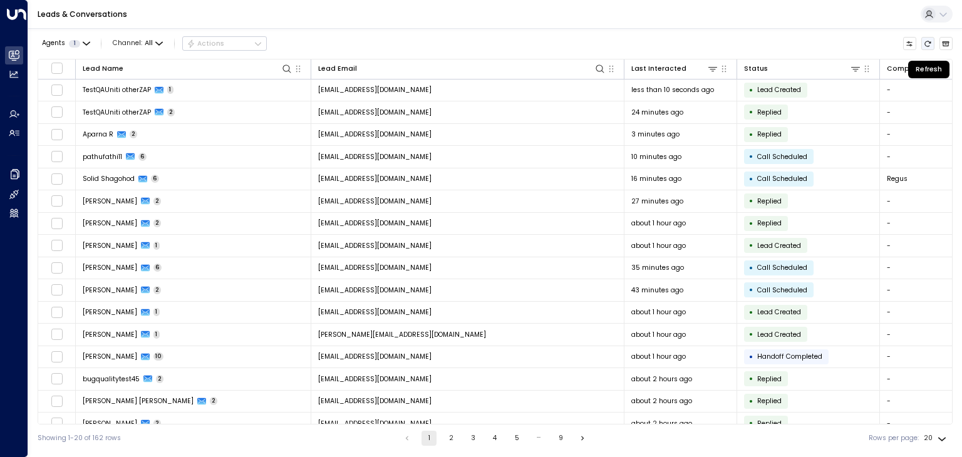
click at [925, 38] on button "Refresh" at bounding box center [928, 44] width 14 height 14
click at [926, 45] on icon "Refresh" at bounding box center [928, 44] width 6 height 6
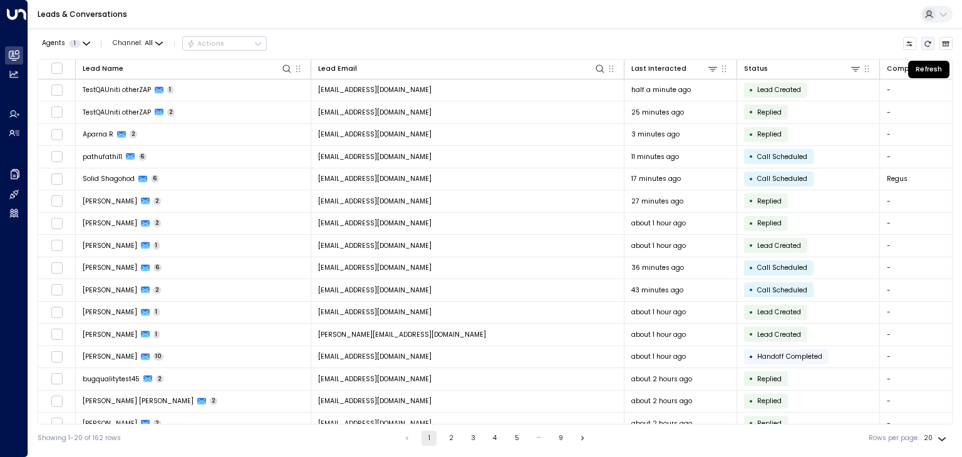
click at [925, 45] on icon "Refresh" at bounding box center [928, 44] width 8 height 8
click at [928, 45] on icon "Refresh" at bounding box center [928, 44] width 8 height 8
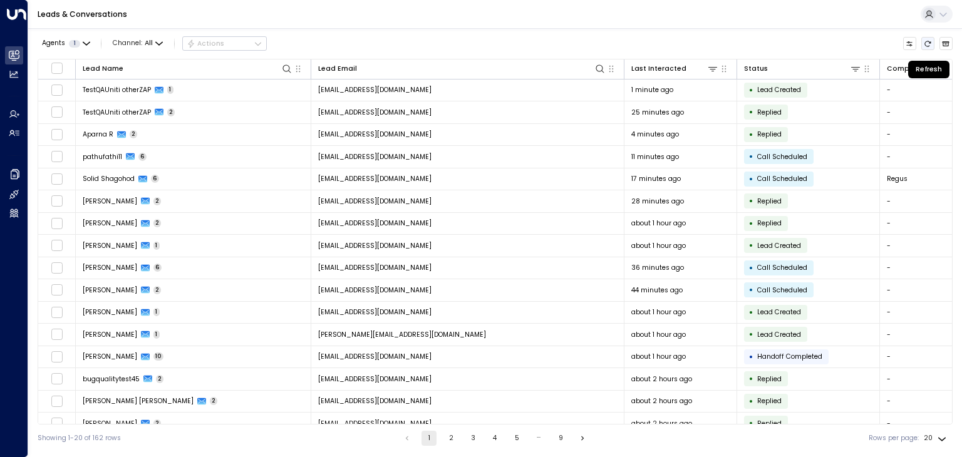
click at [928, 45] on icon "Refresh" at bounding box center [928, 44] width 8 height 8
click at [927, 45] on icon "Refresh" at bounding box center [928, 44] width 8 height 8
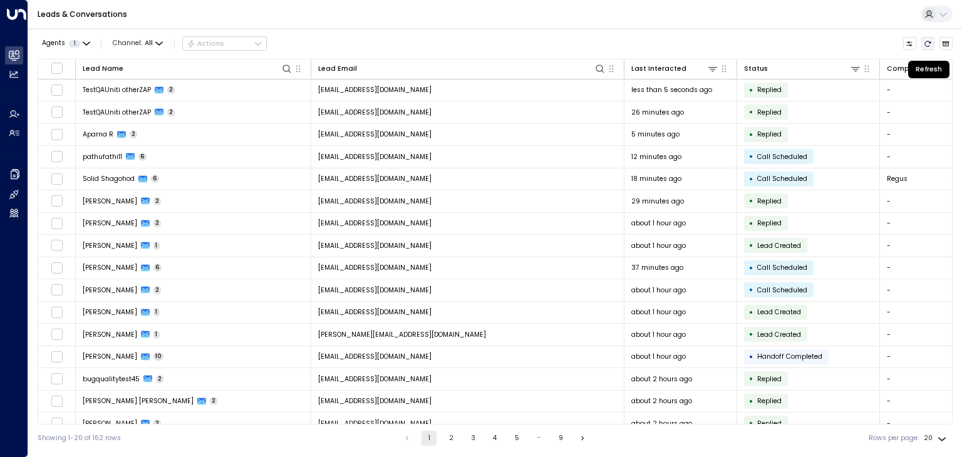
click at [930, 43] on icon "Refresh" at bounding box center [928, 44] width 8 height 8
click at [928, 44] on icon "Refresh" at bounding box center [928, 44] width 8 height 8
click at [926, 44] on icon "Refresh" at bounding box center [928, 44] width 8 height 8
click at [925, 43] on icon "Refresh" at bounding box center [928, 44] width 8 height 8
click at [925, 43] on icon "Refresh" at bounding box center [928, 44] width 6 height 6
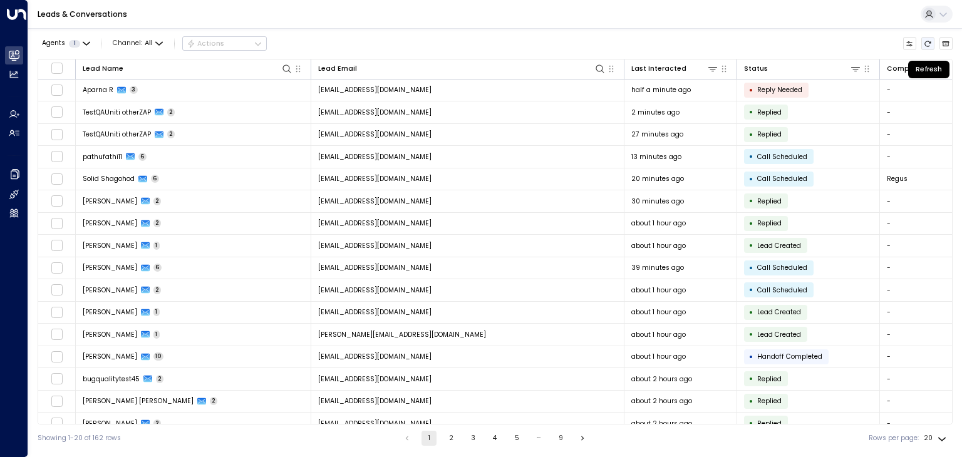
click at [925, 42] on icon "Refresh" at bounding box center [928, 44] width 8 height 8
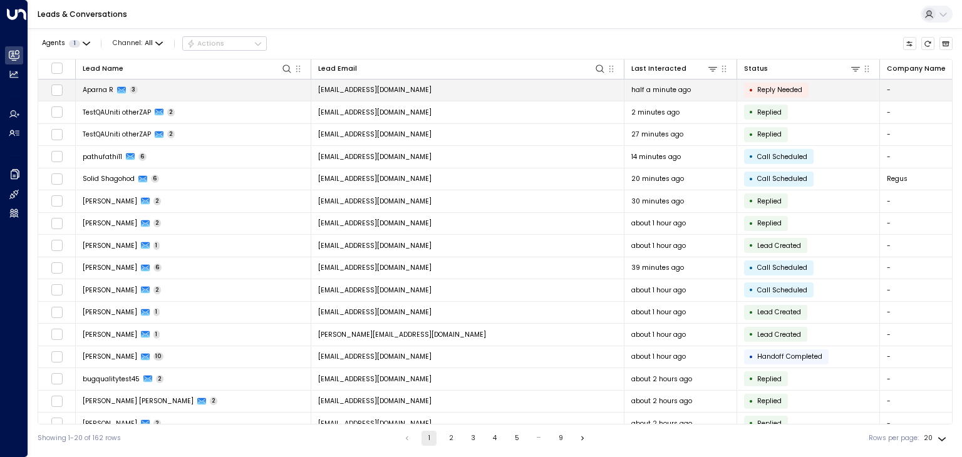
click at [97, 88] on span "Aparna R" at bounding box center [98, 89] width 31 height 9
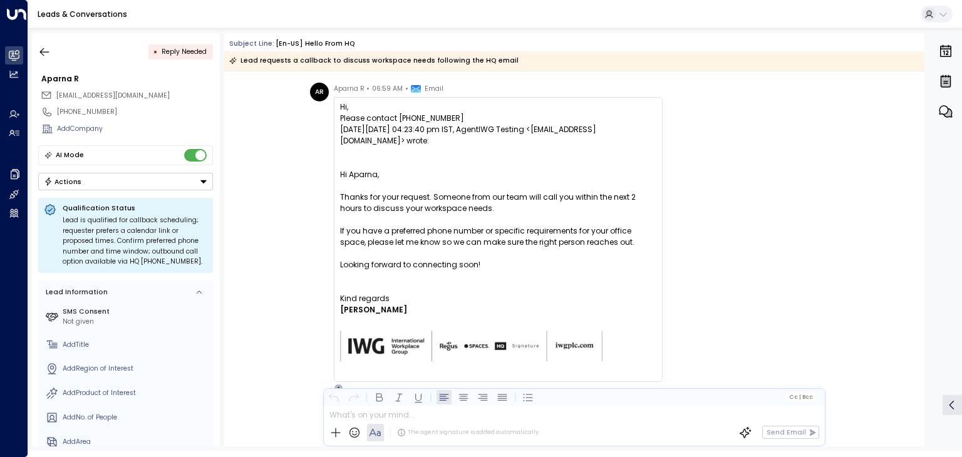
scroll to position [1191, 0]
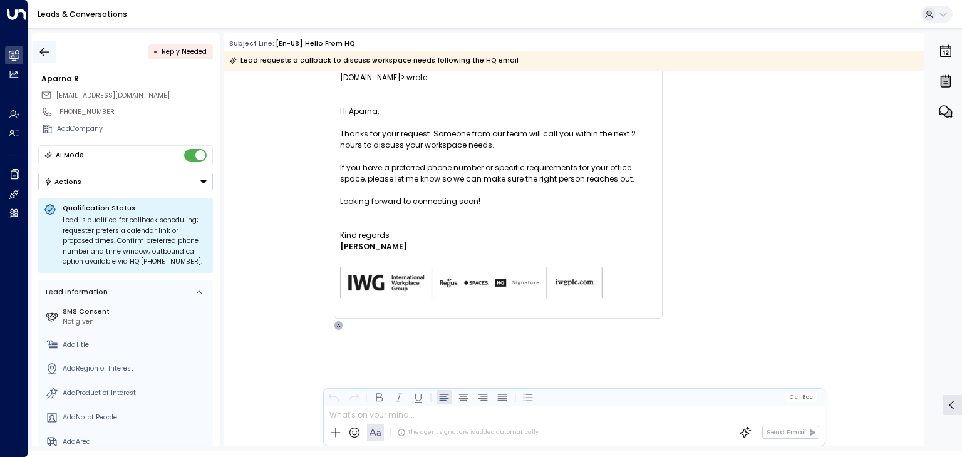
click at [35, 56] on button "button" at bounding box center [44, 52] width 23 height 23
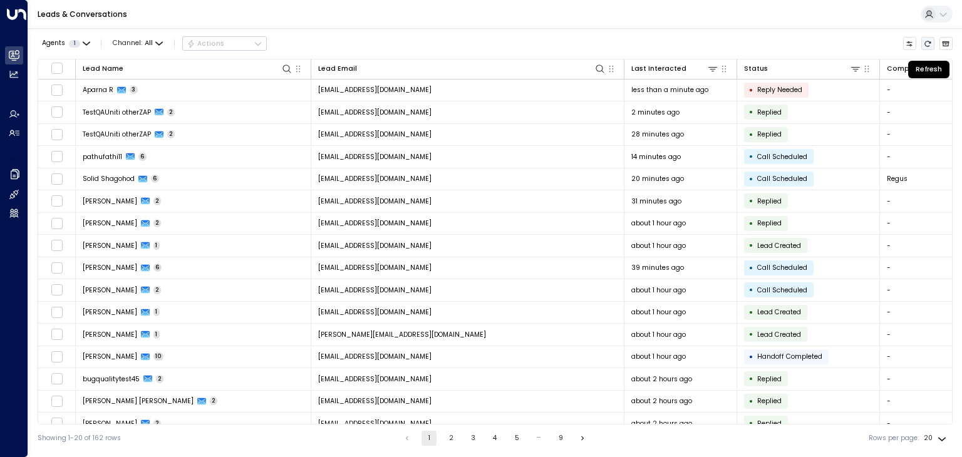
click at [927, 46] on icon "Refresh" at bounding box center [928, 44] width 8 height 8
click at [926, 46] on icon "Refresh" at bounding box center [928, 44] width 6 height 6
click at [926, 45] on icon "Refresh" at bounding box center [928, 44] width 6 height 6
click at [926, 46] on icon "Refresh" at bounding box center [928, 44] width 8 height 8
click at [925, 46] on icon "Refresh" at bounding box center [928, 44] width 8 height 8
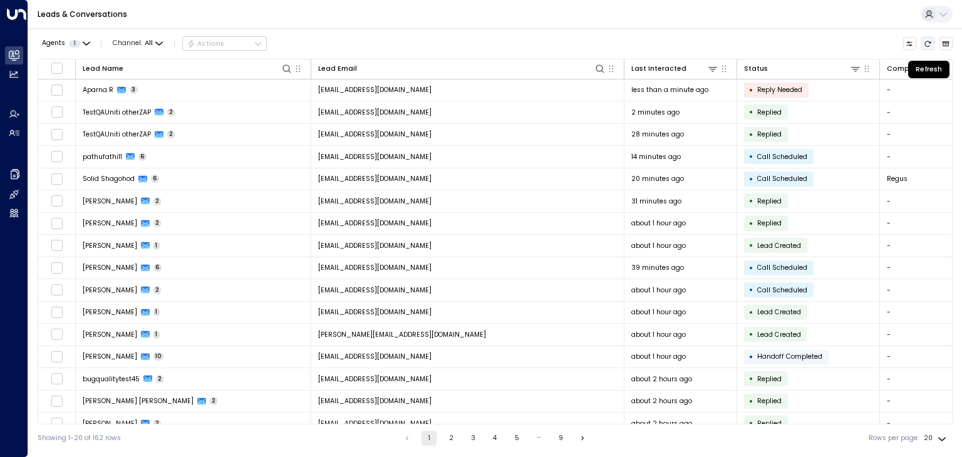
click at [925, 46] on icon "Refresh" at bounding box center [928, 44] width 8 height 8
click at [927, 42] on icon "Refresh" at bounding box center [928, 44] width 8 height 8
click at [926, 42] on icon "Refresh" at bounding box center [928, 44] width 8 height 8
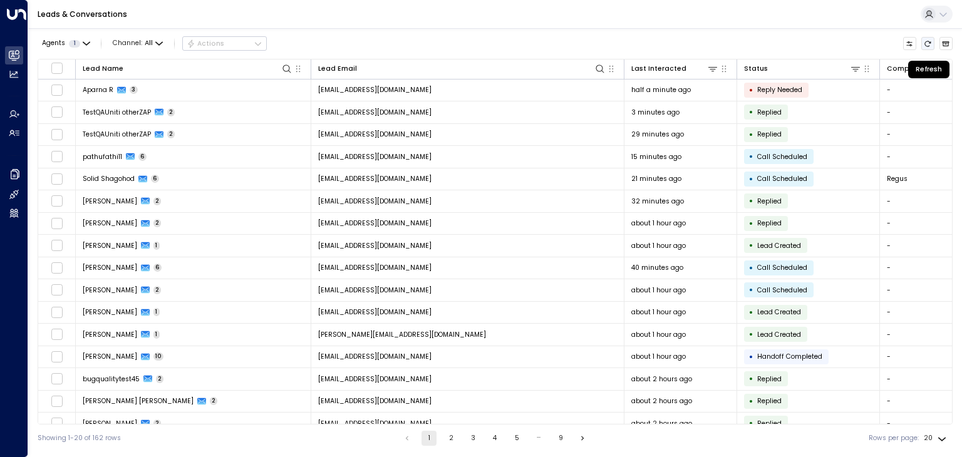
click at [926, 42] on icon "Refresh" at bounding box center [928, 44] width 8 height 8
click at [927, 42] on icon "Refresh" at bounding box center [928, 44] width 8 height 8
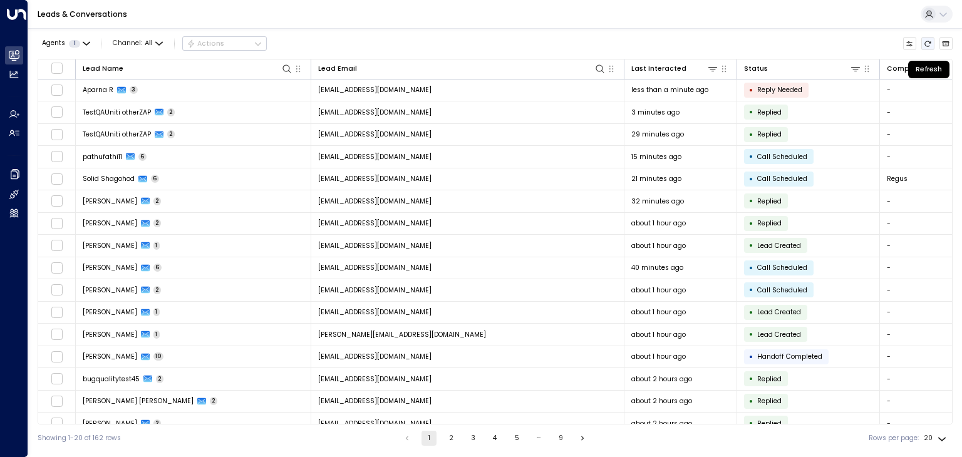
click at [927, 42] on icon "Refresh" at bounding box center [928, 44] width 8 height 8
click at [929, 43] on icon "Refresh" at bounding box center [928, 44] width 8 height 8
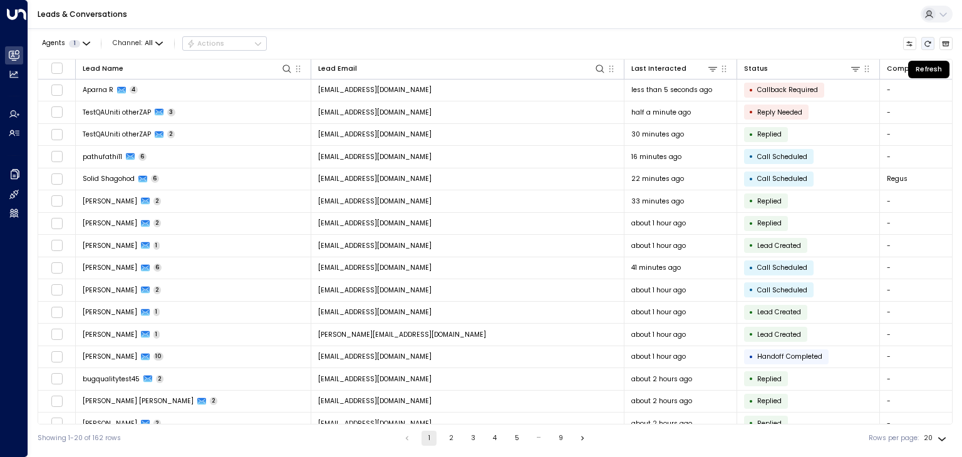
click at [925, 44] on icon "Refresh" at bounding box center [928, 44] width 6 height 6
click at [925, 43] on icon "Refresh" at bounding box center [928, 44] width 8 height 8
click at [925, 44] on icon "Refresh" at bounding box center [928, 44] width 8 height 8
click at [927, 44] on icon "Refresh" at bounding box center [928, 44] width 8 height 8
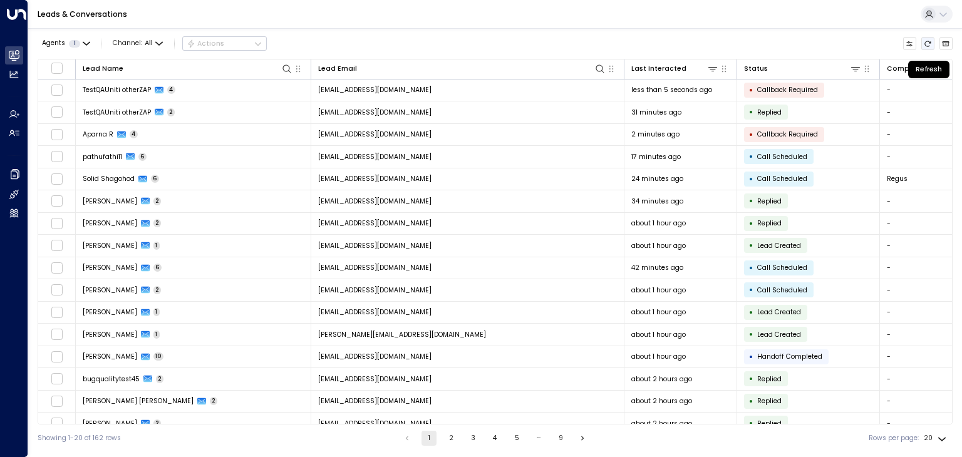
click at [930, 44] on icon "Refresh" at bounding box center [928, 44] width 8 height 8
click at [929, 42] on icon "Refresh" at bounding box center [928, 44] width 8 height 8
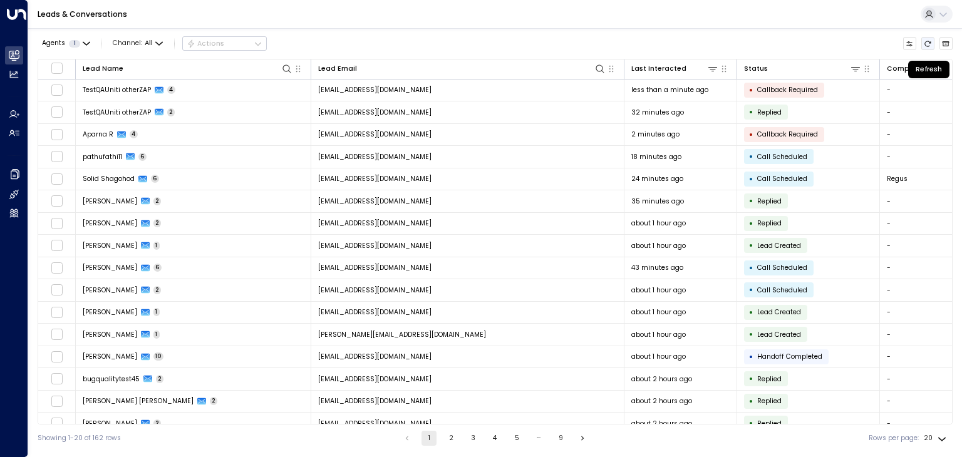
click at [929, 42] on icon "Refresh" at bounding box center [928, 44] width 8 height 8
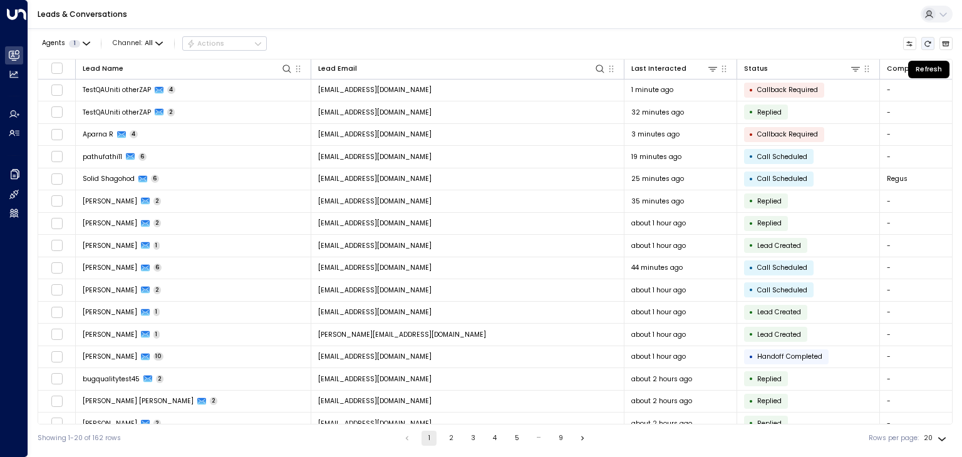
click at [926, 44] on icon "Refresh" at bounding box center [928, 44] width 6 height 6
click at [930, 44] on icon "Refresh" at bounding box center [928, 44] width 8 height 8
click at [928, 43] on icon "Refresh" at bounding box center [928, 44] width 8 height 8
click at [925, 44] on icon "Refresh" at bounding box center [928, 44] width 8 height 8
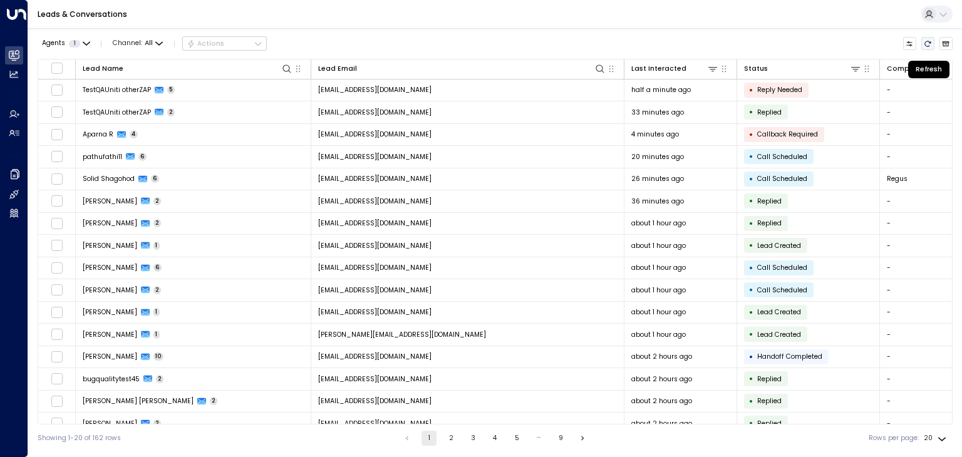
click at [925, 46] on icon "Refresh" at bounding box center [928, 44] width 8 height 8
click at [927, 41] on icon "Refresh" at bounding box center [928, 44] width 6 height 6
click at [930, 40] on icon "Refresh" at bounding box center [928, 44] width 8 height 8
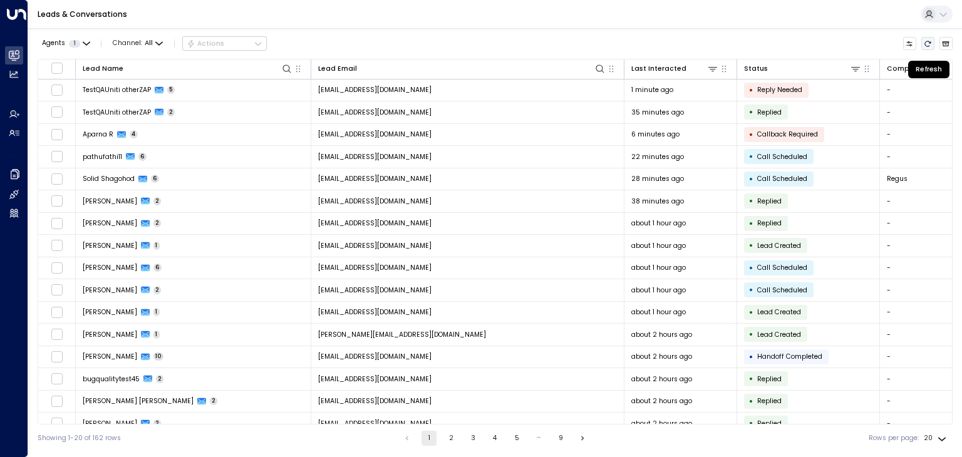
click at [925, 40] on icon "Refresh" at bounding box center [928, 44] width 8 height 8
click at [926, 40] on icon "Refresh" at bounding box center [928, 44] width 8 height 8
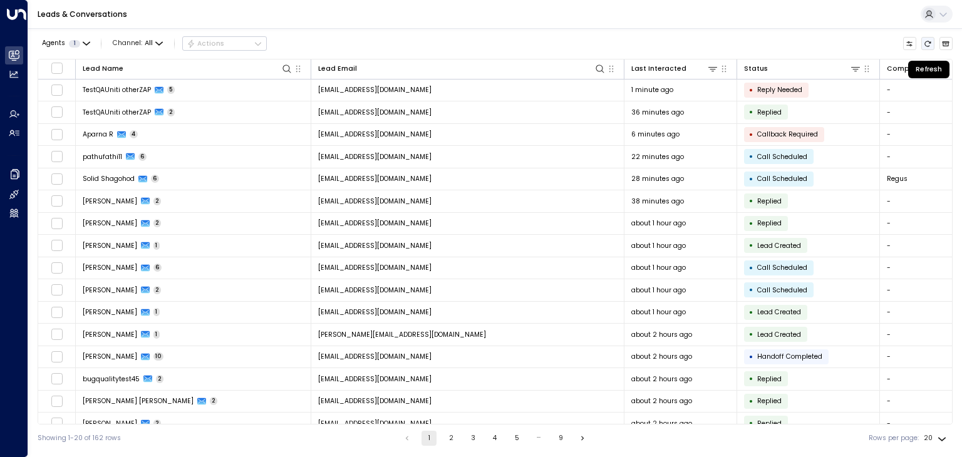
click at [926, 40] on icon "Refresh" at bounding box center [928, 44] width 8 height 8
click at [925, 44] on icon "Refresh" at bounding box center [928, 44] width 6 height 6
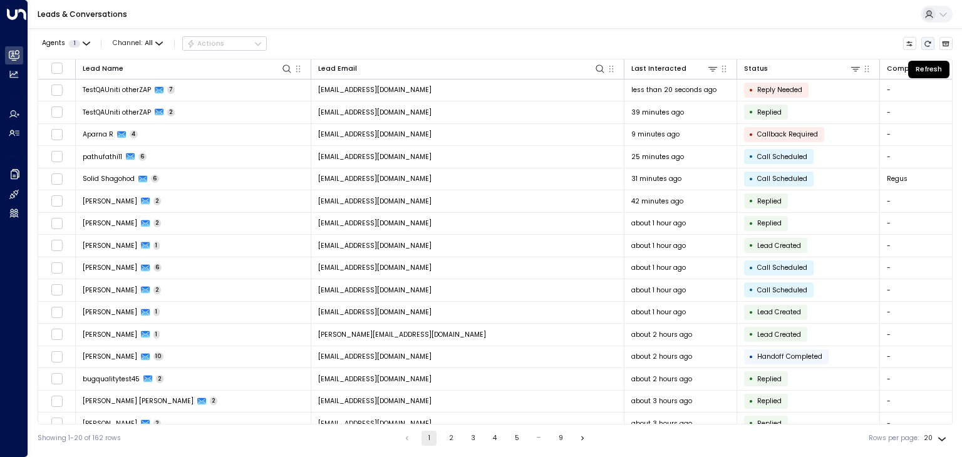
click at [925, 44] on icon "Refresh" at bounding box center [928, 44] width 6 height 6
click at [926, 43] on icon "Refresh" at bounding box center [928, 44] width 8 height 8
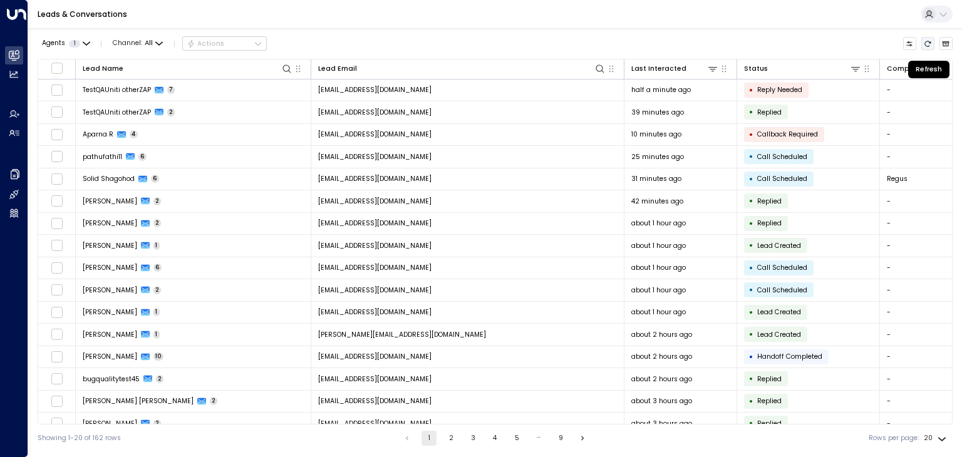
click at [926, 43] on icon "Refresh" at bounding box center [928, 44] width 8 height 8
click at [925, 43] on icon "Refresh" at bounding box center [928, 44] width 6 height 6
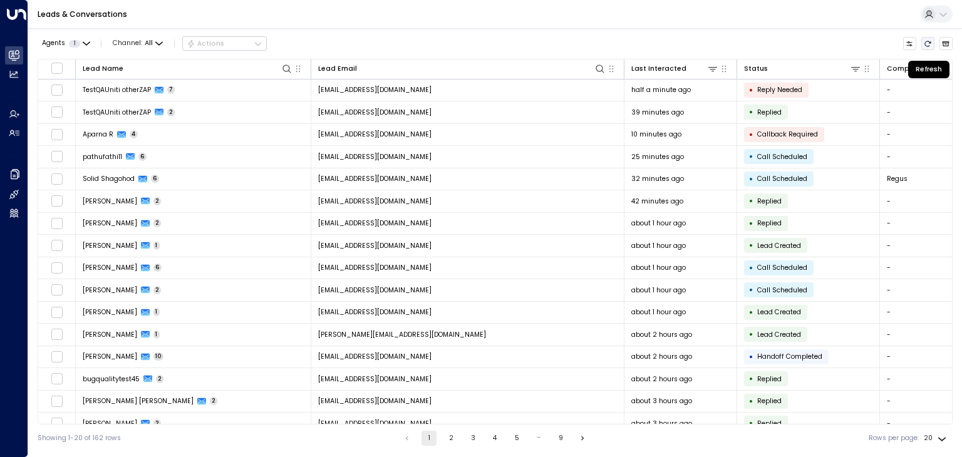
click at [925, 43] on icon "Refresh" at bounding box center [928, 44] width 6 height 6
click at [926, 43] on icon "Refresh" at bounding box center [928, 44] width 8 height 8
click at [927, 43] on icon "Refresh" at bounding box center [928, 44] width 8 height 8
click at [930, 41] on icon "Refresh" at bounding box center [928, 44] width 6 height 6
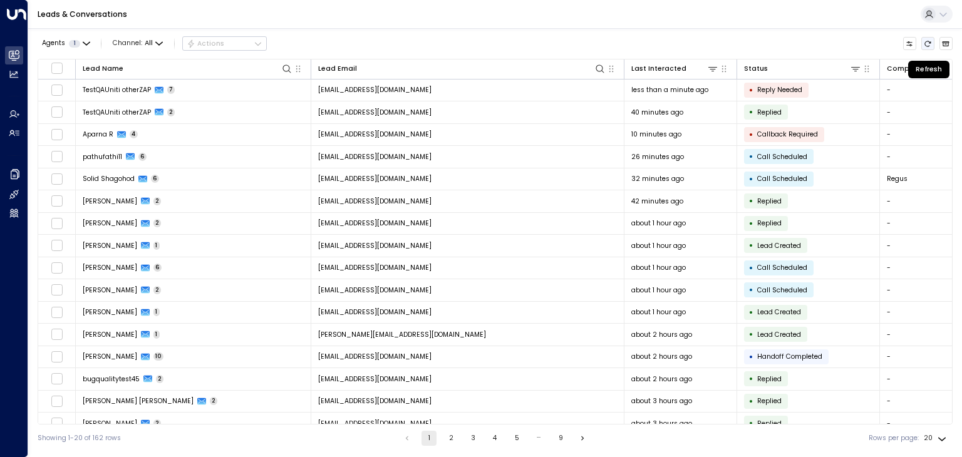
click at [930, 41] on icon "Refresh" at bounding box center [928, 44] width 6 height 6
click at [923, 43] on button "Refresh" at bounding box center [928, 44] width 14 height 14
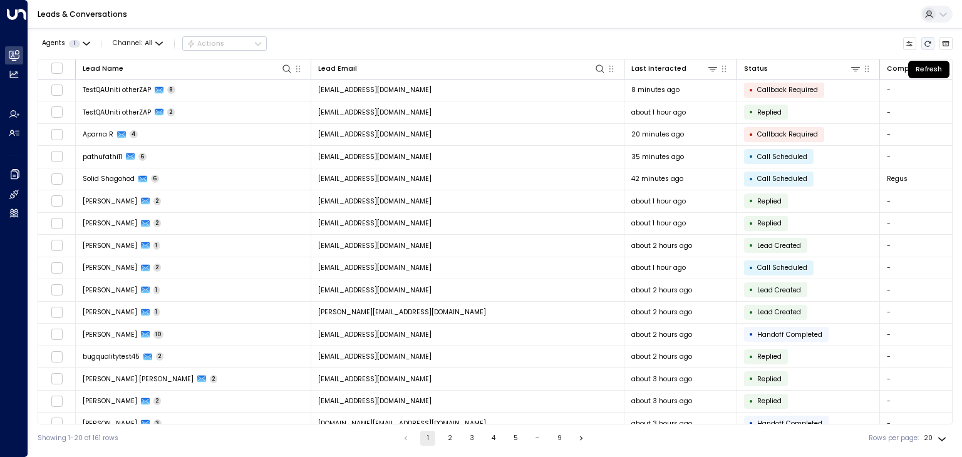
click at [930, 41] on icon "Refresh" at bounding box center [928, 44] width 8 height 8
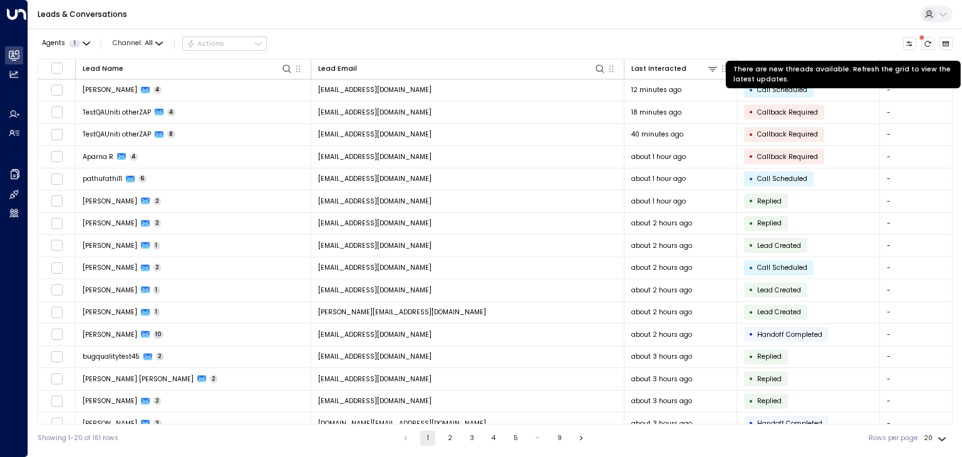
click at [923, 39] on span at bounding box center [922, 37] width 5 height 5
click at [926, 46] on icon "There are new threads available. Refresh the grid to view the latest updates." at bounding box center [928, 44] width 8 height 8
